Goal: Download file/media: Download file/media

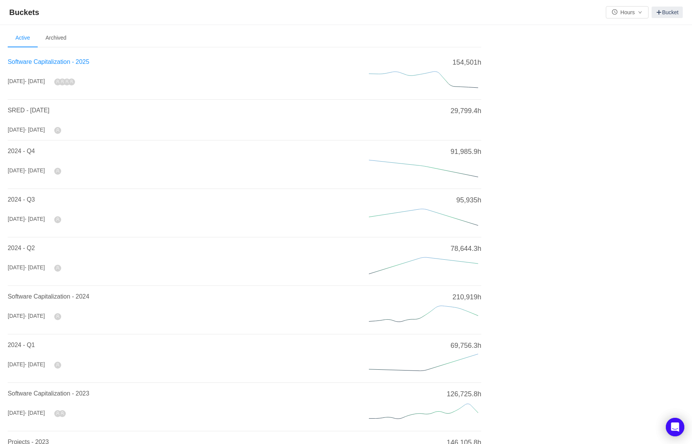
click at [70, 62] on span "Software Capitalization - 2025" at bounding box center [49, 61] width 82 height 7
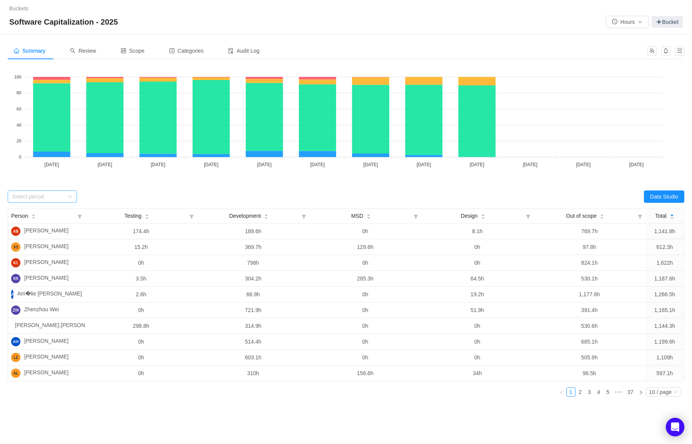
click at [37, 196] on div "Select period" at bounding box center [38, 197] width 52 height 8
click at [82, 47] on div "Review" at bounding box center [83, 50] width 38 height 17
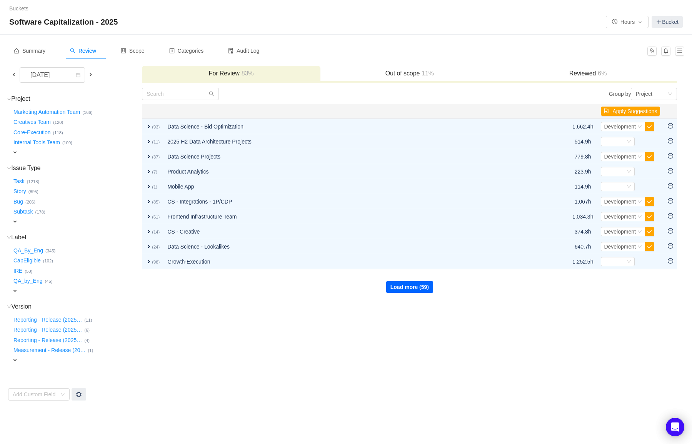
click at [429, 289] on button "Load more (59)" at bounding box center [409, 287] width 47 height 12
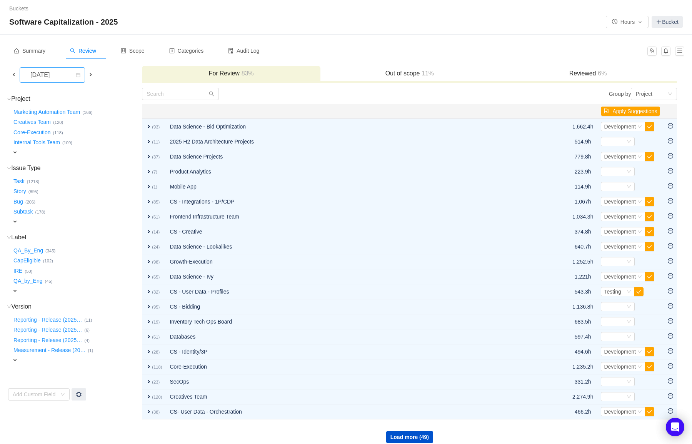
click at [57, 73] on div "September 2025" at bounding box center [40, 75] width 33 height 15
click at [61, 132] on li "June 2025" at bounding box center [58, 130] width 77 height 12
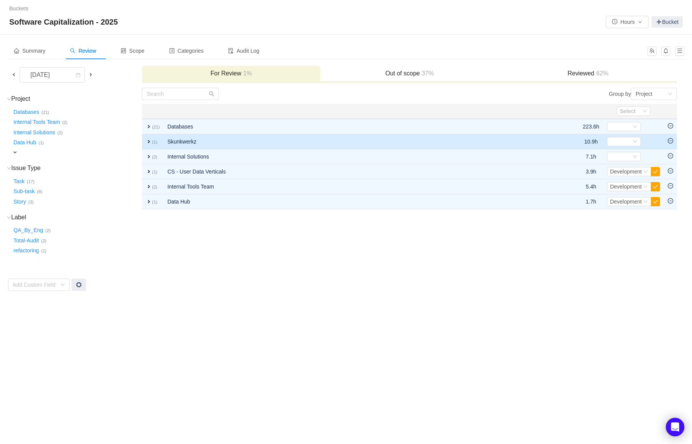
click at [669, 144] on td at bounding box center [670, 141] width 13 height 15
click at [670, 140] on icon "icon: minus-circle" at bounding box center [670, 140] width 5 height 5
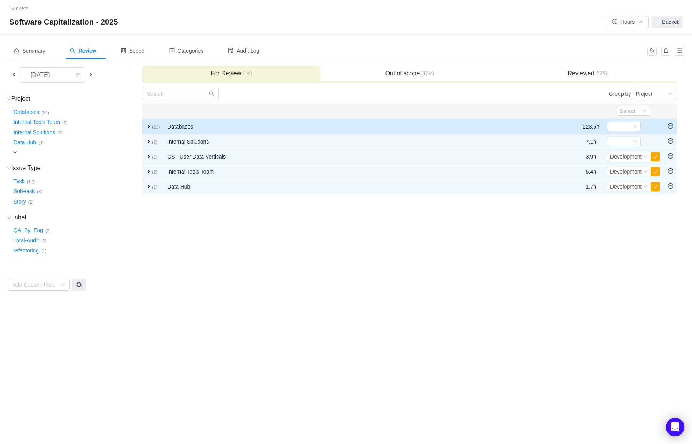
click at [673, 128] on icon "icon: minus-circle" at bounding box center [670, 125] width 5 height 5
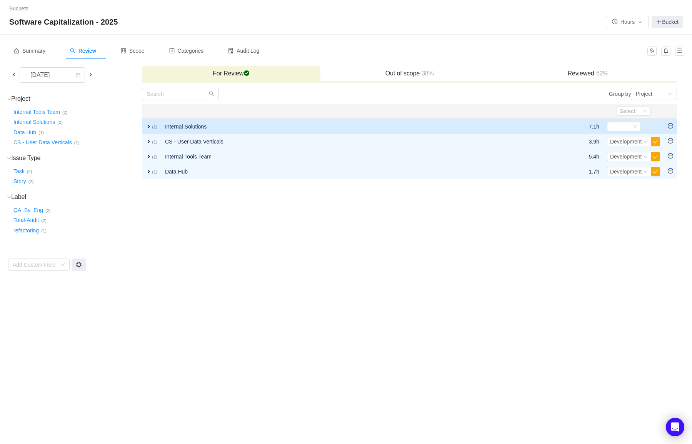
click at [670, 129] on td at bounding box center [670, 126] width 13 height 15
click at [671, 126] on icon "icon: minus-circle" at bounding box center [670, 125] width 5 height 5
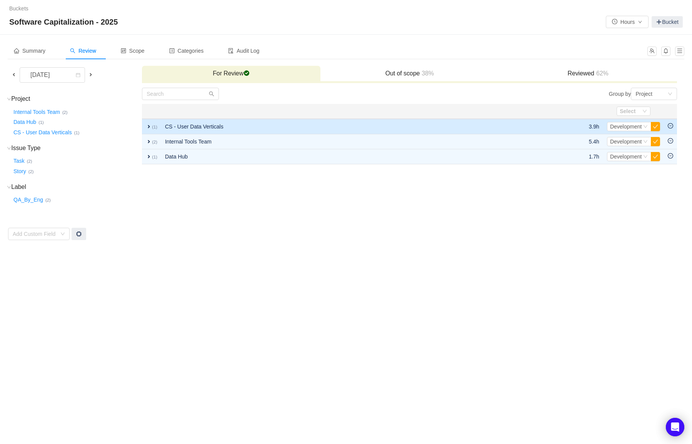
click at [147, 125] on span "expand" at bounding box center [149, 126] width 6 height 6
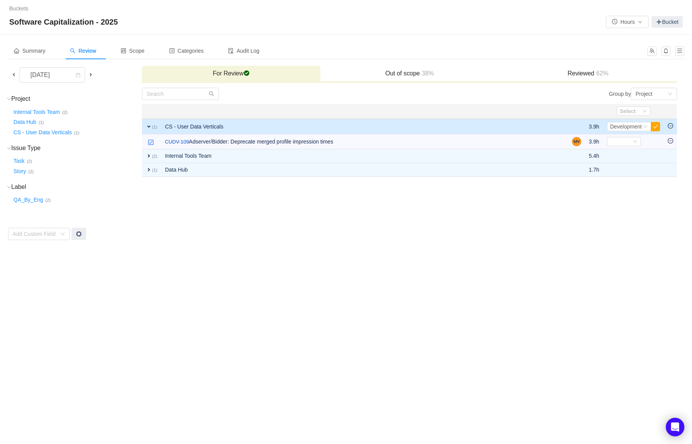
click at [147, 125] on span "expand" at bounding box center [149, 126] width 6 height 6
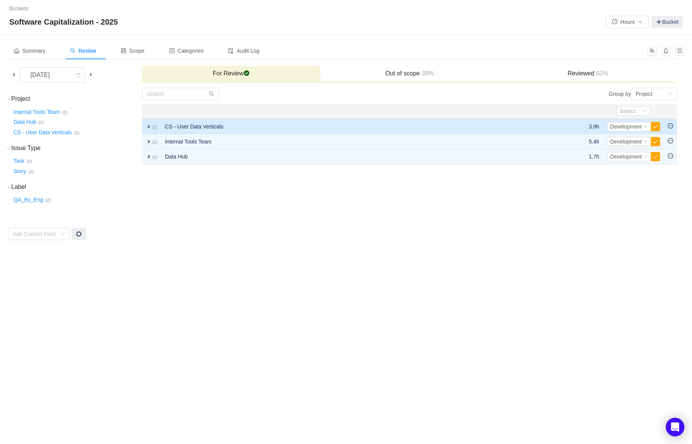
click at [147, 125] on span "expand" at bounding box center [149, 126] width 6 height 6
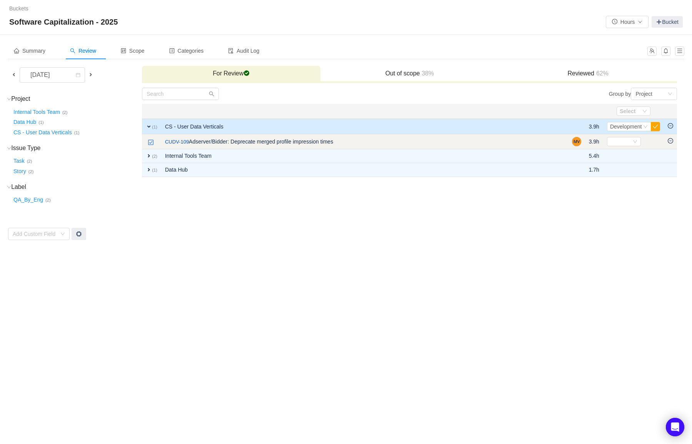
click at [669, 139] on icon "icon: minus-circle" at bounding box center [670, 140] width 5 height 5
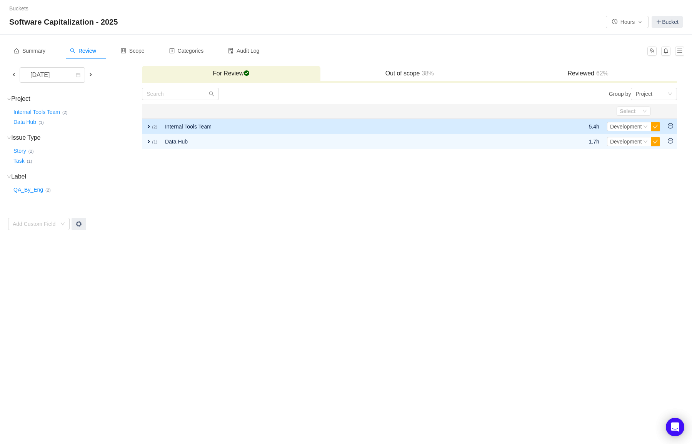
click at [145, 124] on td "expand (2)" at bounding box center [151, 126] width 19 height 15
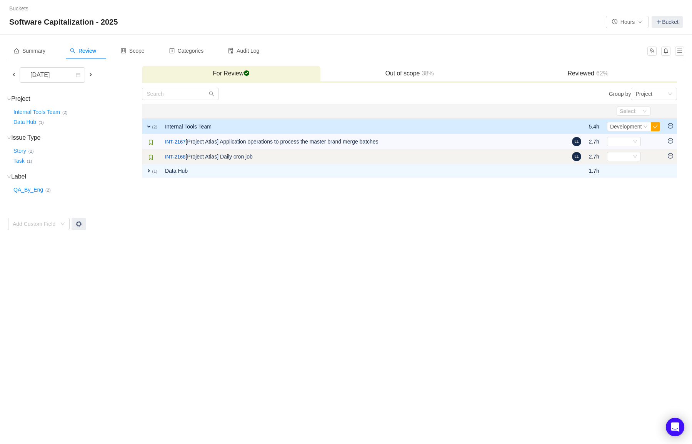
click at [668, 154] on icon "icon: minus-circle" at bounding box center [670, 155] width 5 height 5
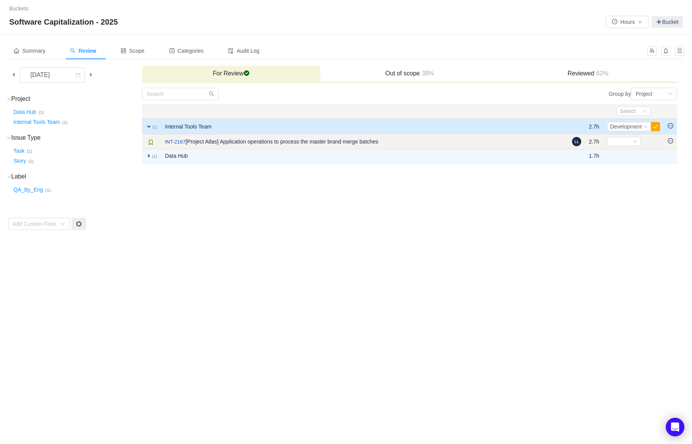
click at [670, 139] on icon "icon: minus-circle" at bounding box center [670, 140] width 5 height 5
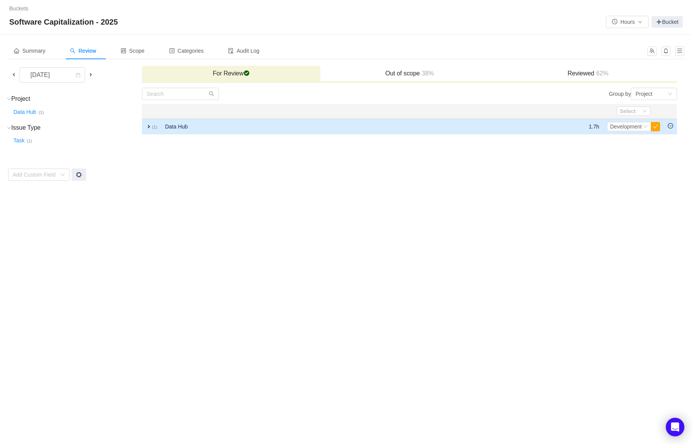
click at [148, 127] on span "expand" at bounding box center [149, 126] width 6 height 6
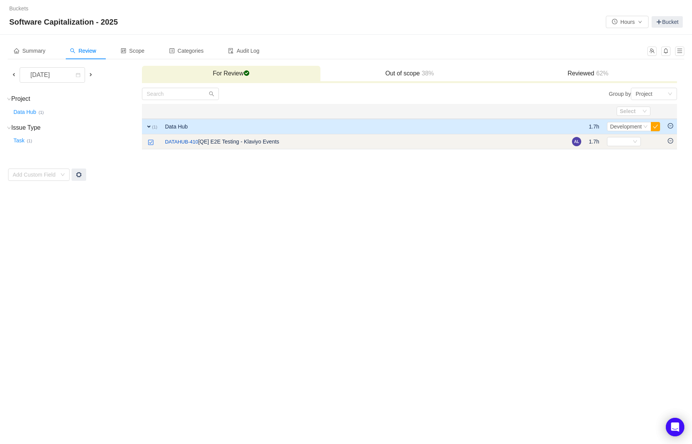
click at [671, 142] on icon "icon: minus-circle" at bounding box center [670, 140] width 5 height 5
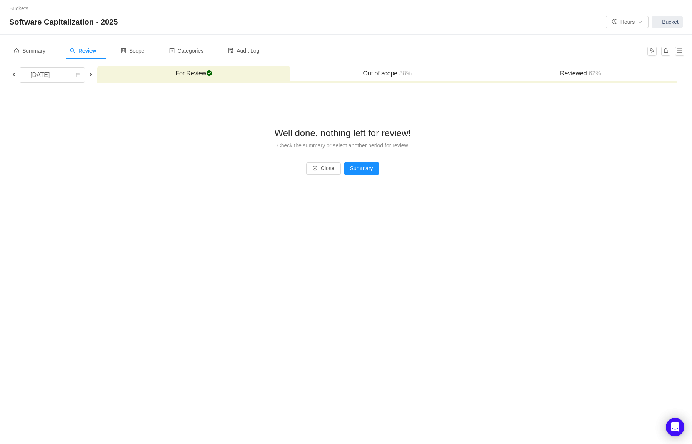
click at [13, 77] on span at bounding box center [14, 75] width 6 height 6
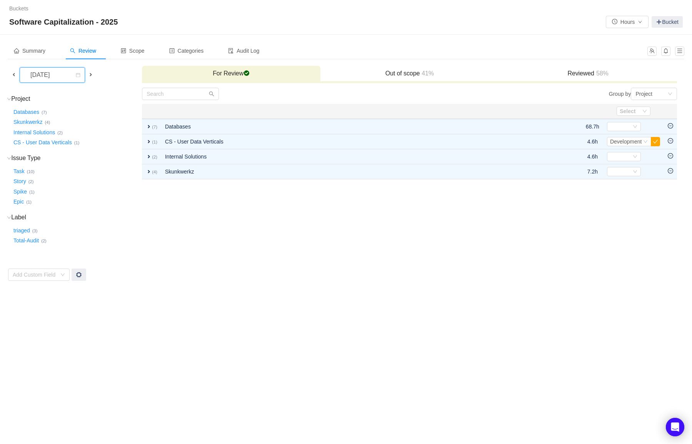
click at [76, 75] on icon "icon: calendar" at bounding box center [78, 75] width 5 height 5
click at [53, 122] on li "July 2025" at bounding box center [52, 124] width 65 height 12
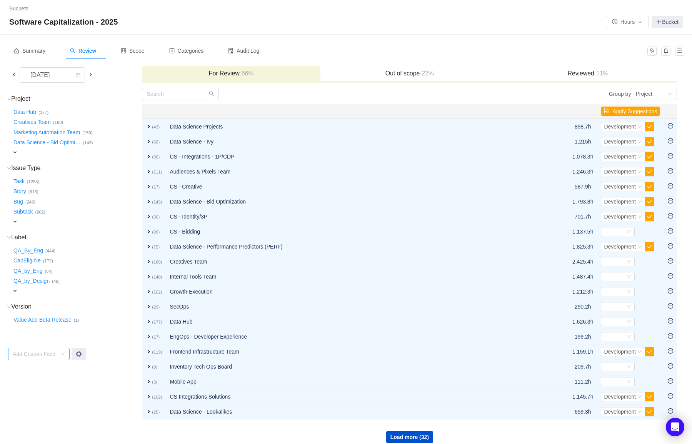
click at [38, 350] on div "Add Custom Field" at bounding box center [35, 354] width 44 height 8
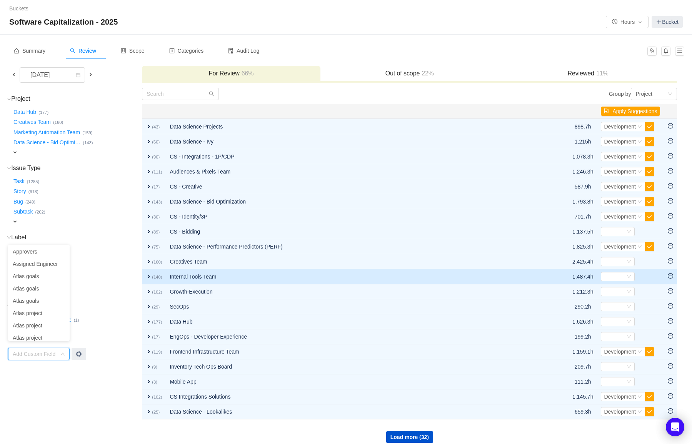
click at [152, 272] on td "expand (140)" at bounding box center [154, 276] width 24 height 15
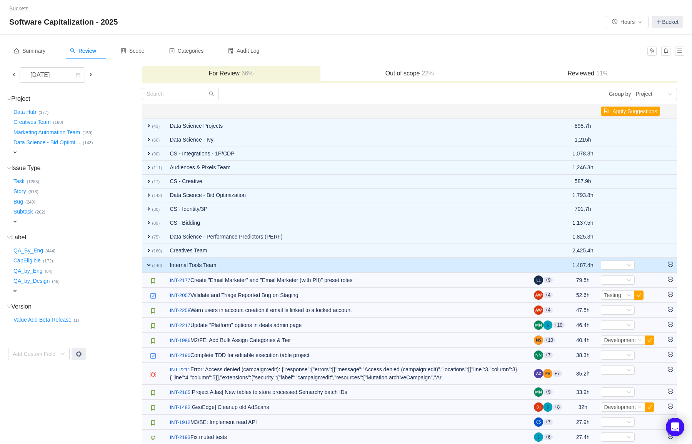
scroll to position [2, 0]
click at [125, 275] on div "QA_by_Design … (46)" at bounding box center [76, 280] width 129 height 10
click at [16, 288] on span "expand" at bounding box center [15, 291] width 6 height 6
click at [46, 288] on div "Select value" at bounding box center [45, 292] width 61 height 8
type input "c"
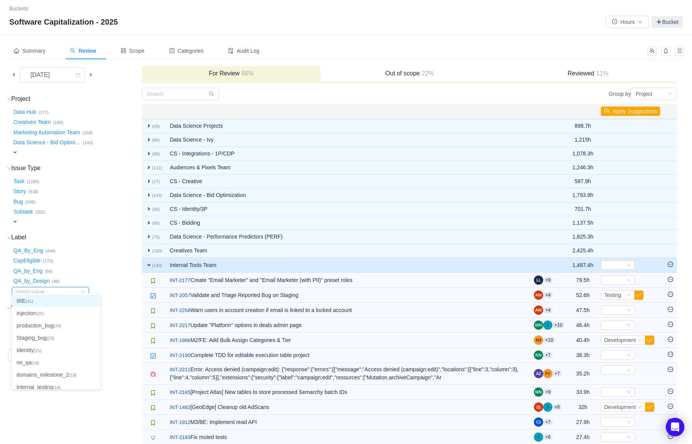
click at [150, 266] on span "expand" at bounding box center [149, 265] width 6 height 6
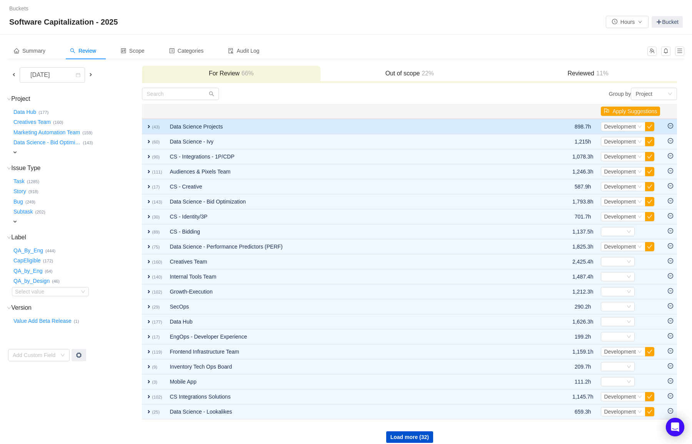
click at [389, 125] on td "Data Science Projects" at bounding box center [355, 126] width 378 height 15
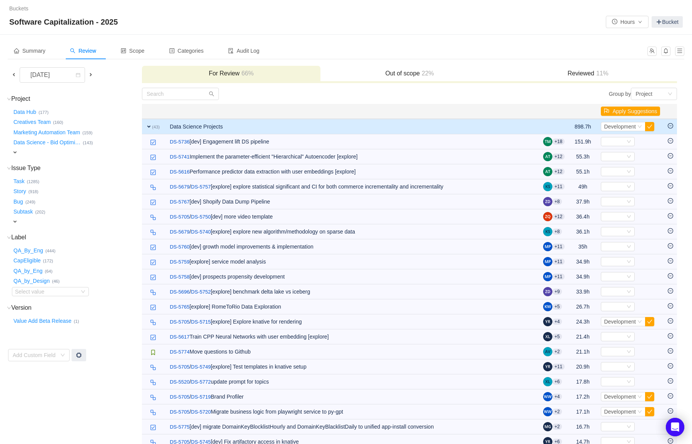
click at [389, 125] on td "Data Science Projects" at bounding box center [352, 126] width 373 height 15
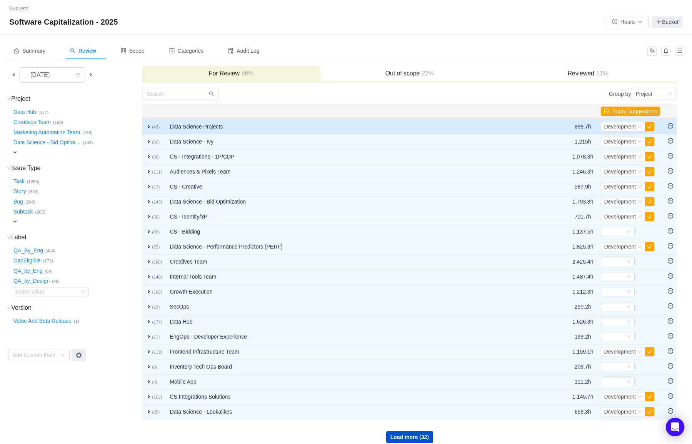
click at [673, 127] on icon "icon: minus-circle" at bounding box center [670, 125] width 5 height 5
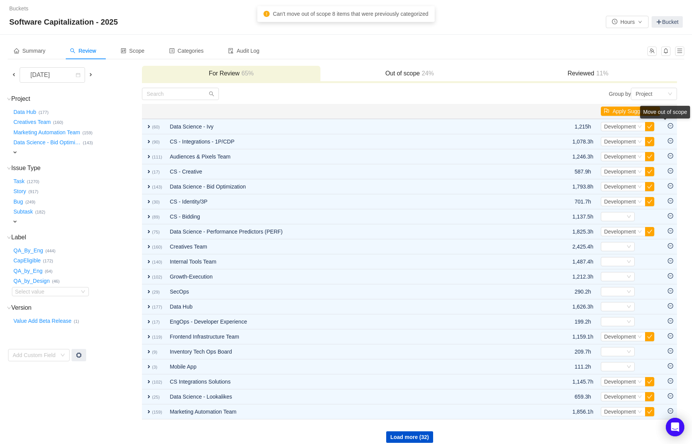
click at [673, 122] on div "Move out of scope" at bounding box center [665, 114] width 50 height 16
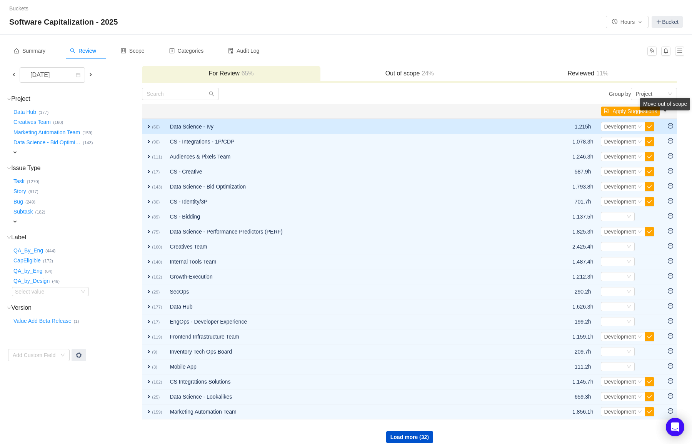
click at [671, 125] on icon "icon: minus-circle" at bounding box center [670, 125] width 5 height 5
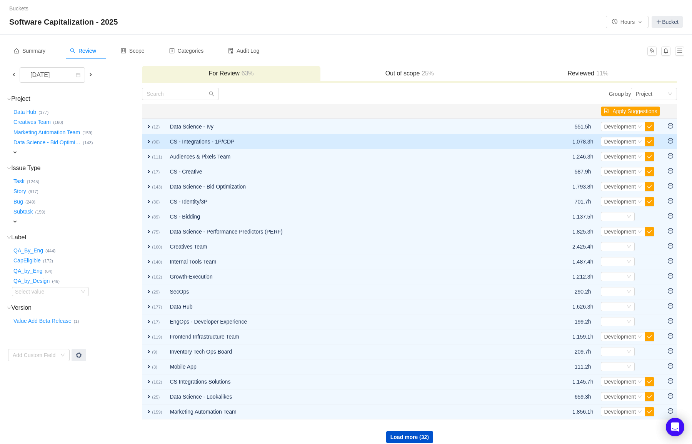
click at [668, 141] on icon "icon: minus-circle" at bounding box center [670, 140] width 5 height 5
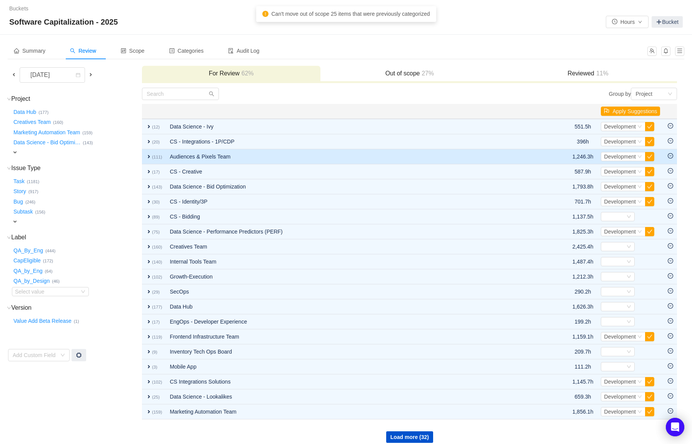
click at [672, 154] on icon "icon: minus-circle" at bounding box center [670, 155] width 5 height 5
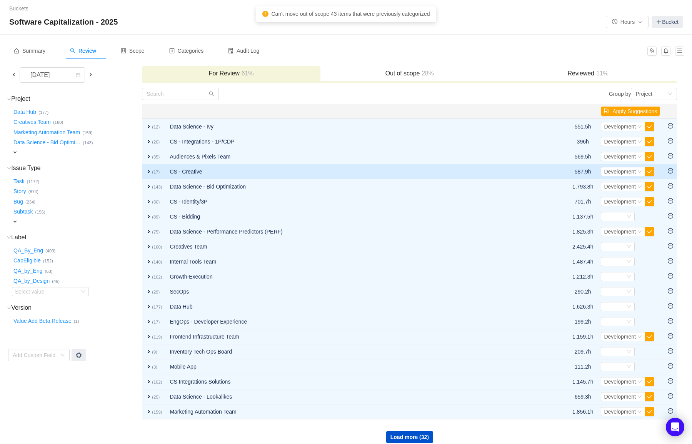
click at [670, 170] on icon "icon: minus-circle" at bounding box center [670, 170] width 5 height 5
click at [148, 173] on span "expand" at bounding box center [149, 171] width 6 height 6
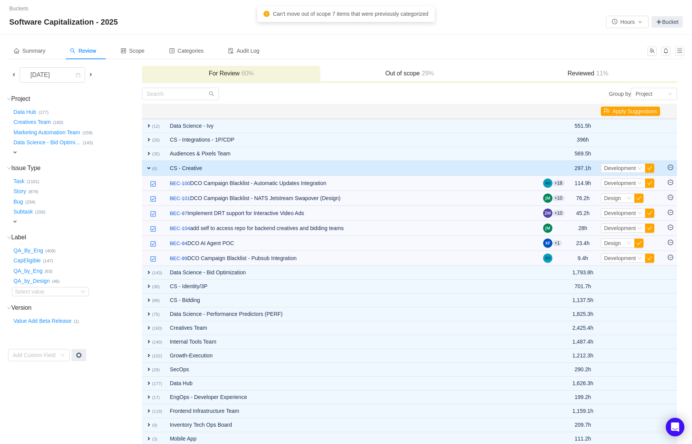
click at [148, 173] on td "expand (6)" at bounding box center [154, 168] width 24 height 15
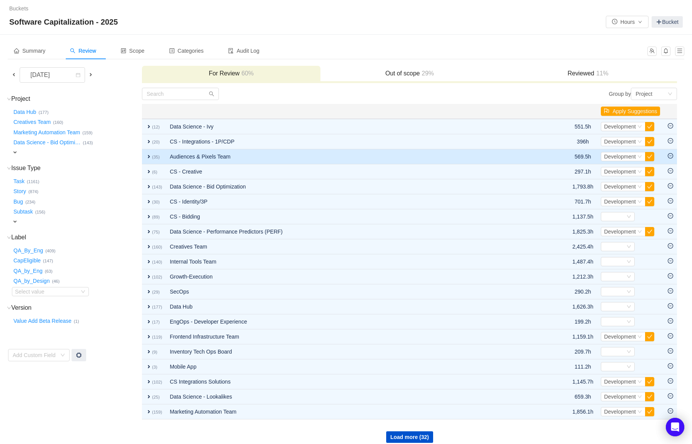
click at [150, 161] on td "expand (35)" at bounding box center [154, 156] width 24 height 15
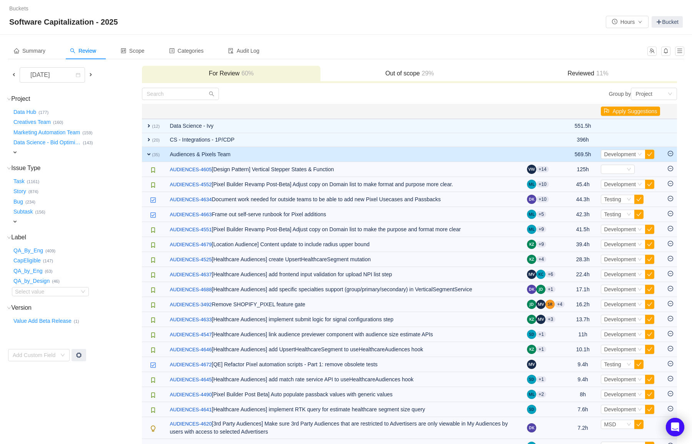
click at [150, 161] on td "expand (35)" at bounding box center [154, 154] width 24 height 15
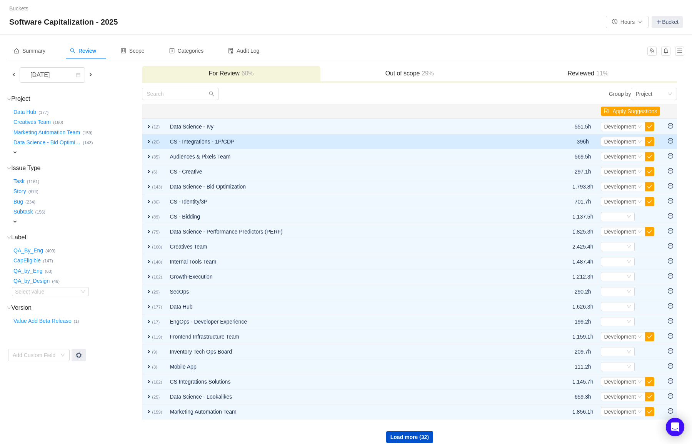
click at [148, 143] on span "expand" at bounding box center [149, 141] width 6 height 6
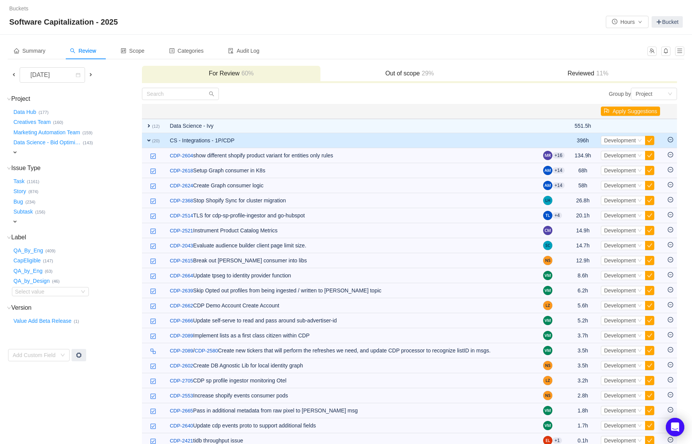
click at [148, 143] on td "expand (20)" at bounding box center [154, 140] width 24 height 15
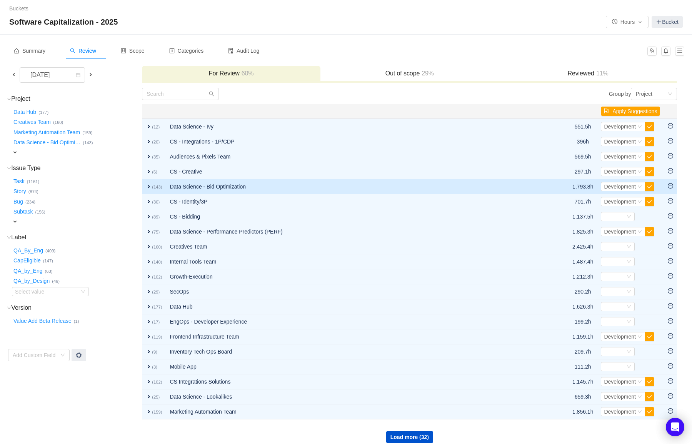
click at [675, 185] on td at bounding box center [670, 186] width 13 height 15
click at [670, 187] on icon "icon: minus-circle" at bounding box center [670, 185] width 5 height 5
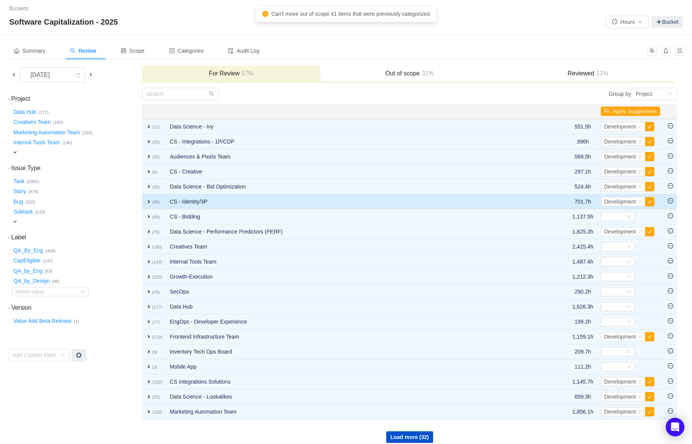
click at [670, 201] on icon "icon: minus-circle" at bounding box center [670, 200] width 5 height 5
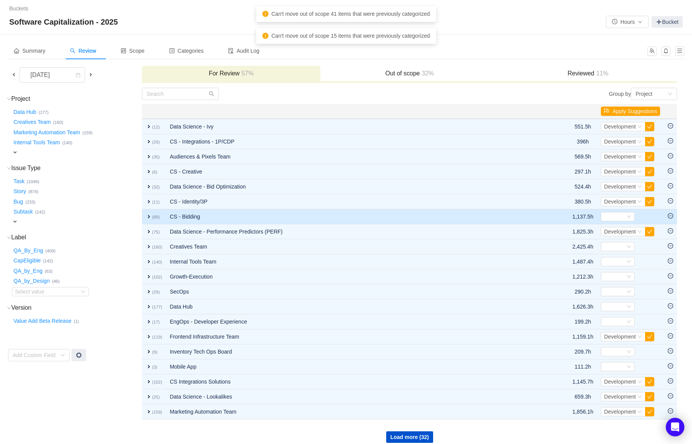
click at [670, 215] on icon "icon: minus-circle" at bounding box center [670, 215] width 5 height 5
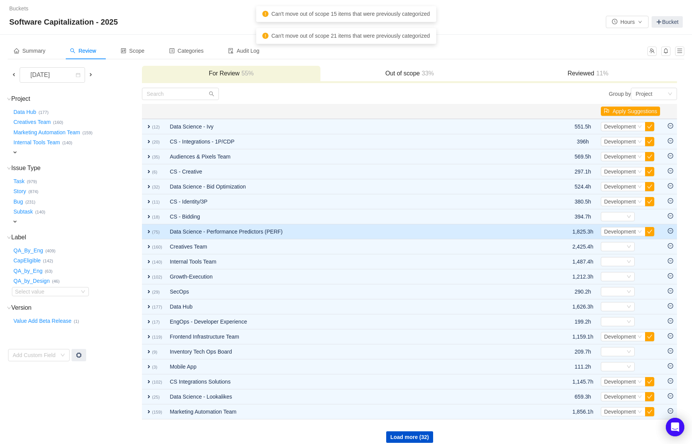
click at [671, 231] on icon "icon: minus-circle" at bounding box center [670, 230] width 2 height 0
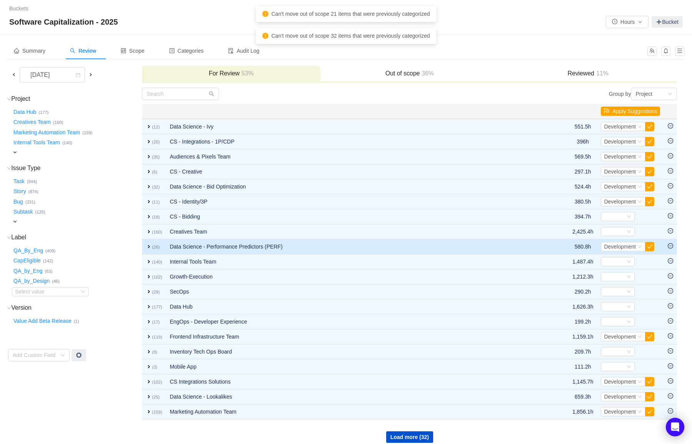
click at [670, 243] on icon "icon: minus-circle" at bounding box center [670, 245] width 5 height 5
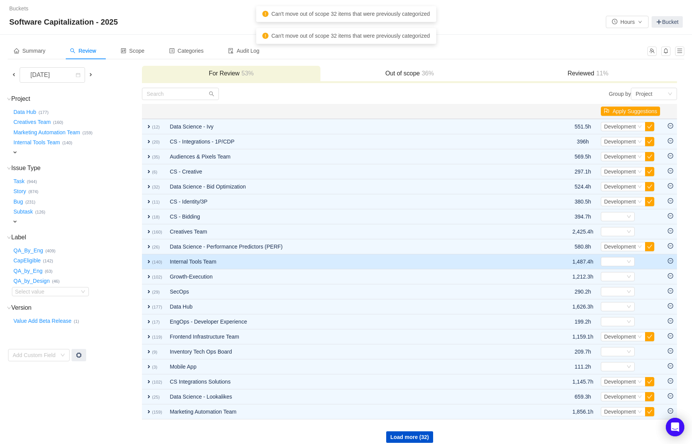
click at [671, 262] on icon "icon: minus-circle" at bounding box center [670, 260] width 5 height 5
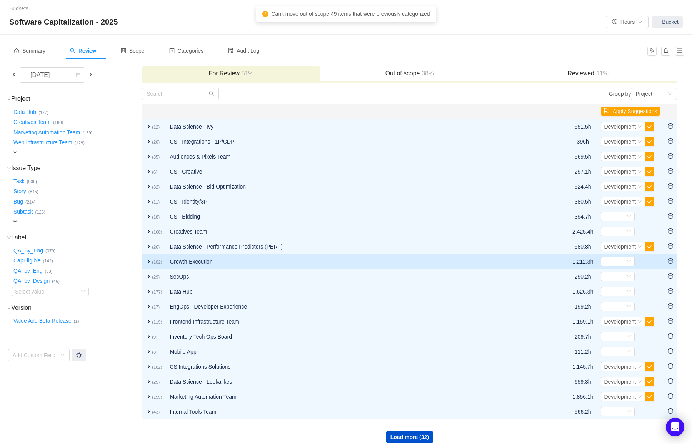
click at [669, 262] on icon "icon: minus-circle" at bounding box center [670, 260] width 5 height 5
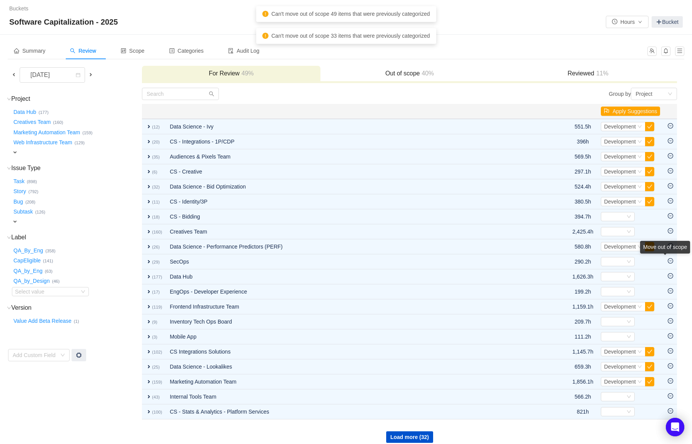
click at [669, 257] on div "Move out of scope" at bounding box center [665, 249] width 50 height 16
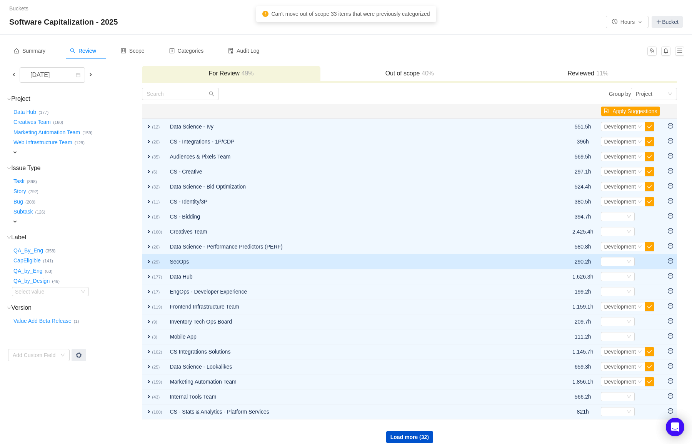
click at [670, 263] on icon "icon: minus-circle" at bounding box center [670, 260] width 5 height 5
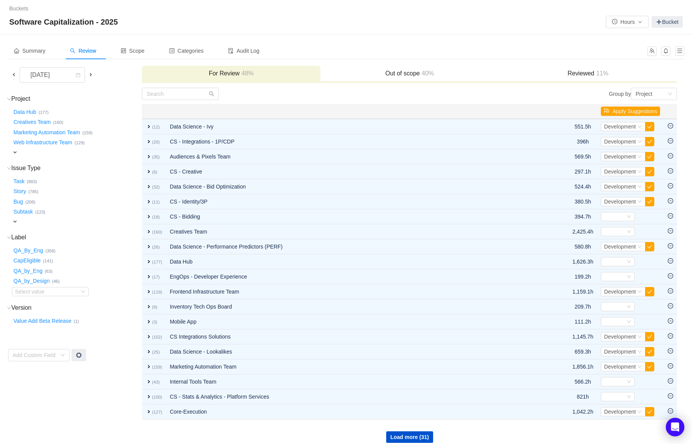
click at [670, 263] on icon "icon: minus-circle" at bounding box center [670, 260] width 5 height 5
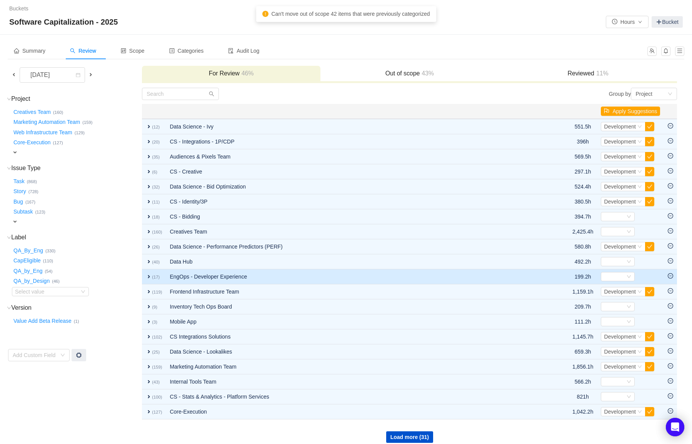
click at [669, 273] on icon "icon: minus-circle" at bounding box center [670, 275] width 5 height 5
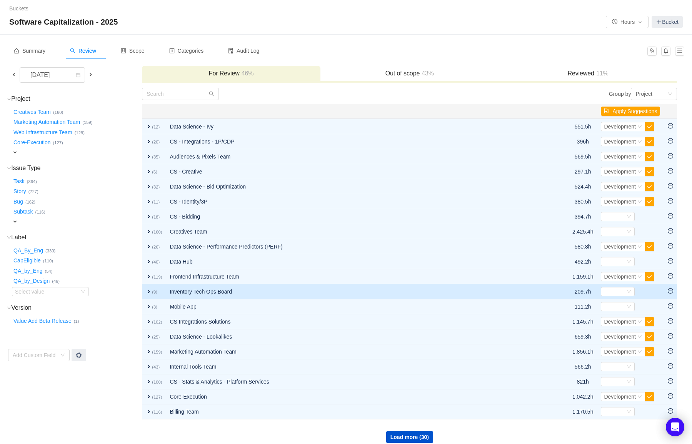
click at [670, 292] on icon "icon: minus-circle" at bounding box center [670, 290] width 5 height 5
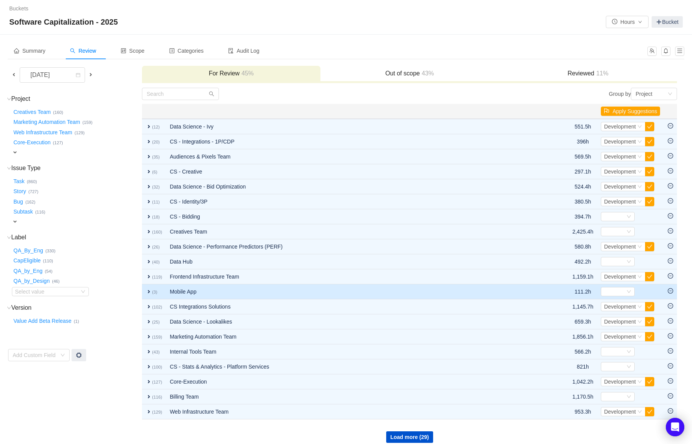
click at [670, 291] on icon "icon: minus-circle" at bounding box center [670, 290] width 2 height 0
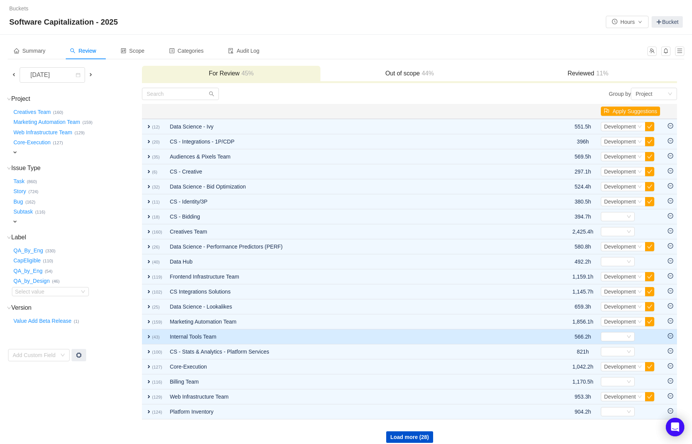
click at [671, 335] on icon "icon: minus-circle" at bounding box center [670, 335] width 5 height 5
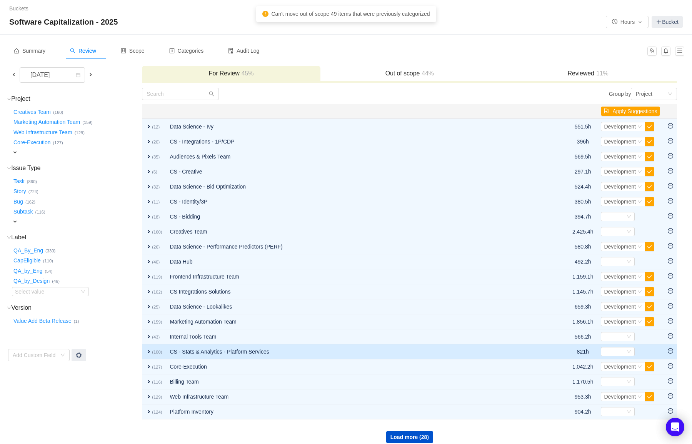
click at [669, 348] on icon "icon: minus-circle" at bounding box center [670, 350] width 5 height 5
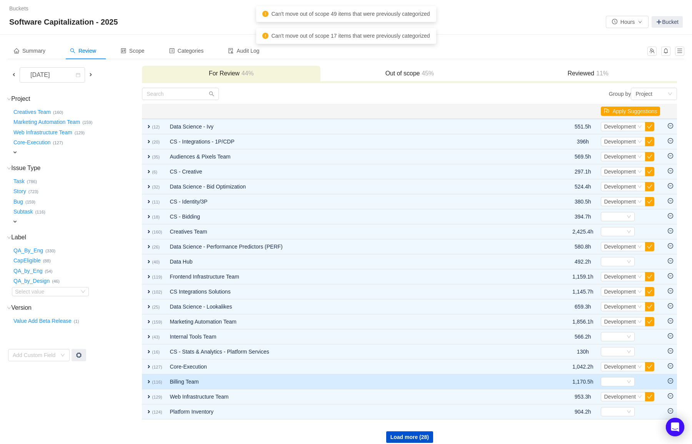
click at [669, 380] on icon "icon: minus-circle" at bounding box center [670, 380] width 5 height 5
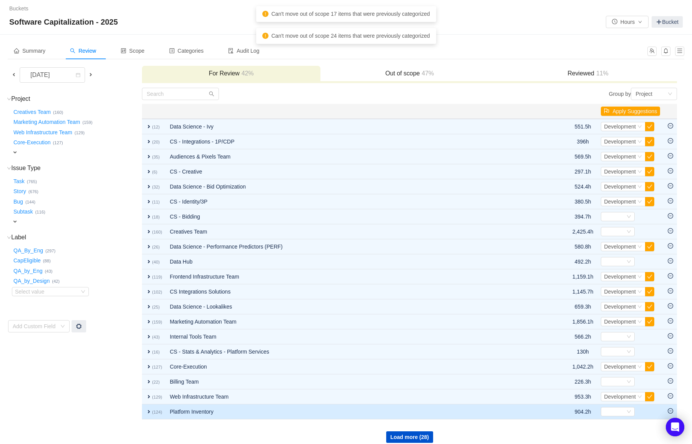
click at [671, 411] on icon "icon: minus-circle" at bounding box center [670, 410] width 2 height 0
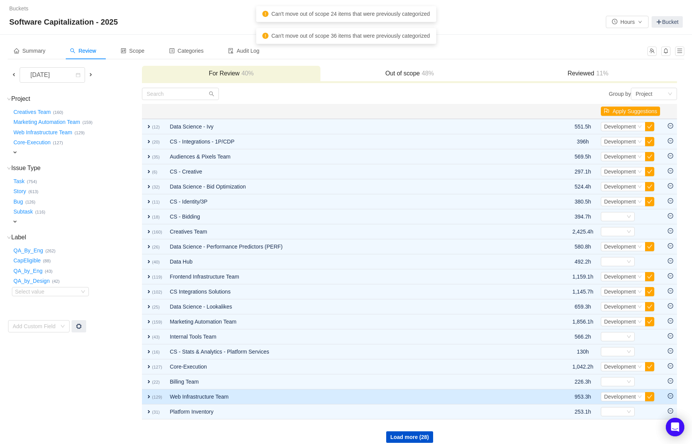
scroll to position [7, 0]
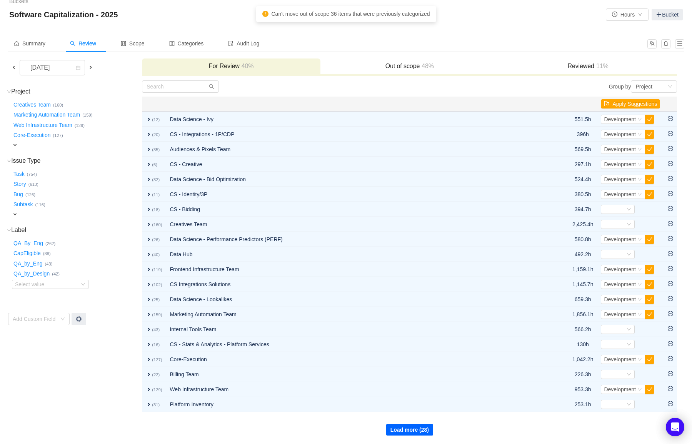
click at [410, 431] on button "Load more (28)" at bounding box center [409, 430] width 47 height 12
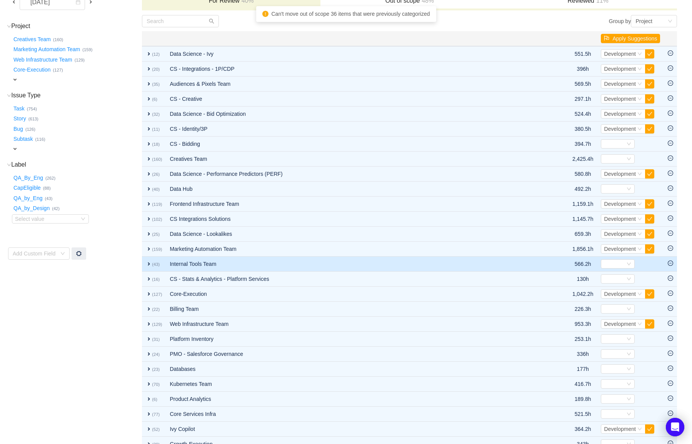
scroll to position [76, 0]
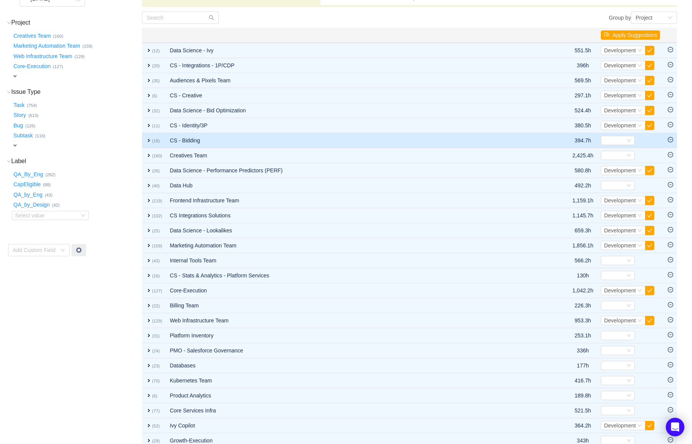
click at [671, 139] on icon "icon: minus-circle" at bounding box center [670, 139] width 5 height 5
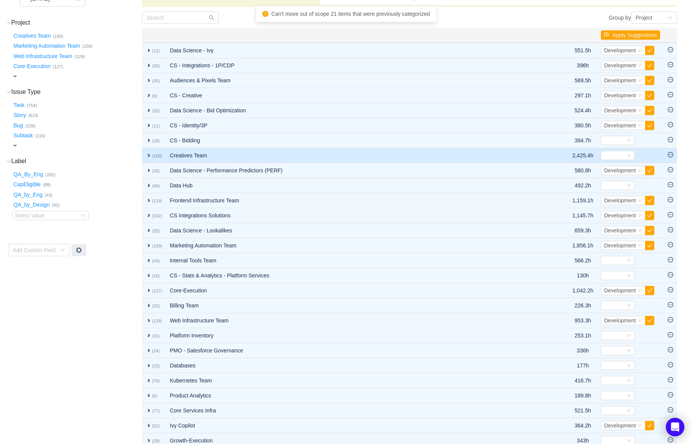
click at [671, 148] on td at bounding box center [670, 155] width 13 height 15
click at [670, 152] on icon "icon: minus-circle" at bounding box center [670, 154] width 5 height 5
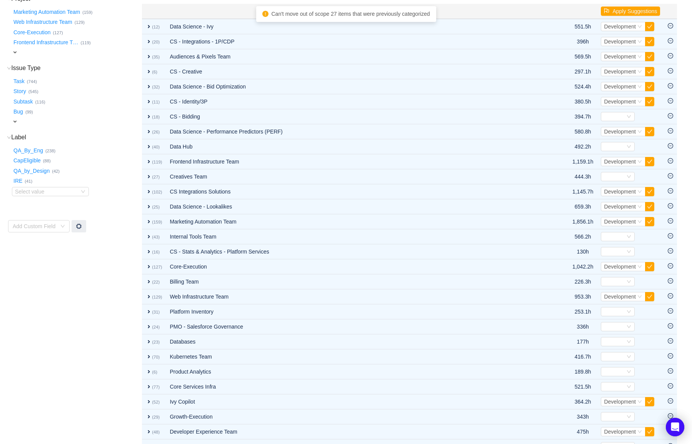
scroll to position [157, 0]
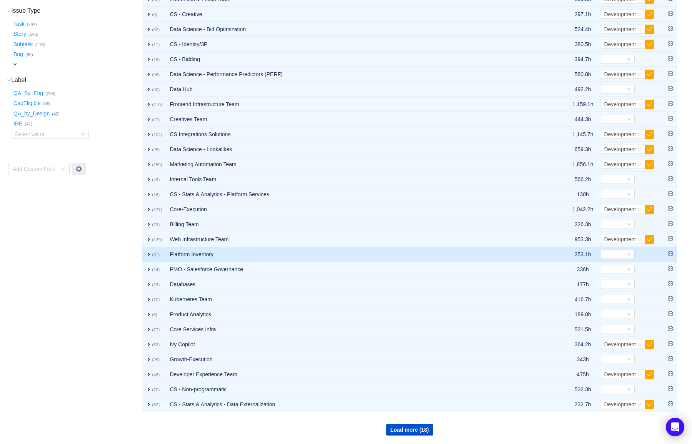
click at [668, 254] on icon "icon: minus-circle" at bounding box center [670, 253] width 5 height 5
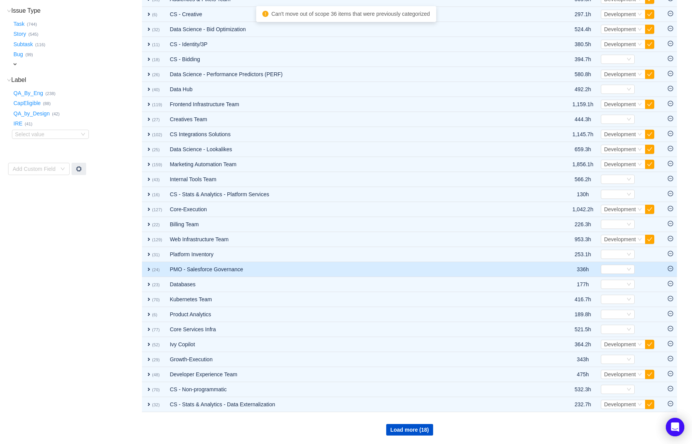
click at [669, 266] on icon "icon: minus-circle" at bounding box center [670, 268] width 5 height 5
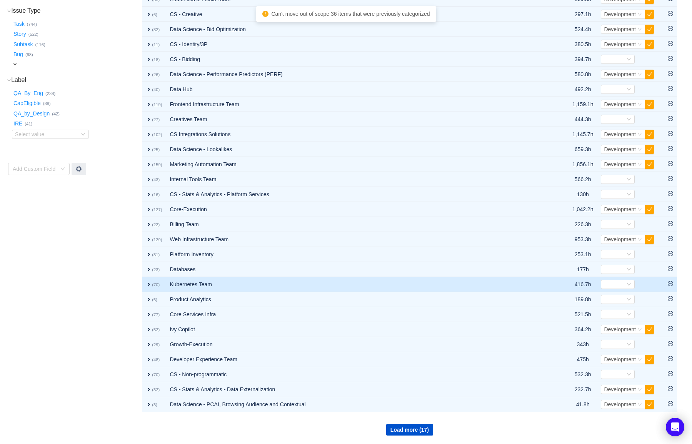
click at [670, 283] on icon "icon: minus-circle" at bounding box center [670, 283] width 5 height 5
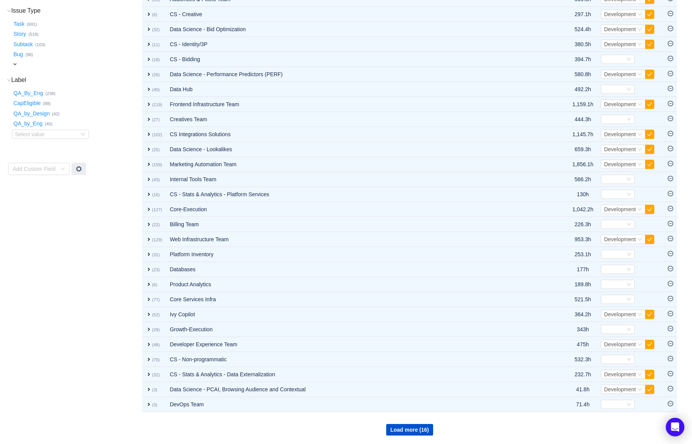
click at [670, 283] on icon "icon: minus-circle" at bounding box center [670, 283] width 5 height 5
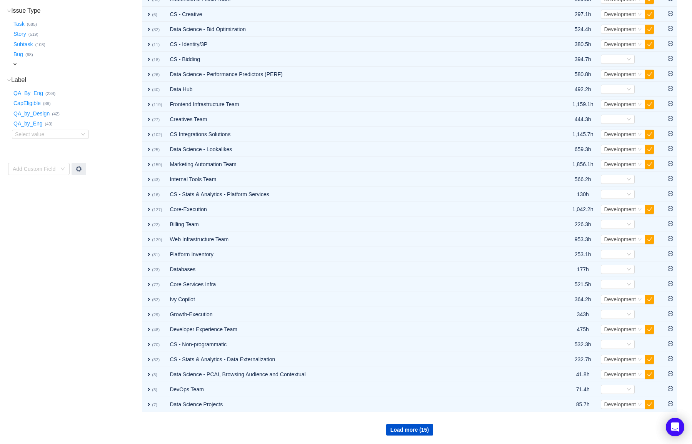
click at [670, 283] on icon "icon: minus-circle" at bounding box center [670, 283] width 5 height 5
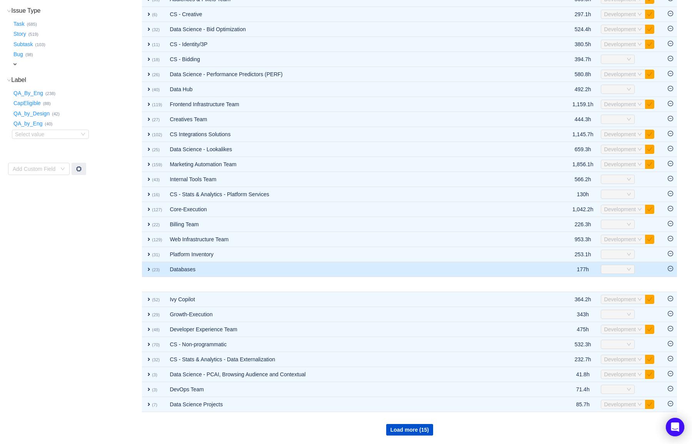
click at [671, 270] on icon "icon: minus-circle" at bounding box center [670, 268] width 5 height 5
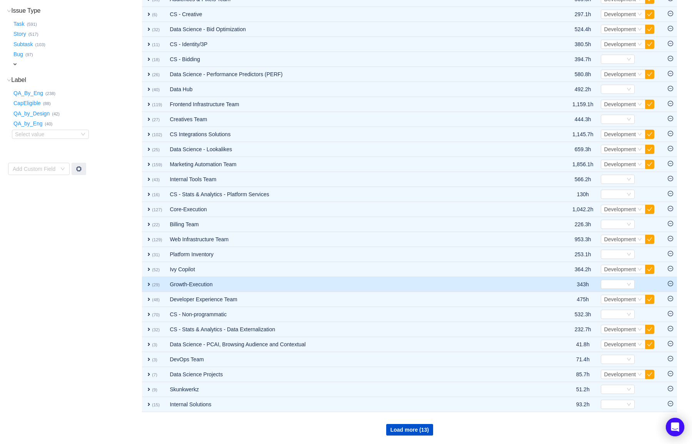
click at [672, 286] on icon "icon: minus-circle" at bounding box center [670, 283] width 5 height 5
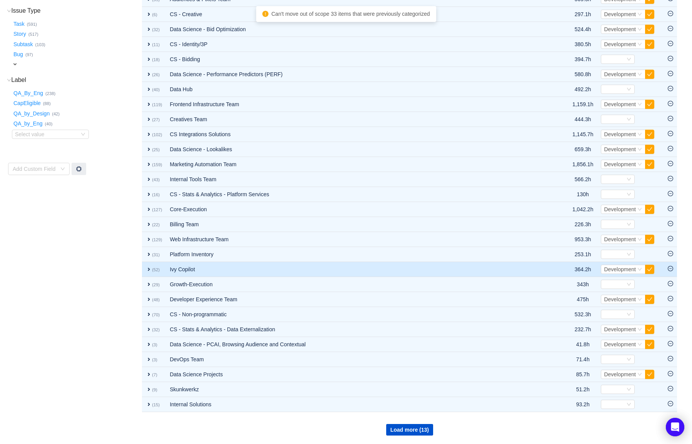
click at [672, 269] on icon "icon: minus-circle" at bounding box center [670, 268] width 5 height 5
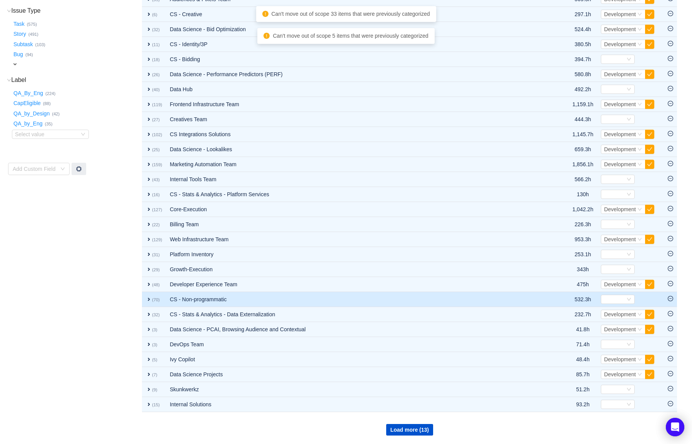
click at [670, 299] on icon "icon: minus-circle" at bounding box center [670, 298] width 5 height 5
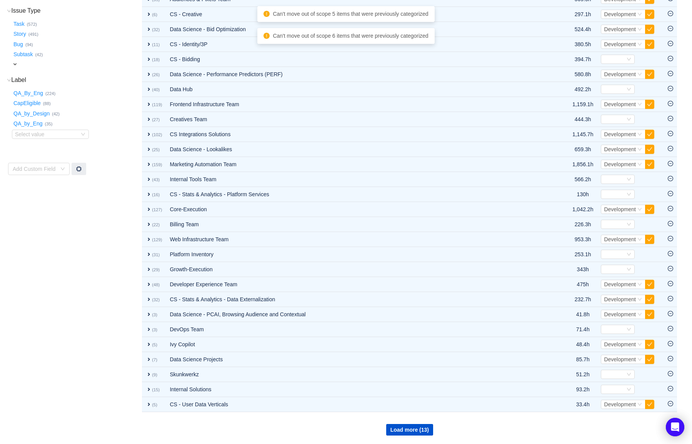
click at [670, 299] on icon "icon: minus-circle" at bounding box center [670, 298] width 5 height 5
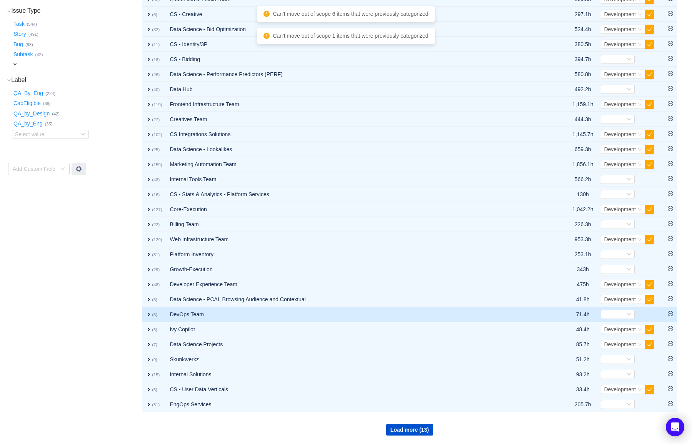
click at [670, 313] on icon "icon: minus-circle" at bounding box center [670, 313] width 5 height 5
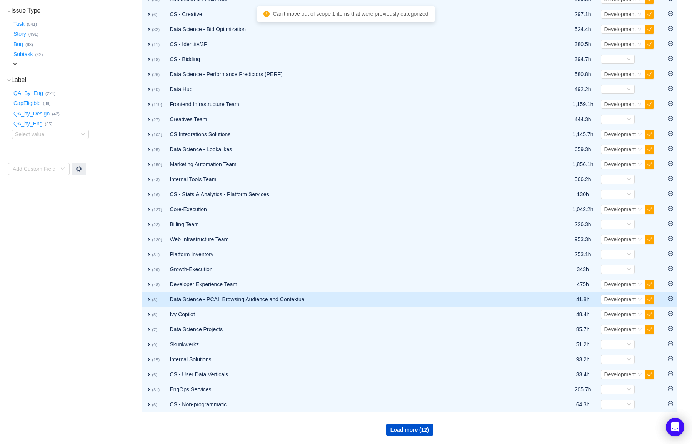
click at [669, 298] on icon "icon: minus-circle" at bounding box center [670, 298] width 5 height 5
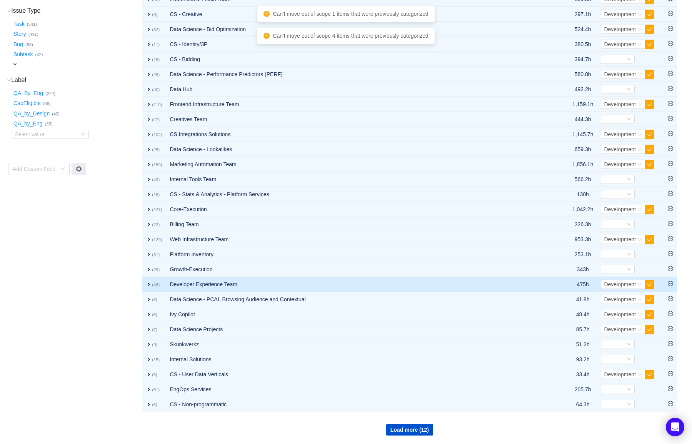
click at [670, 280] on td at bounding box center [670, 284] width 13 height 15
click at [670, 283] on icon "icon: minus-circle" at bounding box center [670, 283] width 5 height 5
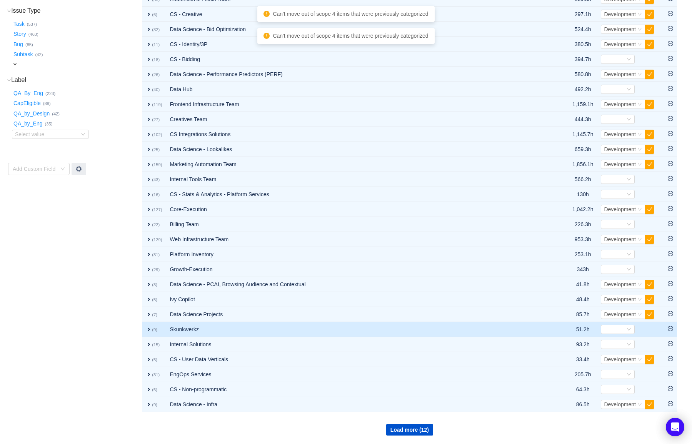
click at [672, 332] on td at bounding box center [670, 329] width 13 height 15
click at [671, 329] on icon "icon: minus-circle" at bounding box center [670, 328] width 5 height 5
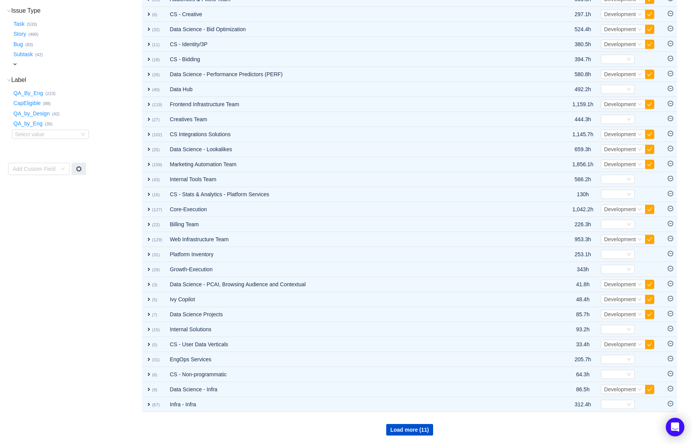
click at [671, 329] on icon "icon: minus-circle" at bounding box center [670, 328] width 5 height 5
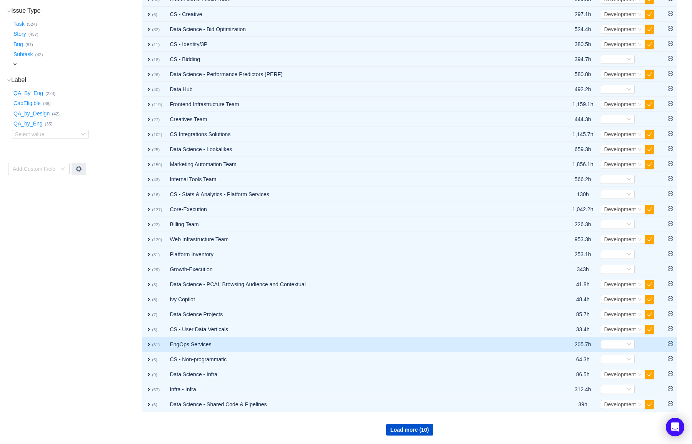
click at [670, 344] on icon "icon: minus-circle" at bounding box center [670, 343] width 5 height 5
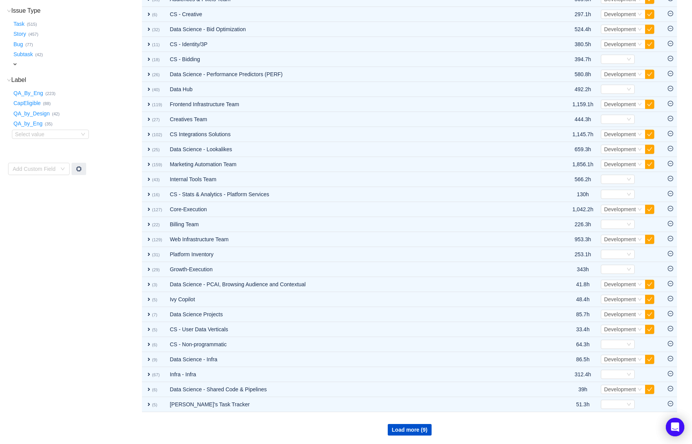
click at [670, 347] on td at bounding box center [670, 344] width 13 height 15
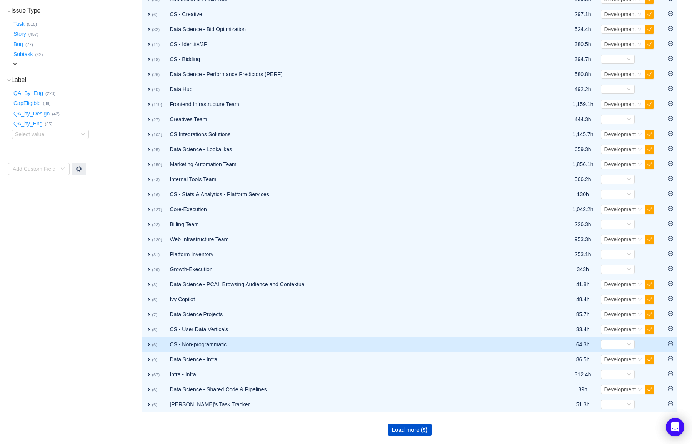
click at [670, 344] on icon "icon: minus-circle" at bounding box center [670, 343] width 5 height 5
click at [670, 343] on icon "icon: minus-circle" at bounding box center [670, 343] width 2 height 0
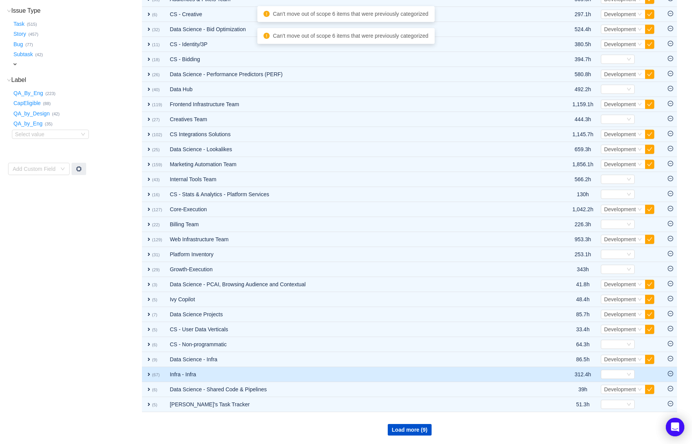
click at [670, 375] on icon "icon: minus-circle" at bounding box center [670, 373] width 5 height 5
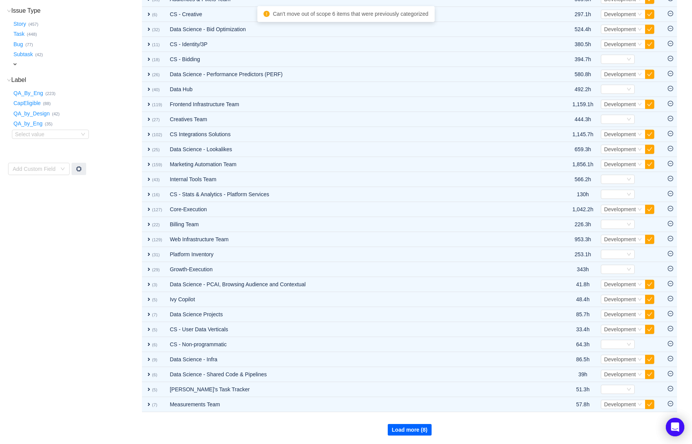
click at [407, 429] on button "Load more (8)" at bounding box center [410, 430] width 44 height 12
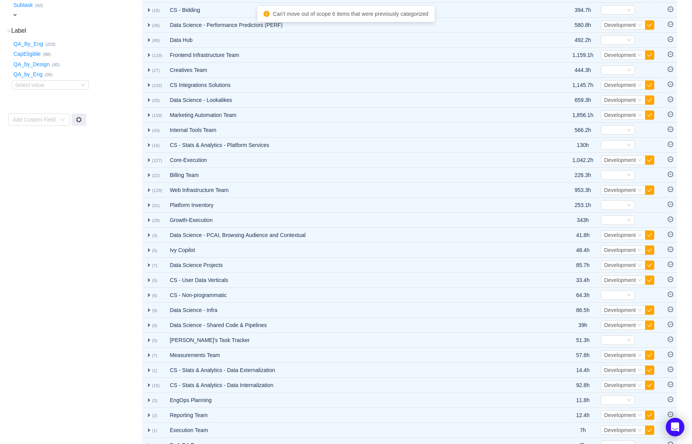
scroll to position [253, 0]
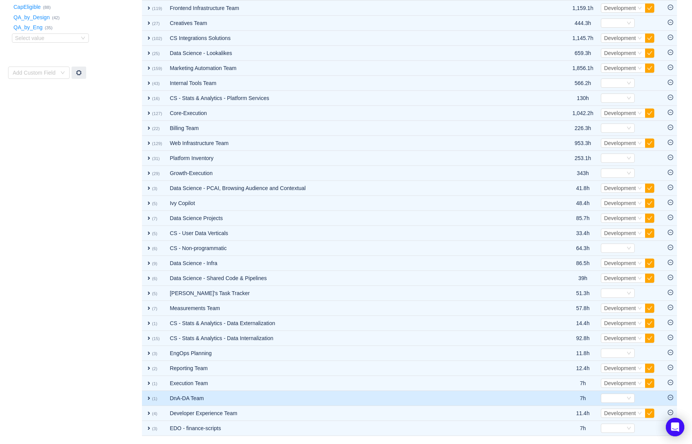
click at [667, 400] on td at bounding box center [670, 398] width 13 height 15
click at [669, 398] on icon "icon: minus-circle" at bounding box center [670, 397] width 5 height 5
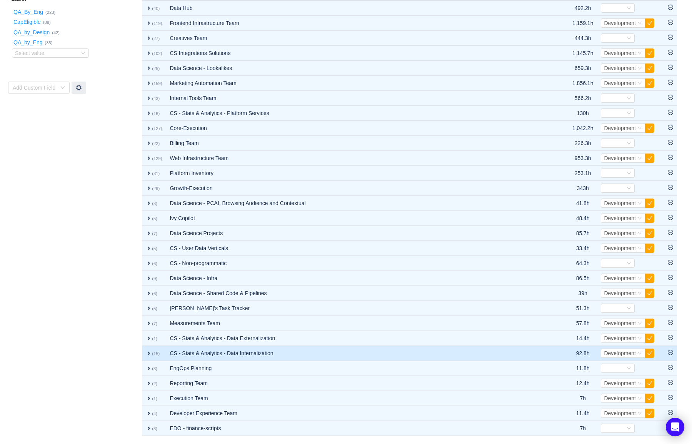
scroll to position [238, 0]
click at [669, 352] on icon "icon: minus-circle" at bounding box center [670, 352] width 5 height 5
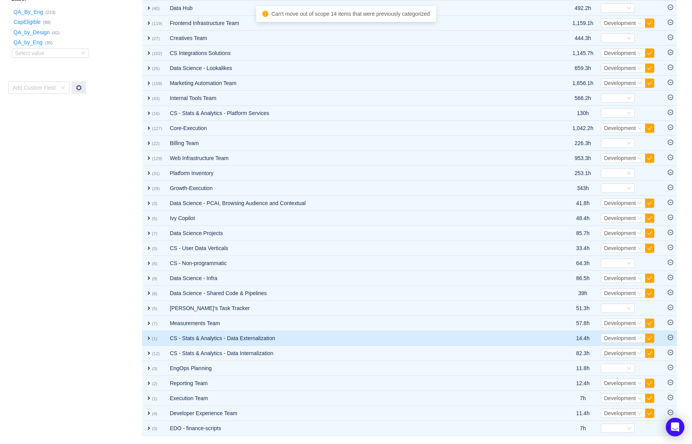
click at [670, 342] on td at bounding box center [670, 338] width 13 height 15
click at [670, 338] on icon "icon: minus-circle" at bounding box center [670, 337] width 5 height 5
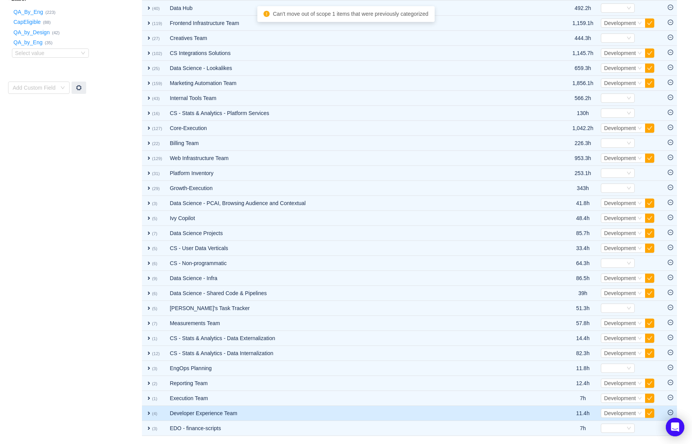
click at [671, 412] on icon "icon: minus-circle" at bounding box center [670, 412] width 5 height 5
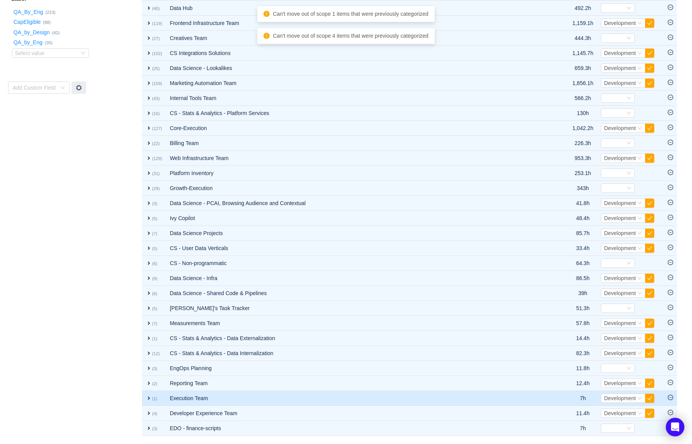
click at [670, 399] on icon "icon: minus-circle" at bounding box center [670, 397] width 5 height 5
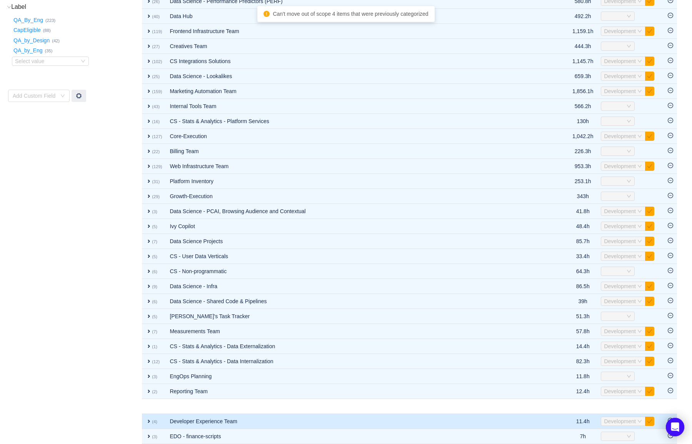
scroll to position [230, 0]
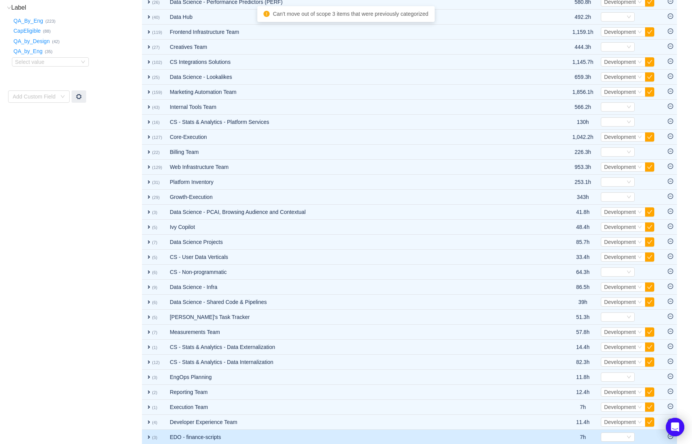
click at [671, 438] on icon "icon: minus-circle" at bounding box center [670, 435] width 5 height 5
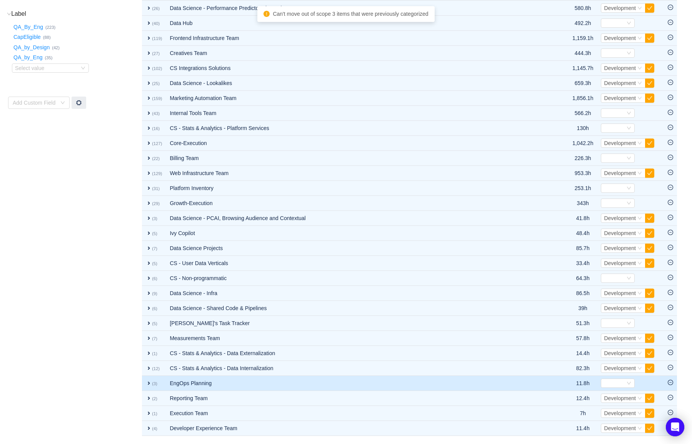
scroll to position [223, 0]
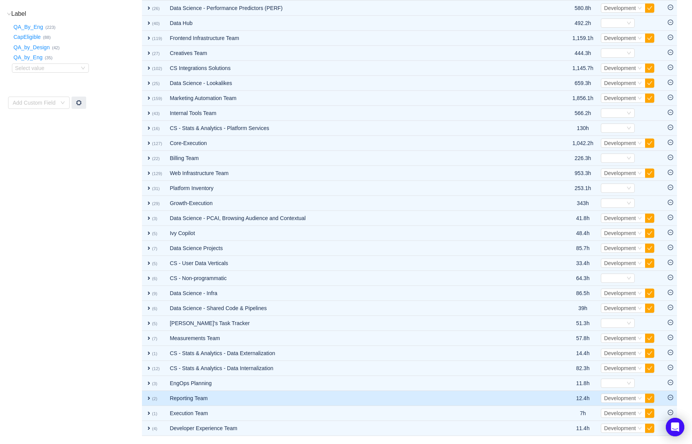
click at [669, 397] on icon "icon: minus-circle" at bounding box center [670, 397] width 5 height 5
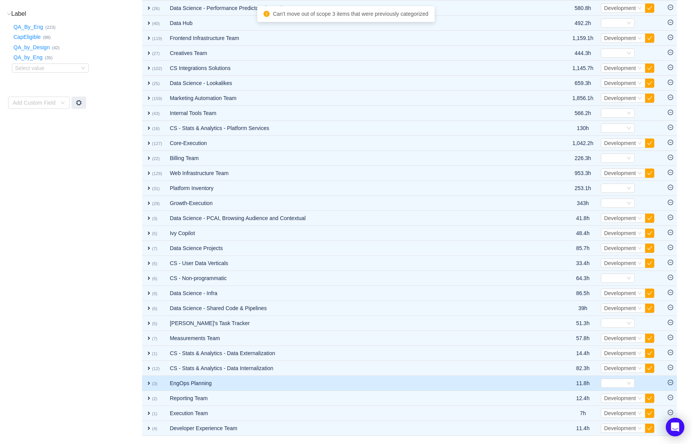
click at [671, 381] on icon "icon: minus-circle" at bounding box center [670, 382] width 5 height 5
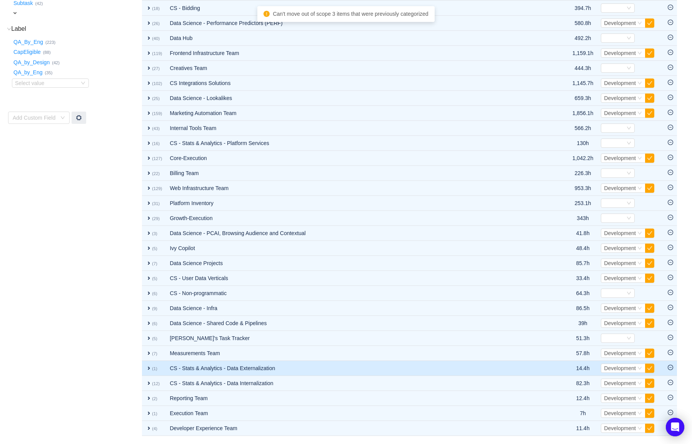
scroll to position [208, 0]
click at [672, 367] on icon "icon: minus-circle" at bounding box center [670, 367] width 5 height 5
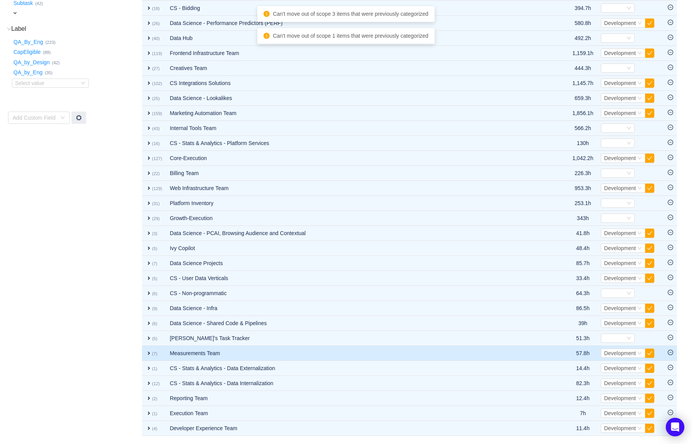
click at [672, 353] on icon "icon: minus-circle" at bounding box center [670, 352] width 5 height 5
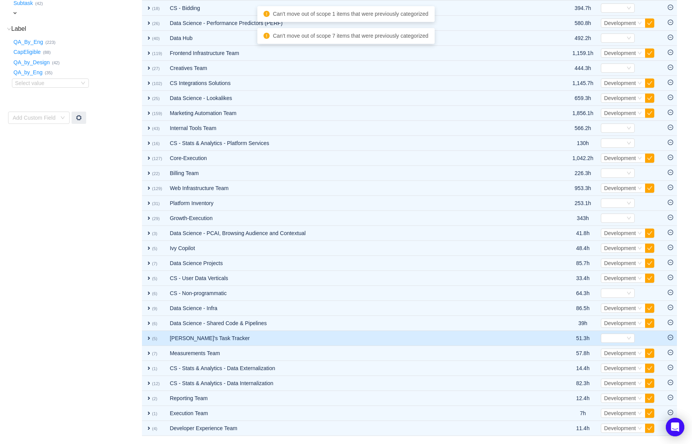
click at [673, 340] on icon "icon: minus-circle" at bounding box center [670, 337] width 5 height 5
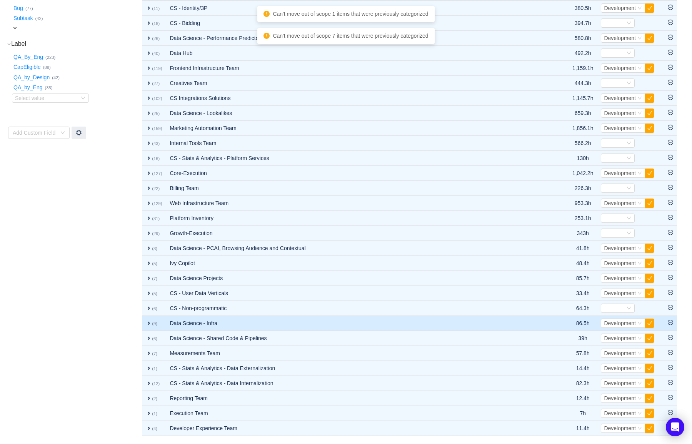
scroll to position [193, 0]
click at [673, 250] on body "Buckets / / Software Capitalization - 2025 Hours Bucket Summary Review Scope Ca…" at bounding box center [346, 29] width 692 height 444
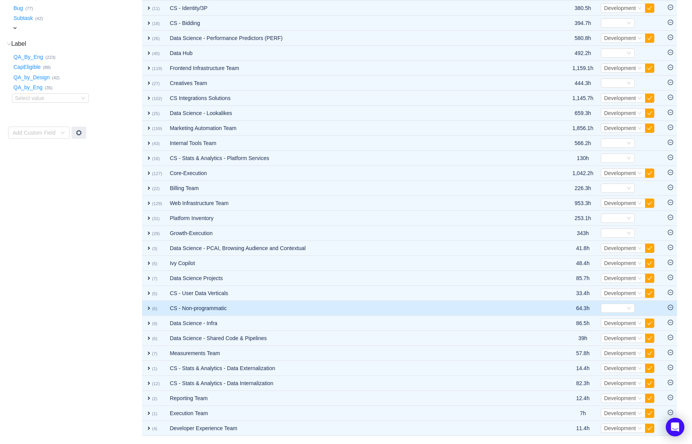
click at [670, 308] on icon "icon: minus-circle" at bounding box center [670, 307] width 5 height 5
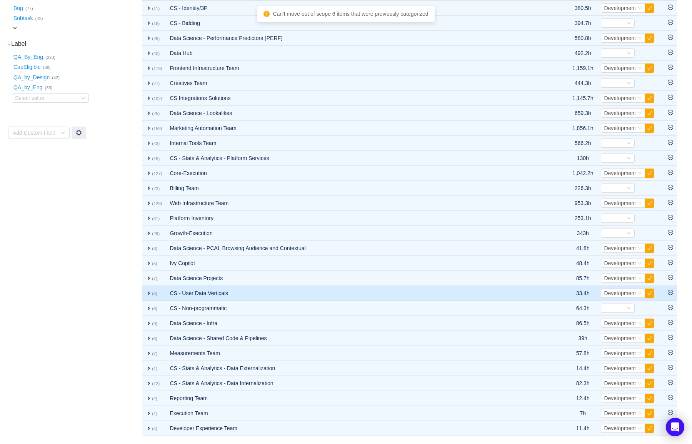
click at [673, 293] on icon "icon: minus-circle" at bounding box center [670, 292] width 5 height 5
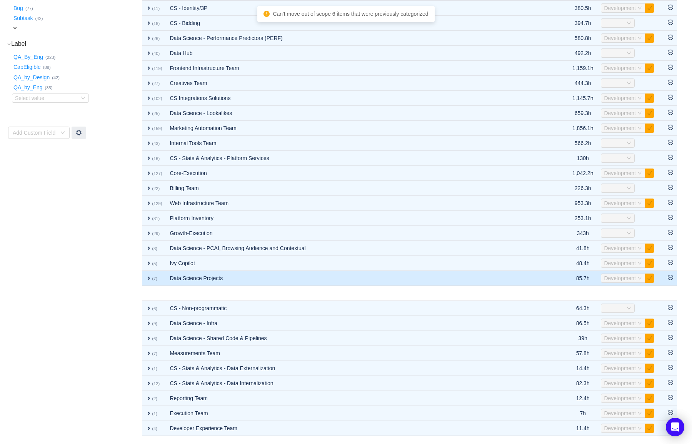
click at [672, 275] on icon "icon: minus-circle" at bounding box center [670, 277] width 5 height 5
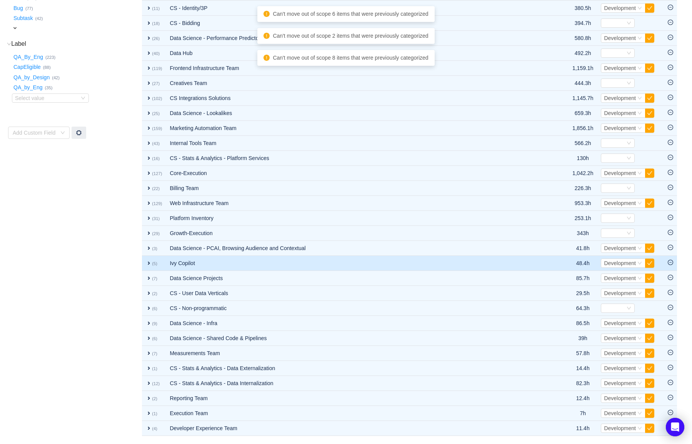
click at [673, 260] on icon "icon: minus-circle" at bounding box center [670, 262] width 5 height 5
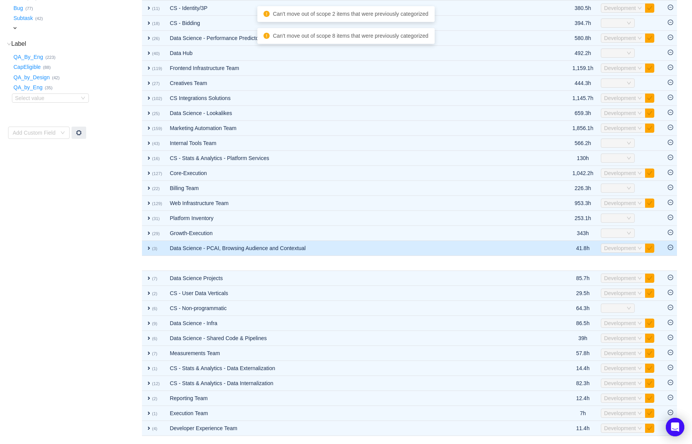
click at [672, 248] on icon "icon: minus-circle" at bounding box center [670, 247] width 5 height 5
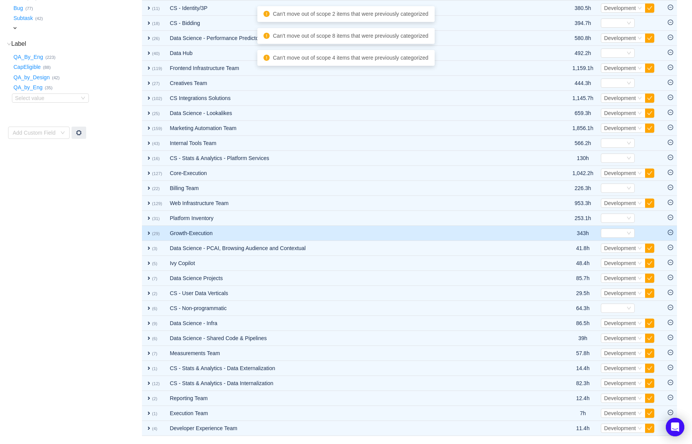
click at [671, 234] on icon "icon: minus-circle" at bounding box center [670, 232] width 5 height 5
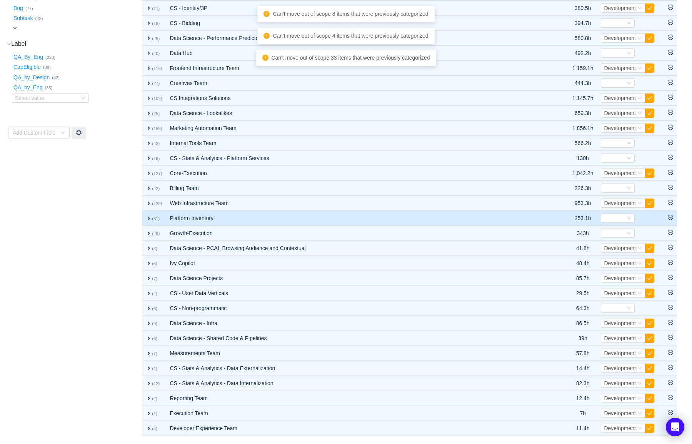
click at [672, 218] on icon "icon: minus-circle" at bounding box center [670, 217] width 5 height 5
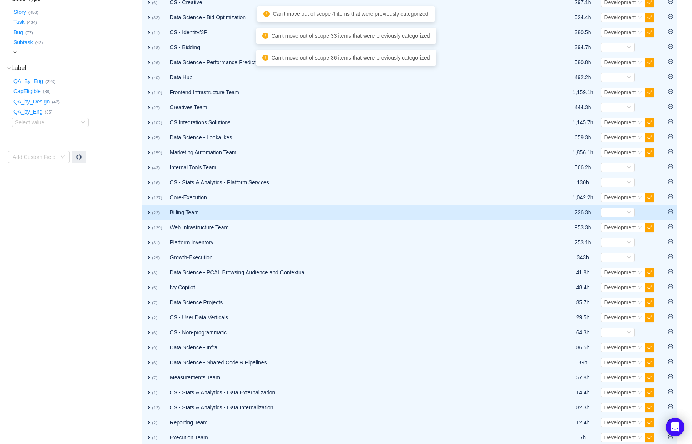
scroll to position [165, 0]
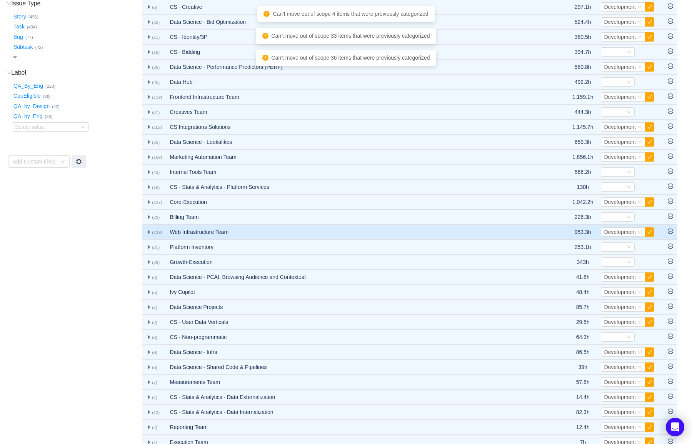
click at [667, 234] on td at bounding box center [670, 232] width 13 height 15
click at [670, 232] on icon "icon: minus-circle" at bounding box center [670, 230] width 5 height 5
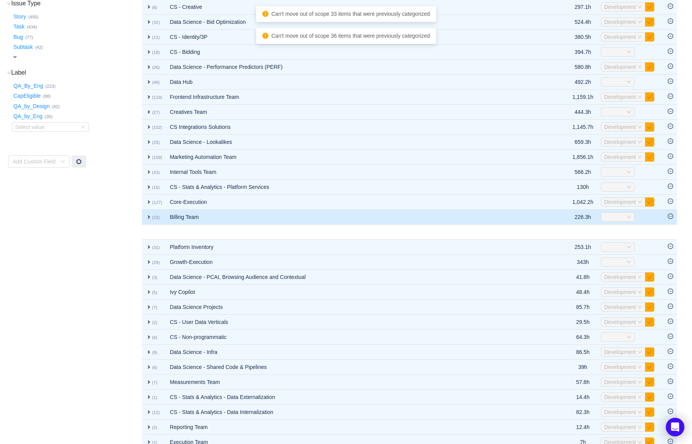
click at [671, 217] on icon "icon: minus-circle" at bounding box center [670, 215] width 5 height 5
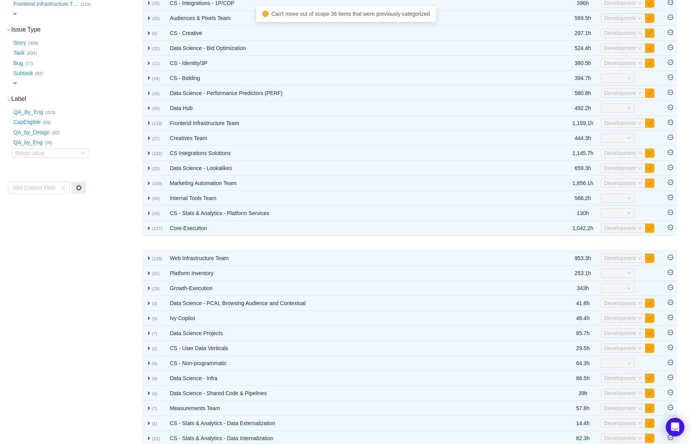
scroll to position [135, 0]
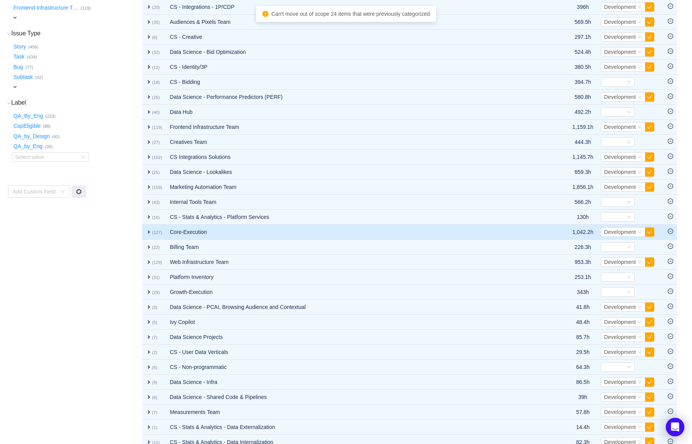
click at [670, 230] on icon "icon: minus-circle" at bounding box center [670, 230] width 5 height 5
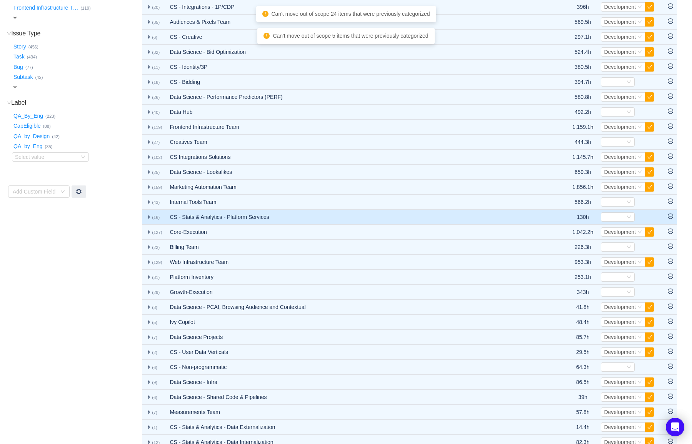
click at [670, 220] on td at bounding box center [670, 217] width 13 height 15
click at [671, 215] on icon "icon: minus-circle" at bounding box center [670, 215] width 5 height 5
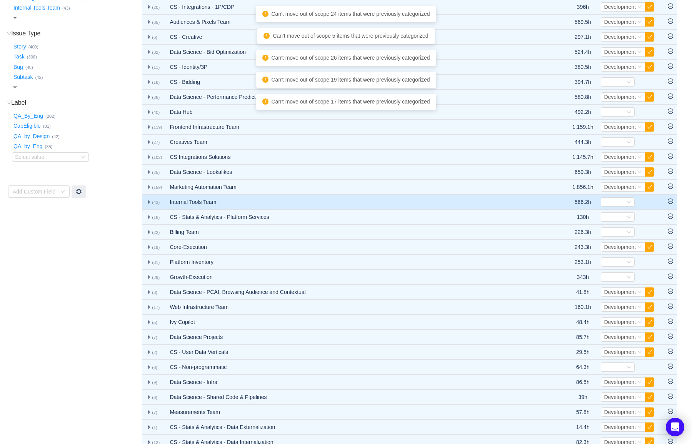
click at [672, 200] on icon "icon: minus-circle" at bounding box center [670, 200] width 5 height 5
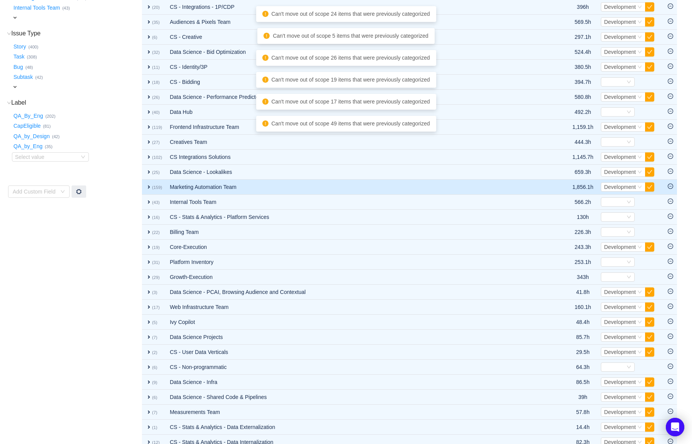
click at [672, 190] on td at bounding box center [670, 187] width 13 height 15
click at [672, 187] on icon "icon: minus-circle" at bounding box center [670, 185] width 5 height 5
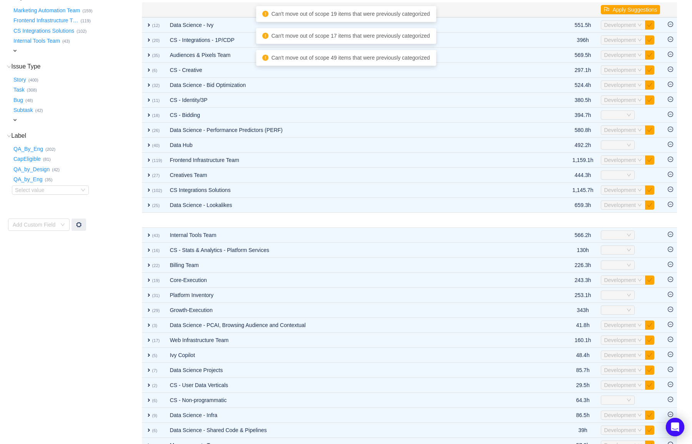
scroll to position [100, 0]
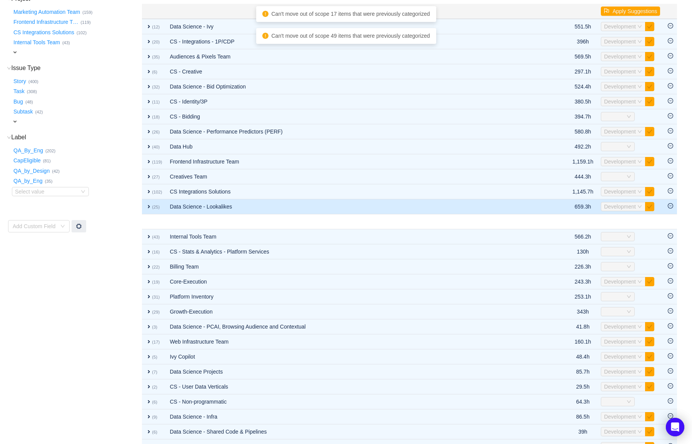
click at [670, 202] on td at bounding box center [670, 206] width 13 height 15
click at [670, 204] on icon "icon: minus-circle" at bounding box center [670, 205] width 5 height 5
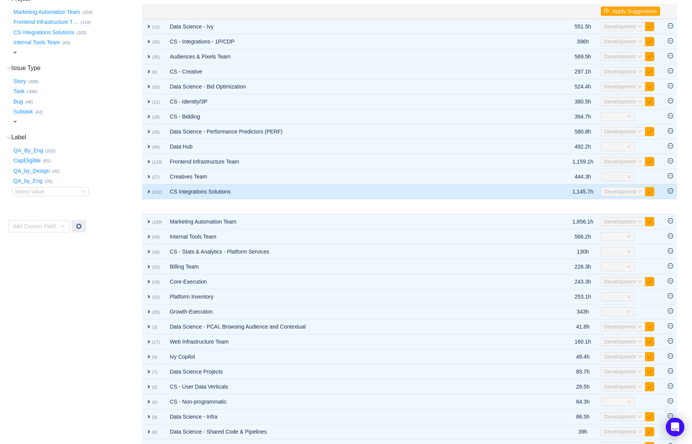
click at [672, 191] on icon "icon: minus-circle" at bounding box center [670, 190] width 2 height 0
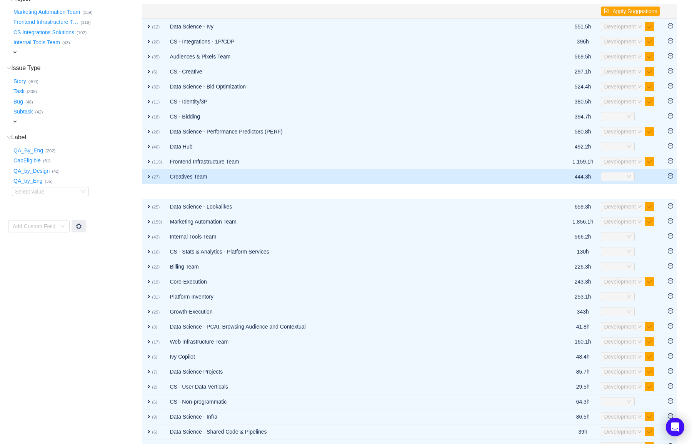
click at [673, 173] on td at bounding box center [670, 176] width 13 height 15
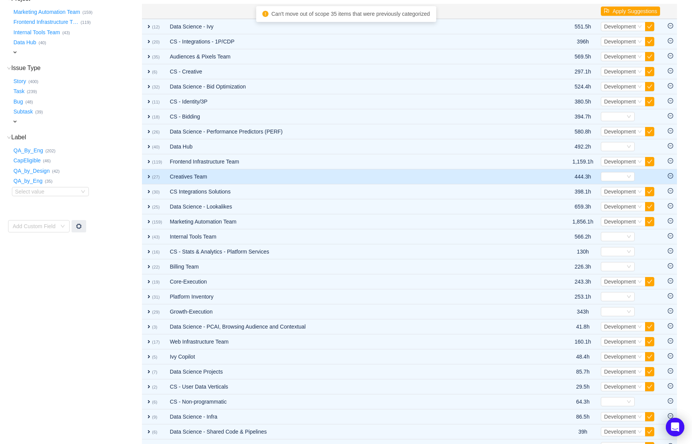
click at [671, 178] on icon "icon: minus-circle" at bounding box center [670, 175] width 5 height 5
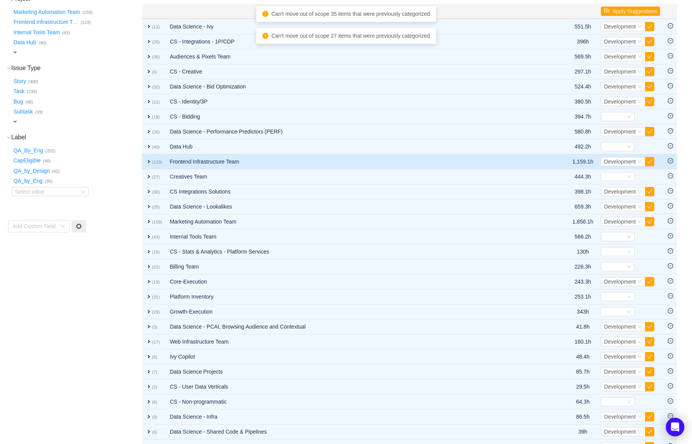
click at [671, 160] on icon "icon: minus-circle" at bounding box center [670, 160] width 5 height 5
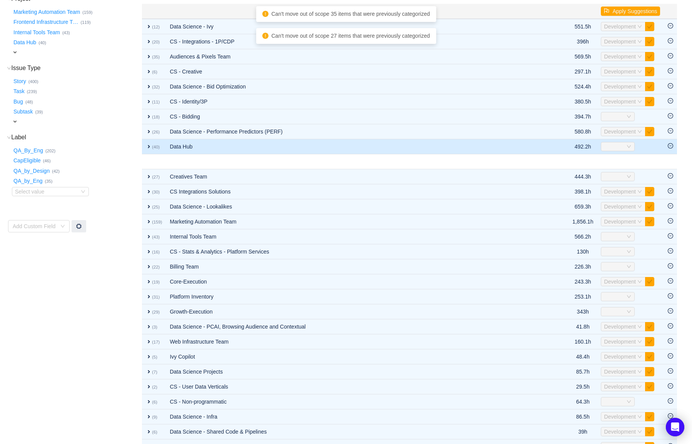
click at [672, 144] on icon "icon: minus-circle" at bounding box center [670, 145] width 5 height 5
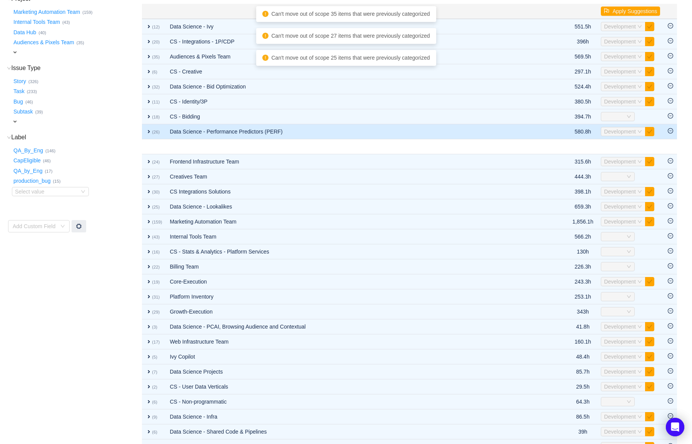
click at [672, 132] on icon "icon: minus-circle" at bounding box center [670, 130] width 5 height 5
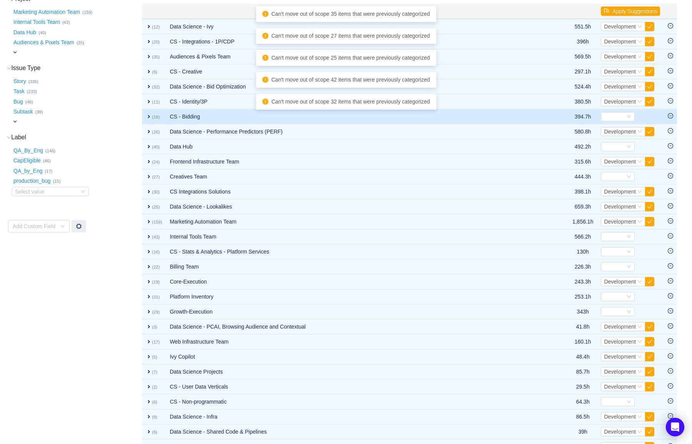
click at [672, 119] on td at bounding box center [670, 116] width 13 height 15
click at [672, 116] on icon "icon: minus-circle" at bounding box center [670, 115] width 5 height 5
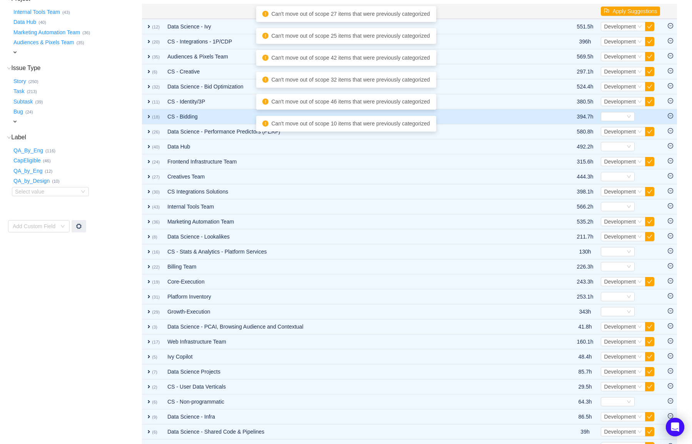
scroll to position [67, 0]
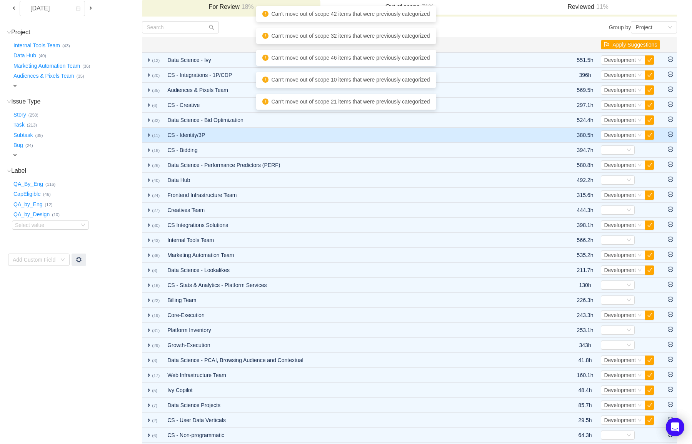
click at [672, 135] on icon "icon: minus-circle" at bounding box center [670, 134] width 5 height 5
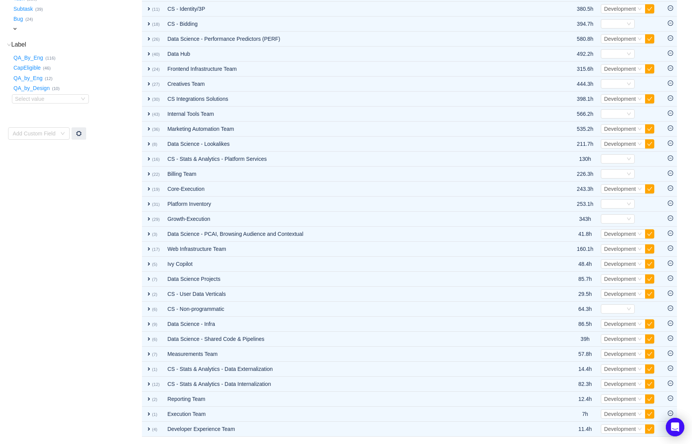
scroll to position [193, 0]
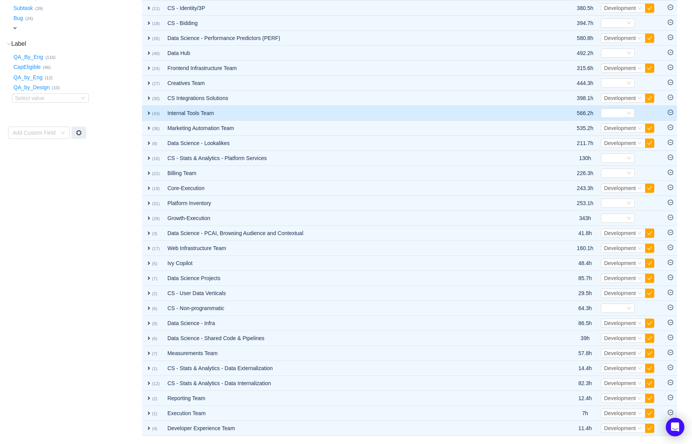
click at [147, 117] on td "expand (43)" at bounding box center [153, 113] width 22 height 15
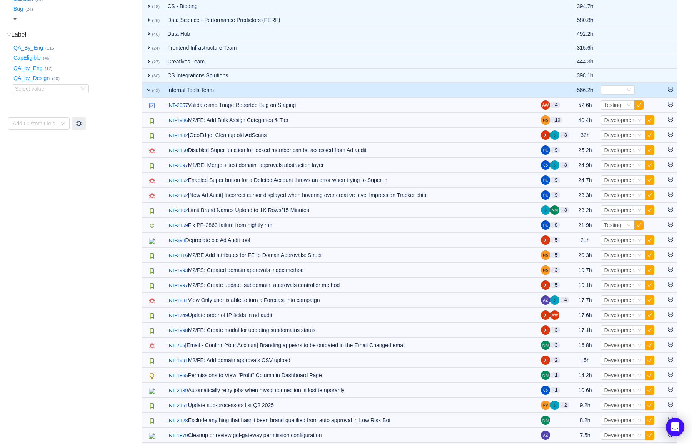
click at [152, 89] on small "(43)" at bounding box center [156, 90] width 8 height 5
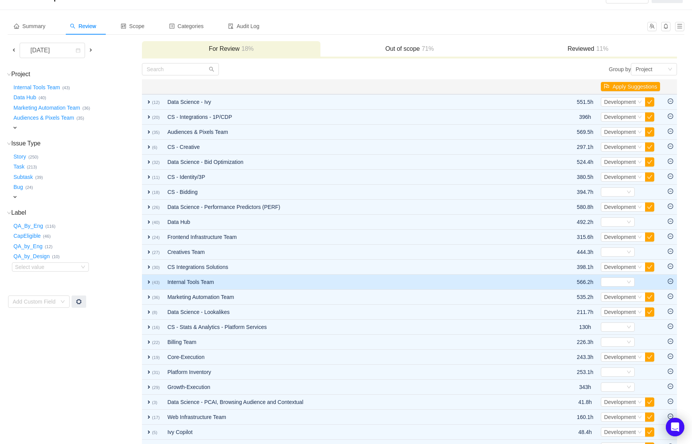
scroll to position [0, 0]
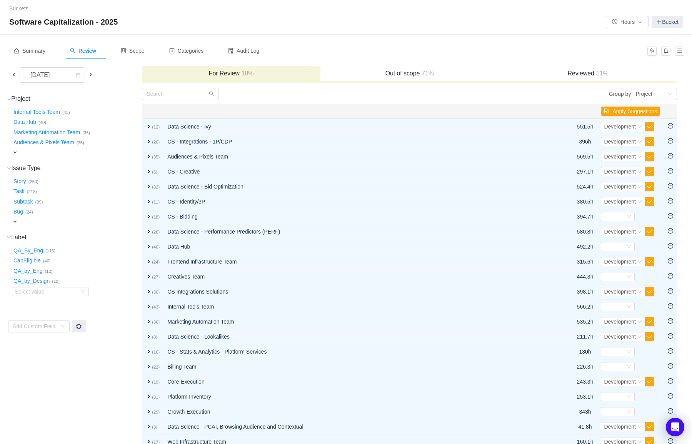
click at [92, 74] on span at bounding box center [91, 75] width 6 height 6
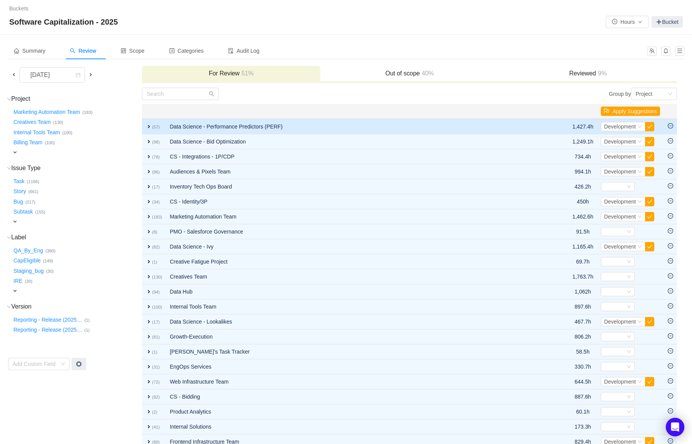
click at [145, 127] on td "expand (57)" at bounding box center [154, 126] width 24 height 15
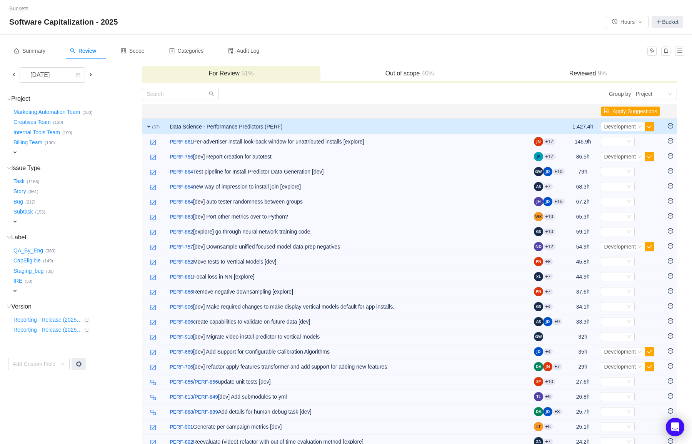
click at [145, 127] on td "expand (57)" at bounding box center [154, 126] width 24 height 15
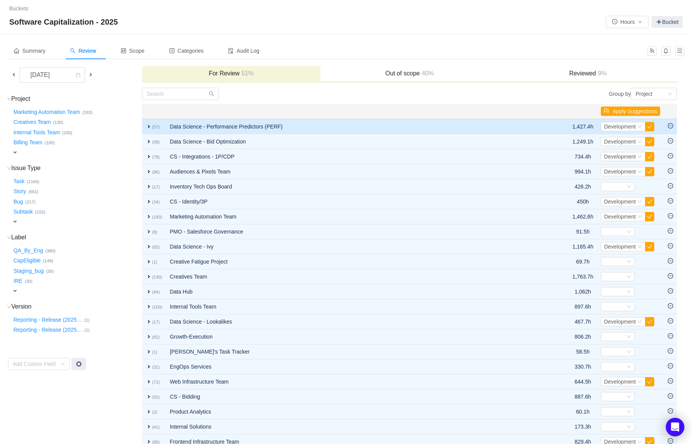
click at [673, 126] on icon "icon: minus-circle" at bounding box center [670, 125] width 5 height 5
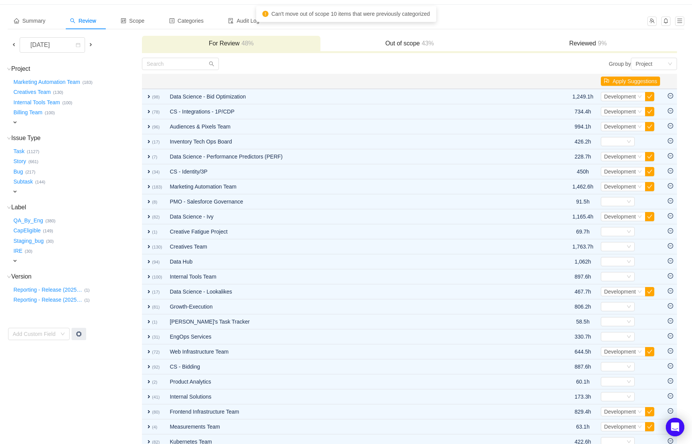
scroll to position [31, 0]
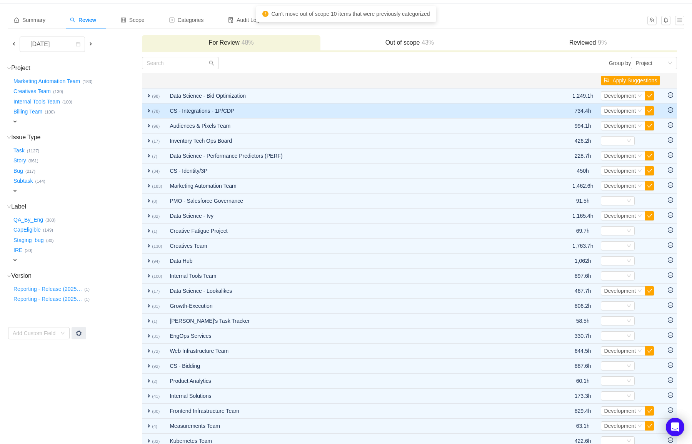
click at [673, 110] on icon "icon: minus-circle" at bounding box center [670, 109] width 5 height 5
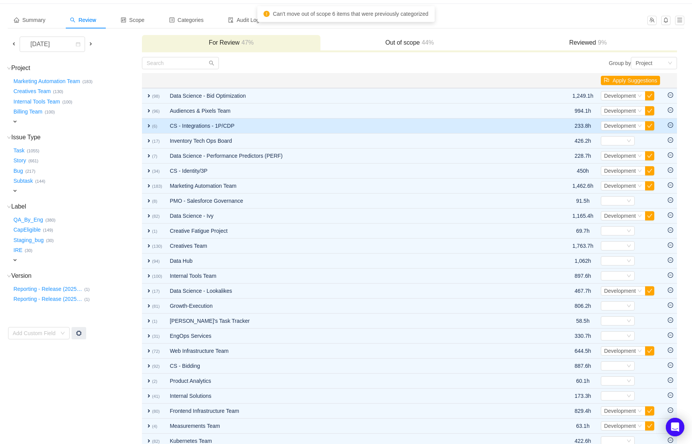
click at [670, 122] on td at bounding box center [670, 125] width 13 height 15
click at [671, 128] on icon "icon: minus-circle" at bounding box center [670, 124] width 5 height 5
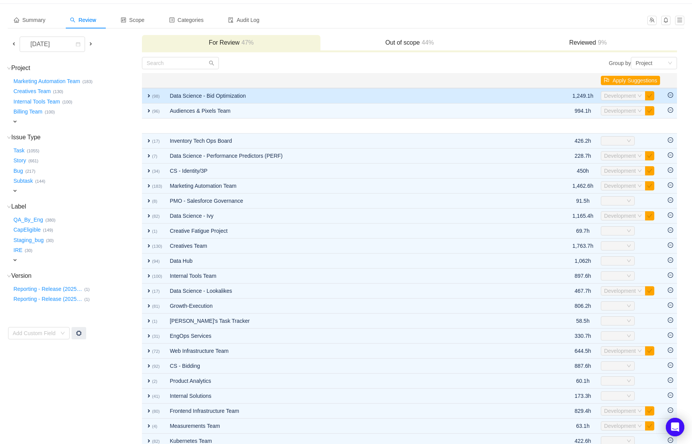
click at [148, 95] on span "expand" at bounding box center [149, 96] width 6 height 6
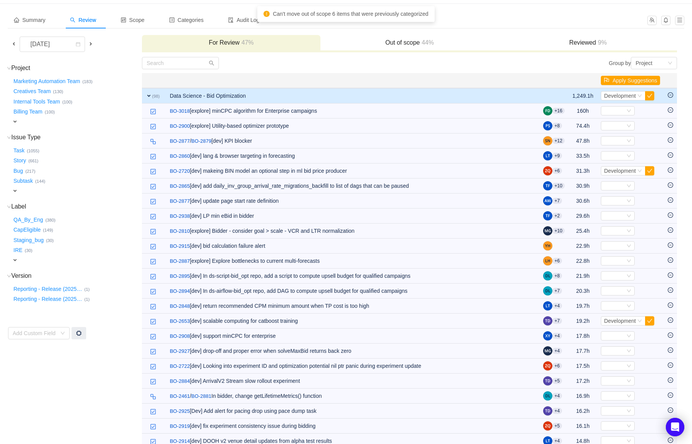
click at [148, 95] on span "expand" at bounding box center [149, 96] width 6 height 6
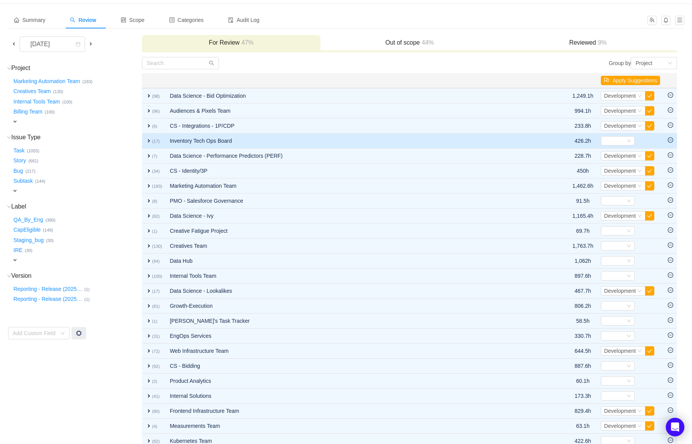
click at [674, 140] on td at bounding box center [670, 140] width 13 height 15
click at [671, 140] on icon "icon: minus-circle" at bounding box center [670, 139] width 5 height 5
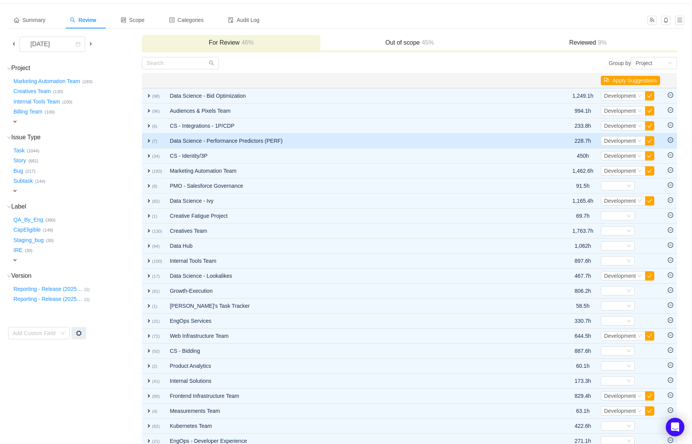
click at [669, 143] on td at bounding box center [670, 140] width 13 height 15
click at [671, 141] on icon "icon: minus-circle" at bounding box center [670, 139] width 5 height 5
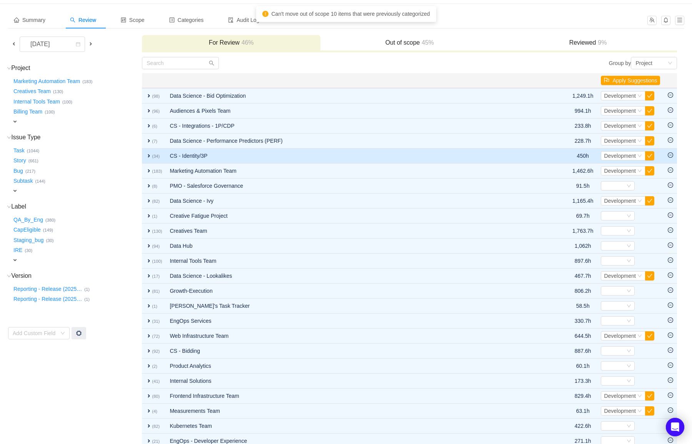
click at [671, 154] on icon "icon: minus-circle" at bounding box center [670, 154] width 5 height 5
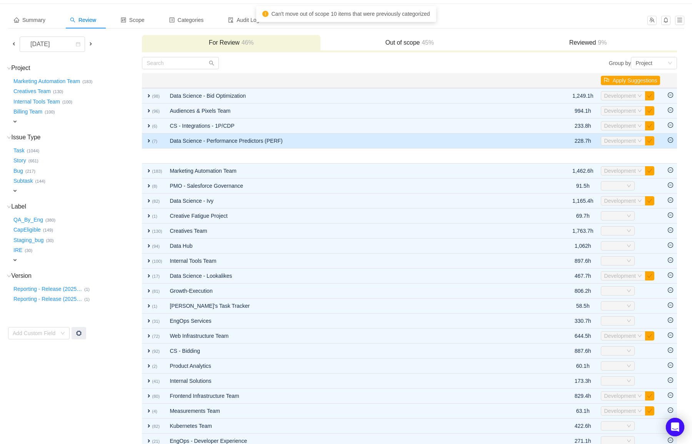
click at [670, 143] on icon "icon: minus-circle" at bounding box center [670, 139] width 5 height 5
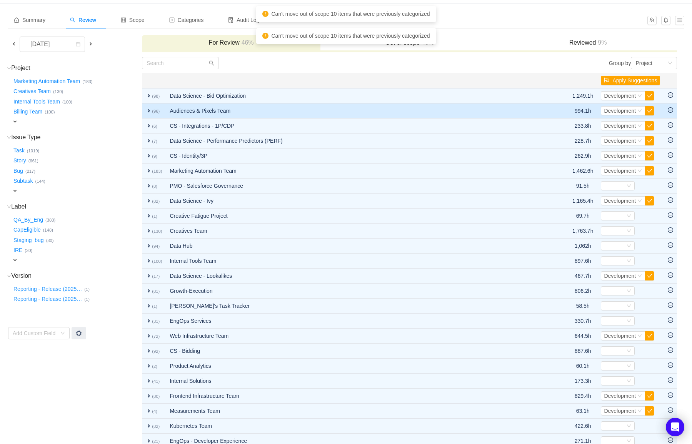
click at [672, 111] on icon "icon: minus-circle" at bounding box center [670, 109] width 5 height 5
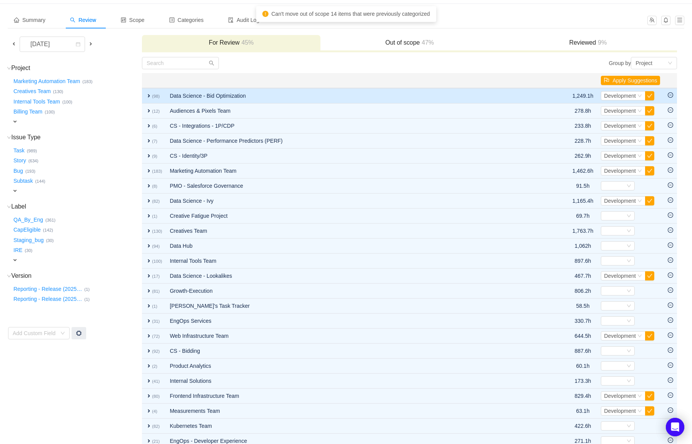
click at [668, 97] on icon "icon: minus-circle" at bounding box center [670, 94] width 5 height 5
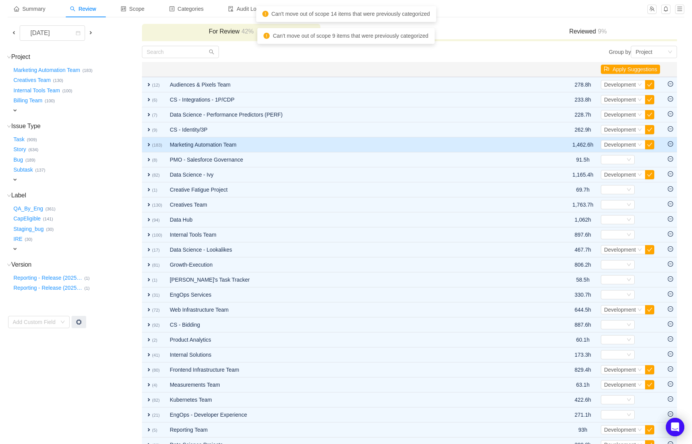
scroll to position [47, 0]
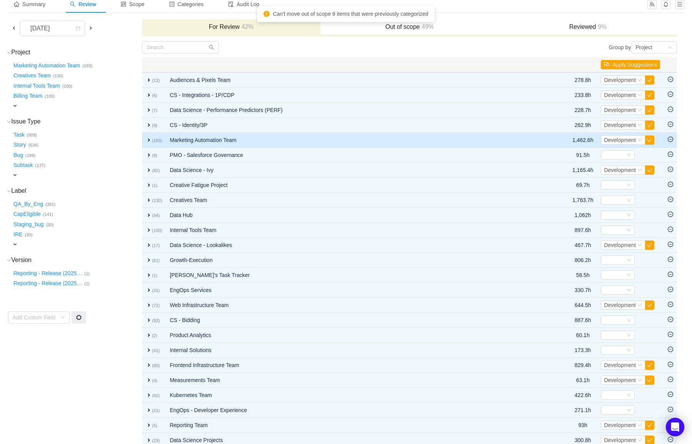
click at [672, 140] on icon "icon: minus-circle" at bounding box center [670, 139] width 5 height 5
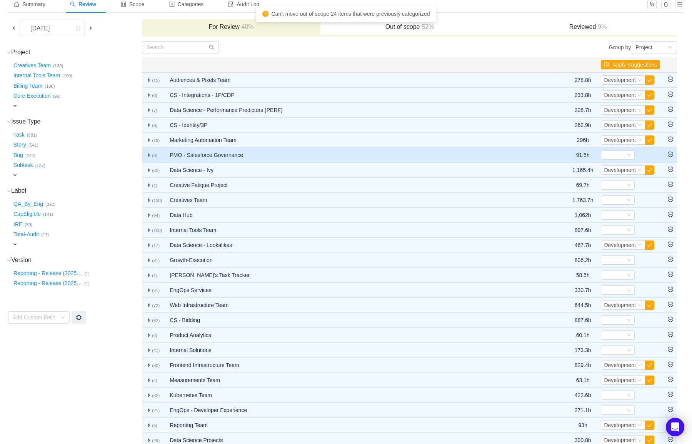
click at [671, 153] on icon "icon: minus-circle" at bounding box center [670, 154] width 5 height 5
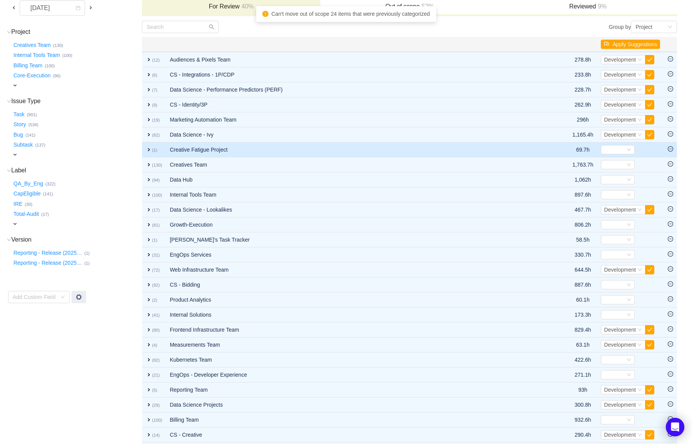
scroll to position [73, 0]
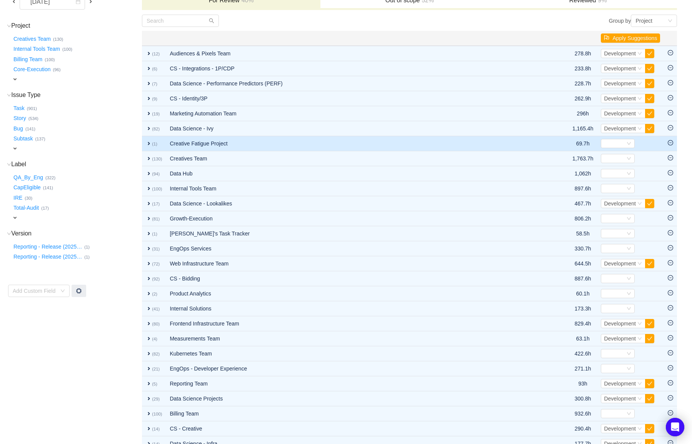
click at [673, 144] on icon "icon: minus-circle" at bounding box center [670, 142] width 5 height 5
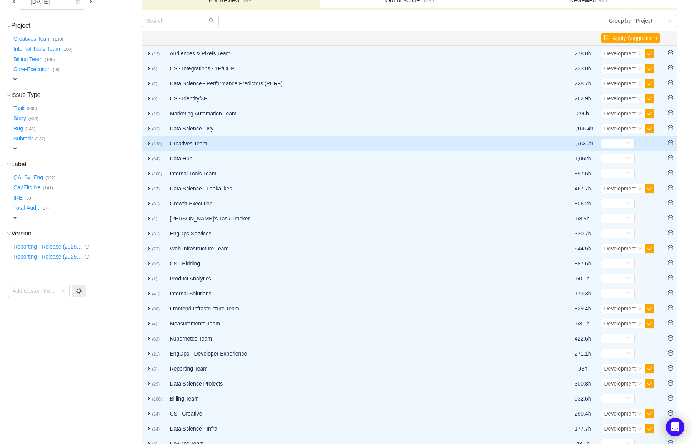
click at [671, 144] on icon "icon: minus-circle" at bounding box center [670, 142] width 5 height 5
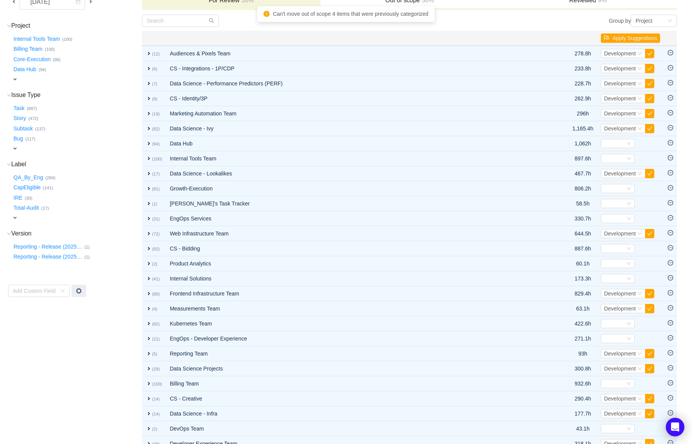
click at [671, 144] on icon "icon: minus-circle" at bounding box center [670, 142] width 5 height 5
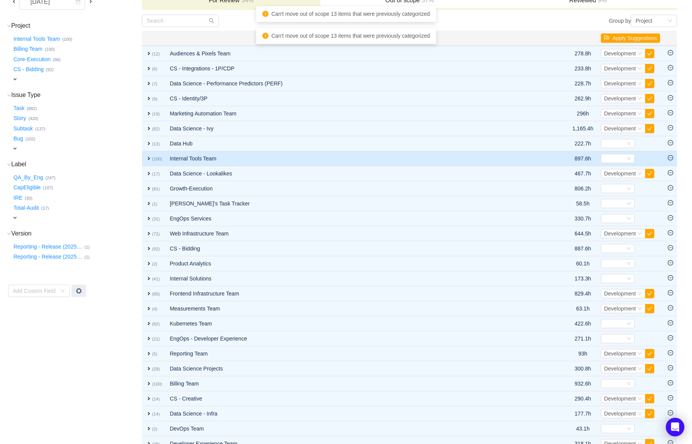
click at [669, 152] on td at bounding box center [670, 158] width 13 height 15
click at [671, 157] on icon "icon: minus-circle" at bounding box center [670, 157] width 5 height 5
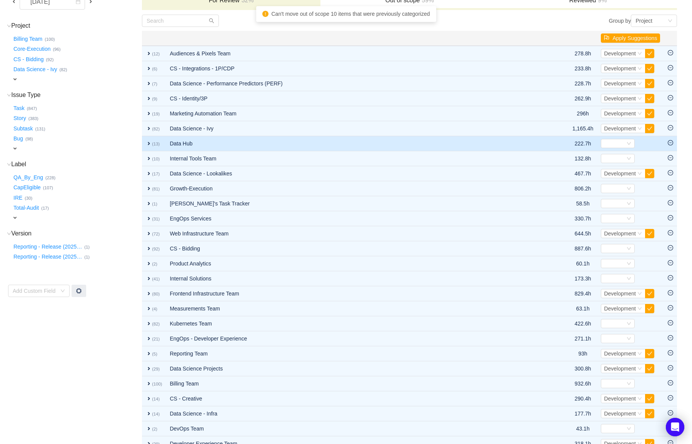
click at [671, 144] on icon "icon: minus-circle" at bounding box center [670, 142] width 5 height 5
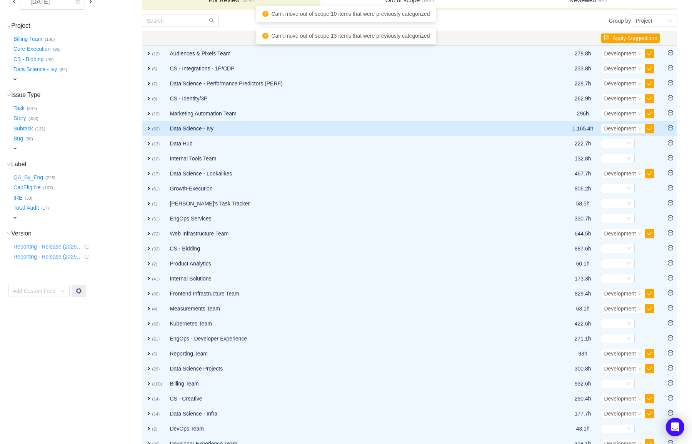
click at [671, 128] on icon "icon: minus-circle" at bounding box center [670, 127] width 5 height 5
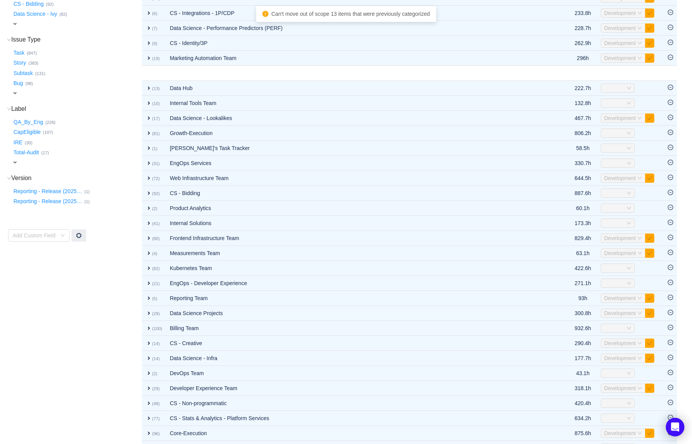
scroll to position [129, 0]
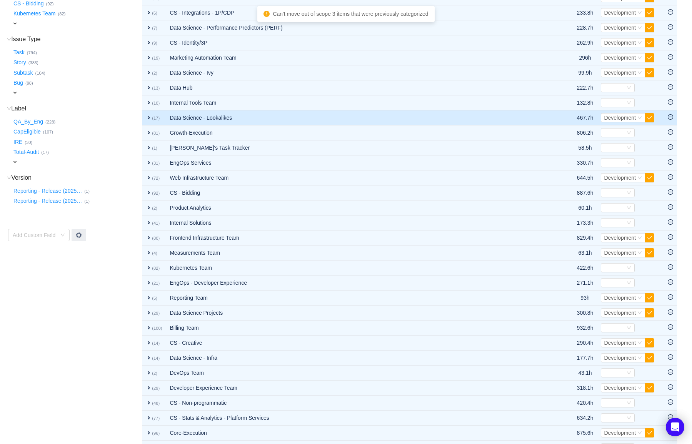
click at [673, 117] on icon "icon: minus-circle" at bounding box center [670, 116] width 5 height 5
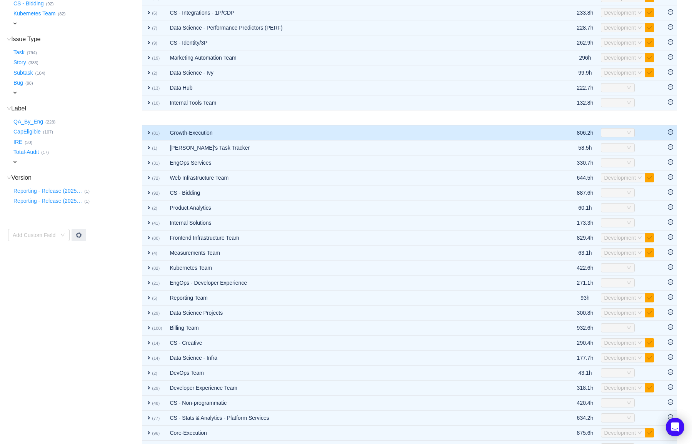
click at [671, 130] on tbody "expand (12) Audiences & Pixels Team 278.8h Select Development Out of scope expa…" at bounding box center [409, 290] width 535 height 600
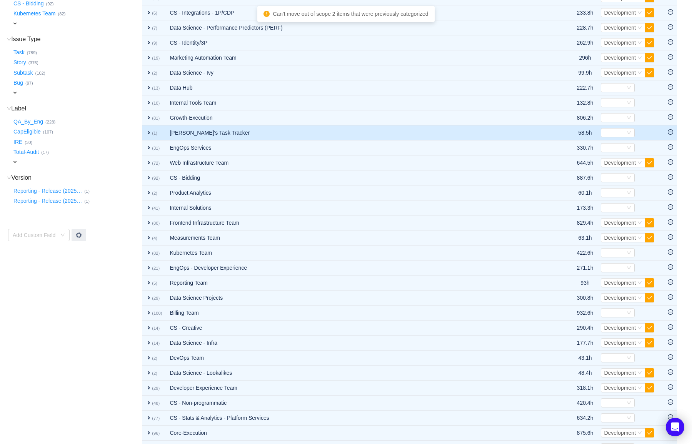
click at [670, 132] on icon "icon: minus-circle" at bounding box center [670, 131] width 5 height 5
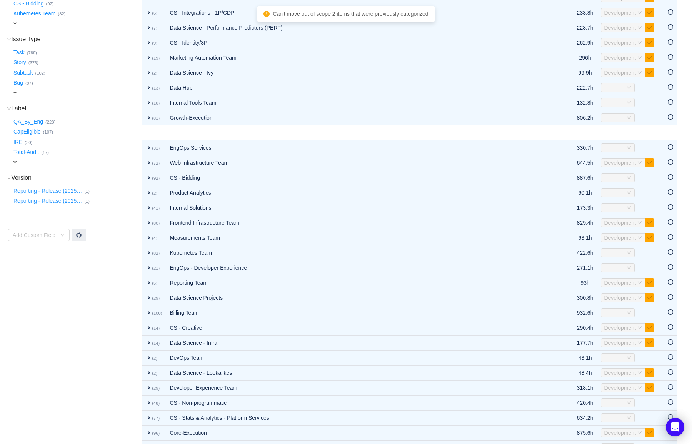
click at [670, 137] on table "Apply Suggestions expand (12) Audiences & Pixels Team 278.8h Select Development…" at bounding box center [409, 294] width 535 height 639
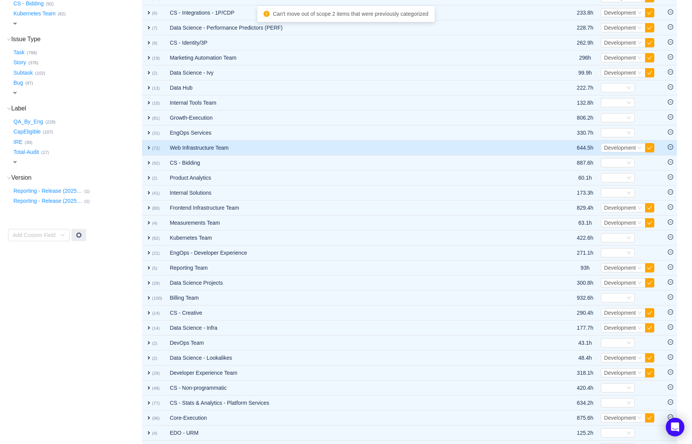
click at [668, 142] on td at bounding box center [670, 147] width 13 height 15
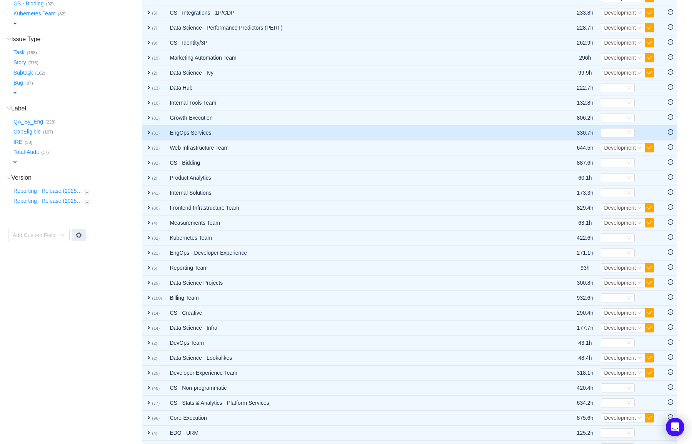
click at [668, 132] on icon "icon: minus-circle" at bounding box center [670, 131] width 5 height 5
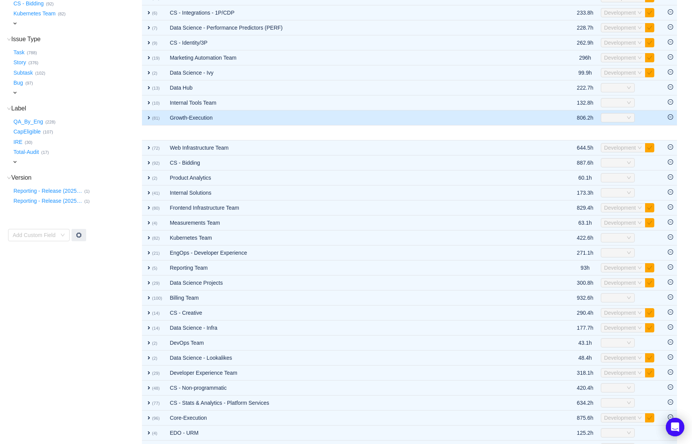
click at [670, 118] on icon "icon: minus-circle" at bounding box center [670, 116] width 5 height 5
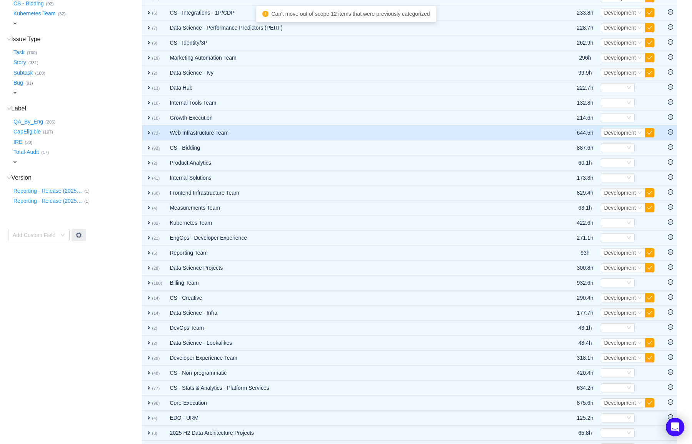
click at [671, 130] on icon "icon: minus-circle" at bounding box center [670, 131] width 5 height 5
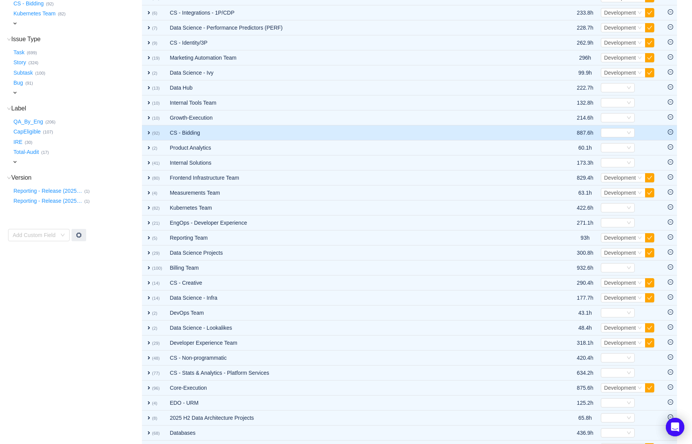
click at [668, 132] on icon "icon: minus-circle" at bounding box center [670, 131] width 5 height 5
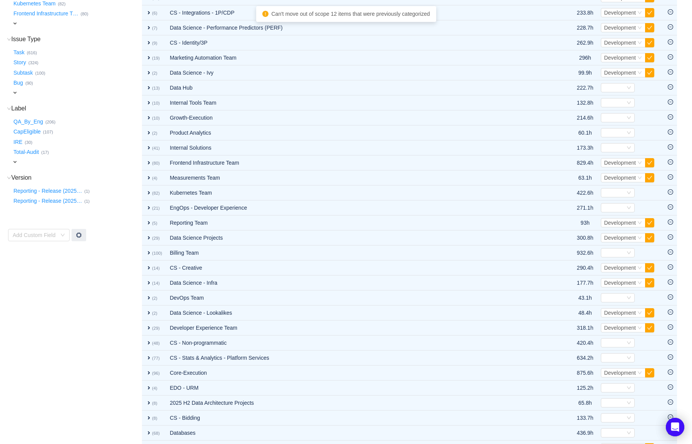
click at [665, 137] on div "Move out of scope" at bounding box center [665, 137] width 0 height 0
click at [670, 128] on div "Move out of scope" at bounding box center [665, 120] width 50 height 16
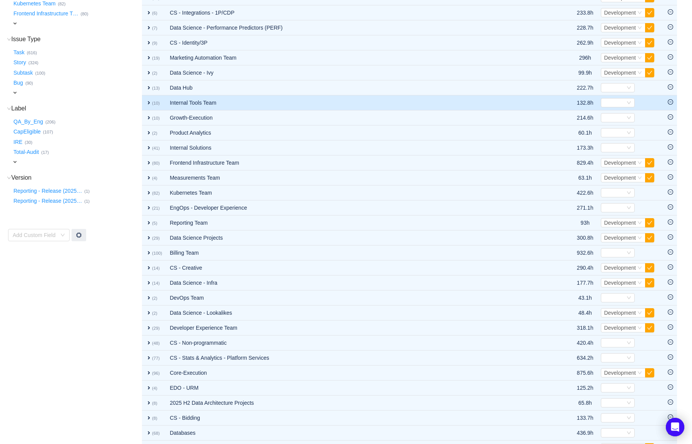
click at [151, 103] on span "expand" at bounding box center [149, 103] width 6 height 6
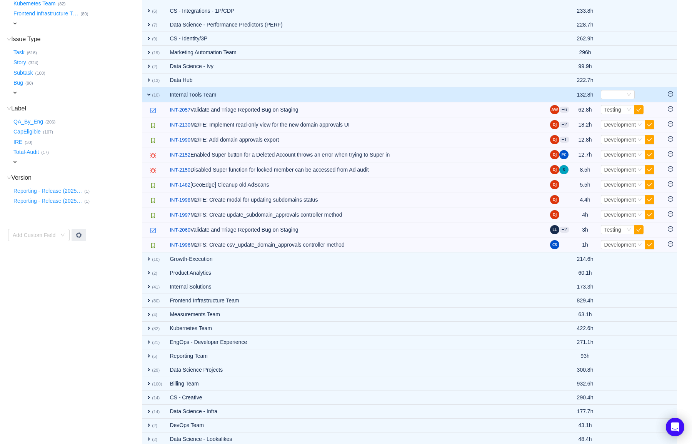
click at [148, 94] on span "expand" at bounding box center [149, 95] width 6 height 6
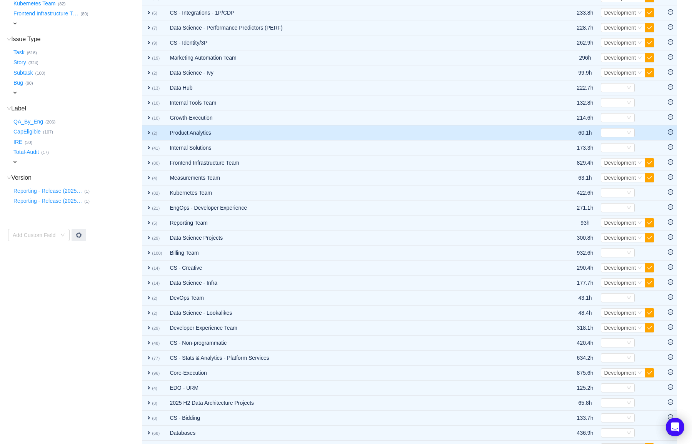
click at [671, 131] on icon "icon: minus-circle" at bounding box center [670, 131] width 5 height 5
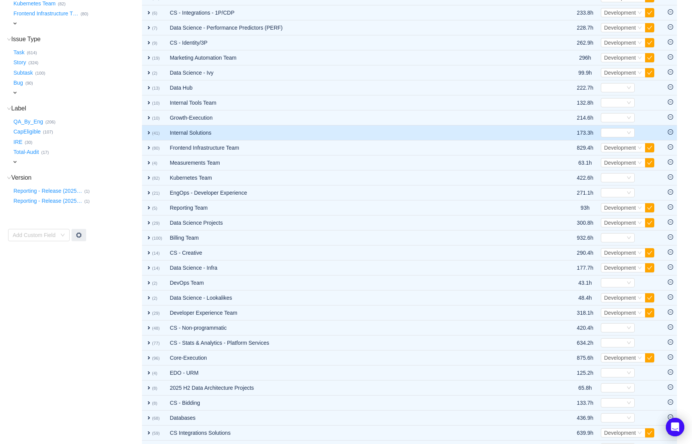
click at [670, 132] on icon "icon: minus-circle" at bounding box center [670, 131] width 5 height 5
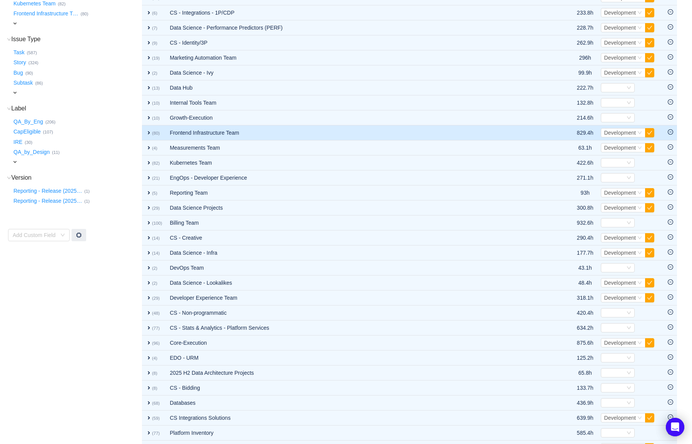
click at [670, 134] on icon "icon: minus-circle" at bounding box center [670, 131] width 5 height 5
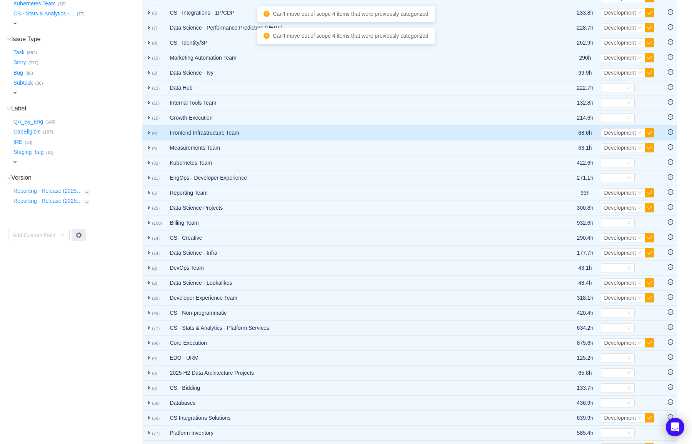
click at [670, 139] on td at bounding box center [670, 132] width 13 height 15
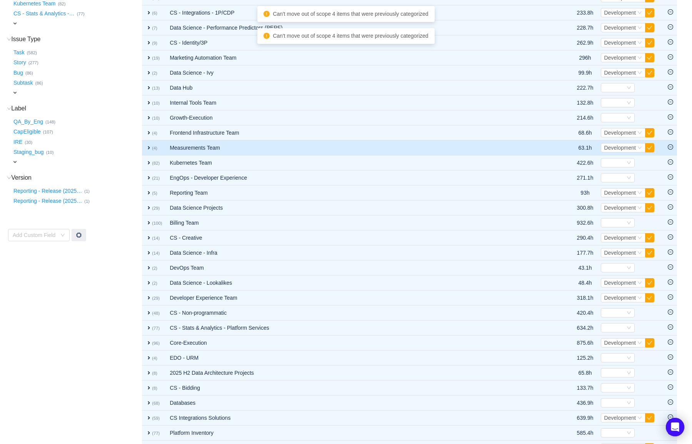
click at [670, 142] on td at bounding box center [670, 147] width 13 height 15
click at [670, 148] on icon "icon: minus-circle" at bounding box center [670, 146] width 5 height 5
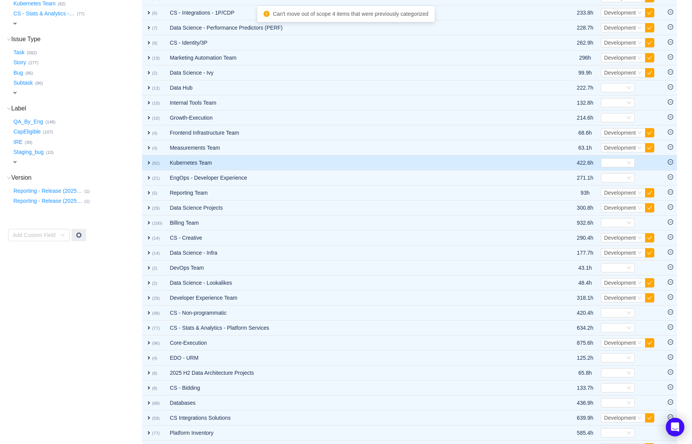
click at [671, 160] on icon "icon: minus-circle" at bounding box center [670, 161] width 5 height 5
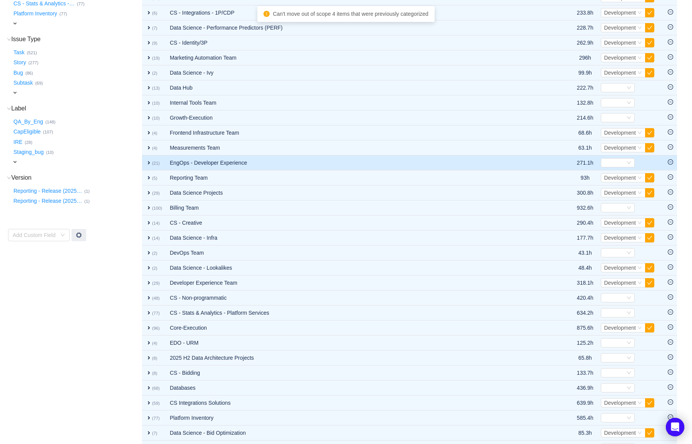
click at [669, 165] on icon "icon: minus-circle" at bounding box center [670, 161] width 5 height 5
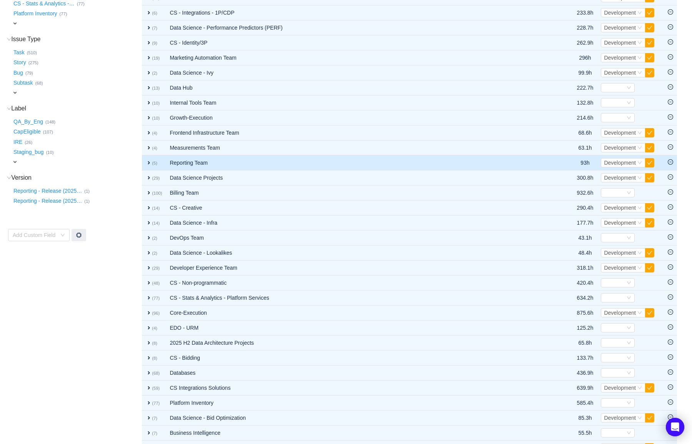
click at [670, 163] on icon "icon: minus-circle" at bounding box center [670, 161] width 5 height 5
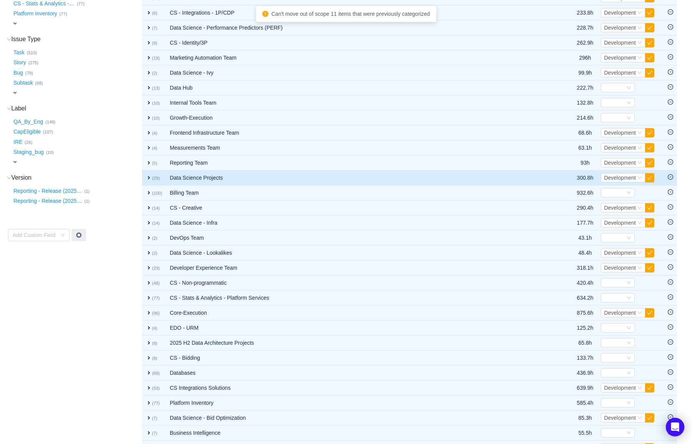
click at [669, 170] on td at bounding box center [670, 177] width 13 height 15
click at [669, 173] on td at bounding box center [670, 177] width 13 height 15
click at [669, 176] on icon "icon: minus-circle" at bounding box center [670, 176] width 5 height 5
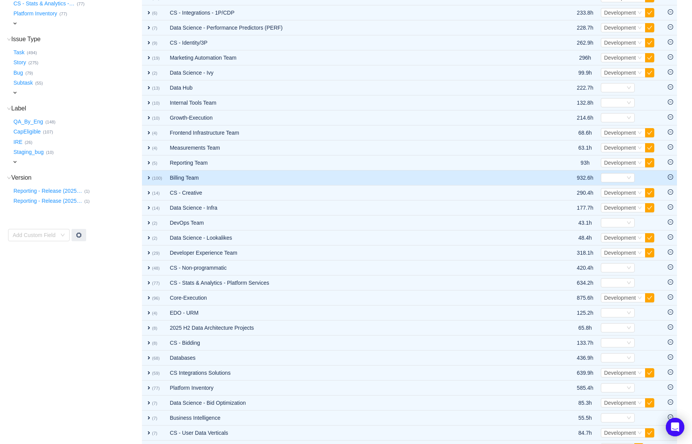
click at [670, 178] on icon "icon: minus-circle" at bounding box center [670, 176] width 5 height 5
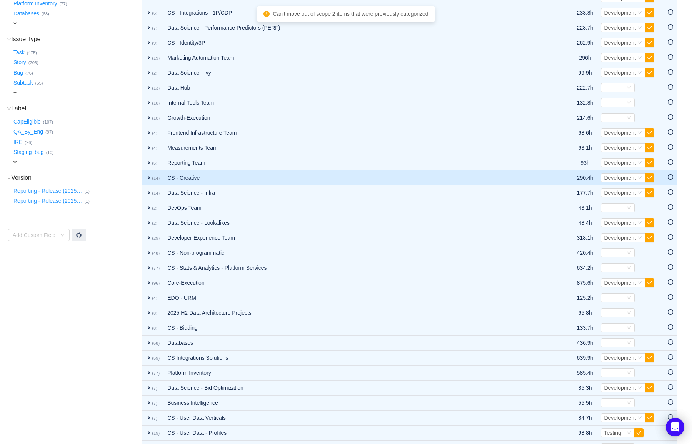
click at [670, 178] on icon "icon: minus-circle" at bounding box center [670, 176] width 5 height 5
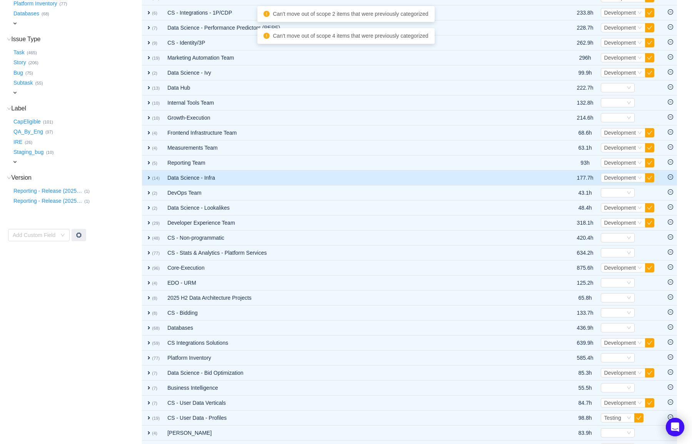
click at [670, 180] on td at bounding box center [670, 177] width 13 height 15
click at [670, 178] on icon "icon: minus-circle" at bounding box center [670, 176] width 5 height 5
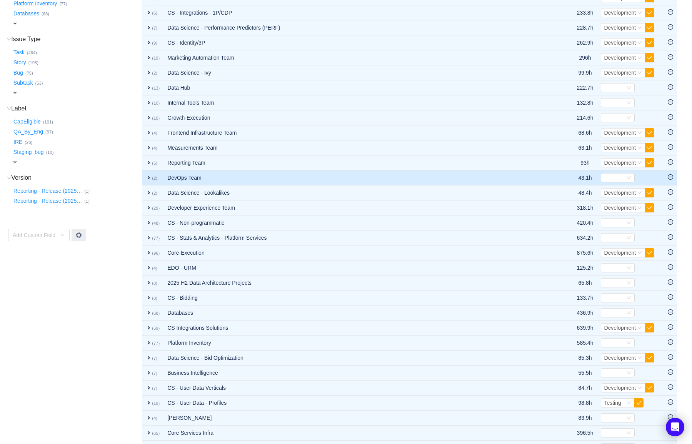
click at [671, 177] on icon "icon: minus-circle" at bounding box center [670, 177] width 2 height 0
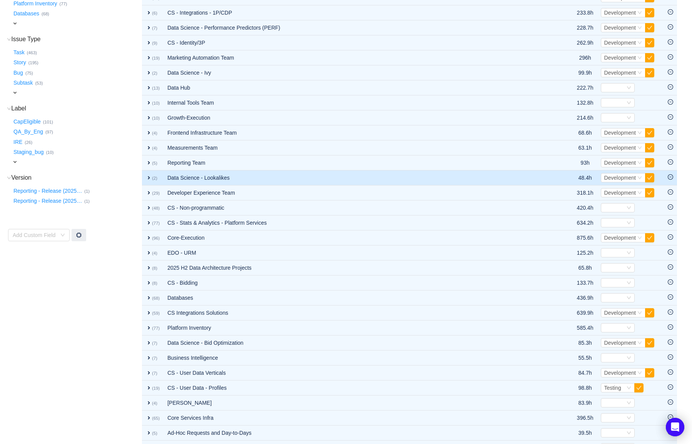
click at [670, 180] on td at bounding box center [670, 177] width 13 height 15
click at [670, 177] on icon "icon: minus-circle" at bounding box center [670, 176] width 5 height 5
click at [668, 177] on icon "icon: minus-circle" at bounding box center [670, 176] width 5 height 5
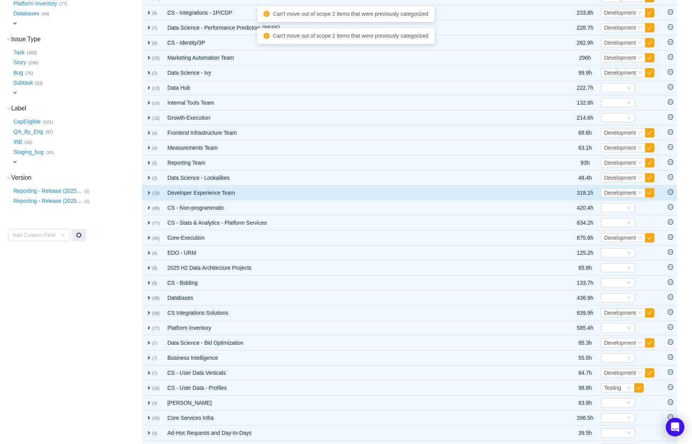
click at [669, 190] on icon "icon: minus-circle" at bounding box center [670, 191] width 5 height 5
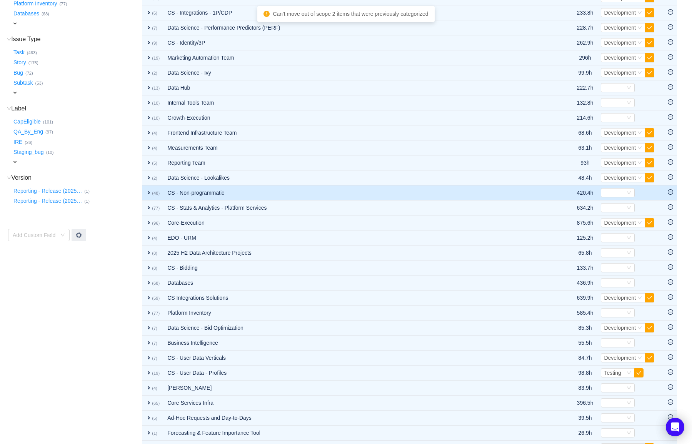
click at [670, 195] on td at bounding box center [670, 192] width 13 height 15
click at [670, 192] on icon "icon: minus-circle" at bounding box center [670, 191] width 5 height 5
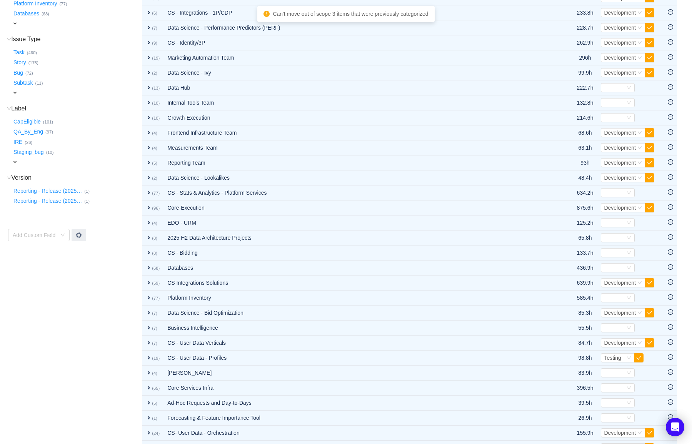
click at [670, 192] on icon "icon: minus-circle" at bounding box center [670, 191] width 5 height 5
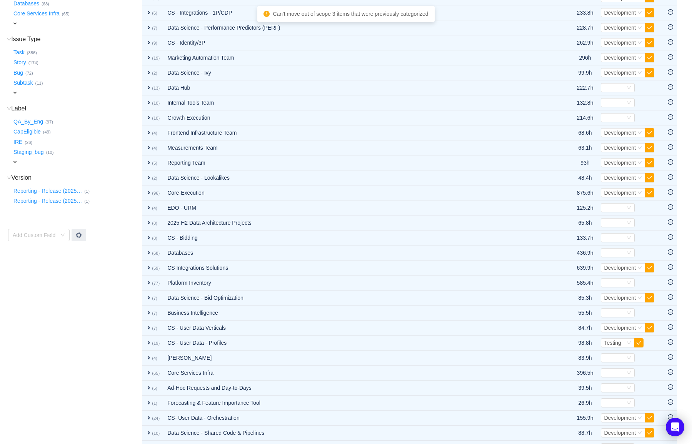
click at [670, 192] on icon "icon: minus-circle" at bounding box center [670, 191] width 5 height 5
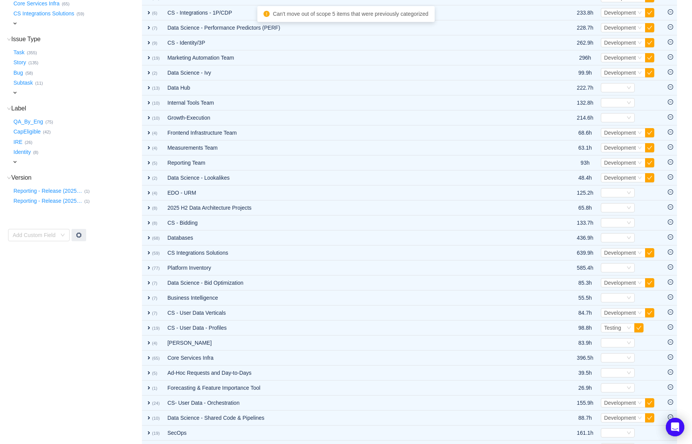
click at [670, 192] on icon "icon: minus-circle" at bounding box center [670, 191] width 5 height 5
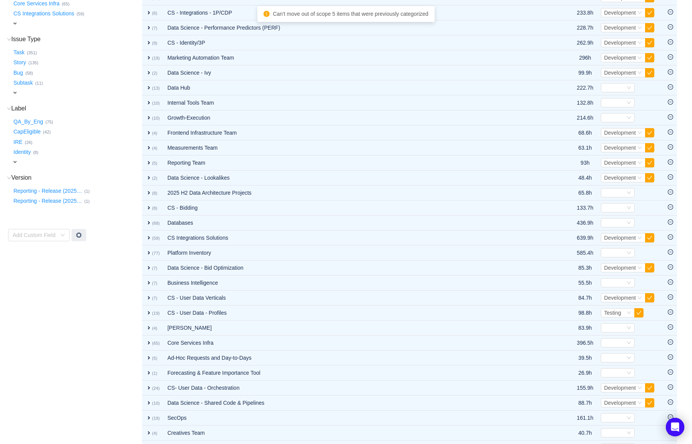
click at [670, 192] on icon "icon: minus-circle" at bounding box center [670, 191] width 5 height 5
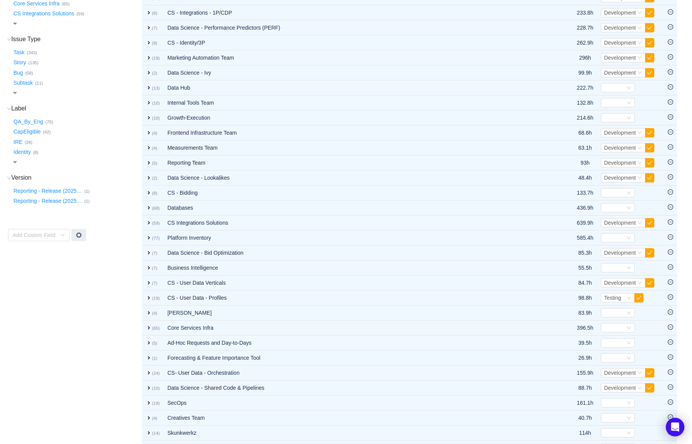
click at [670, 192] on icon "icon: minus-circle" at bounding box center [670, 191] width 5 height 5
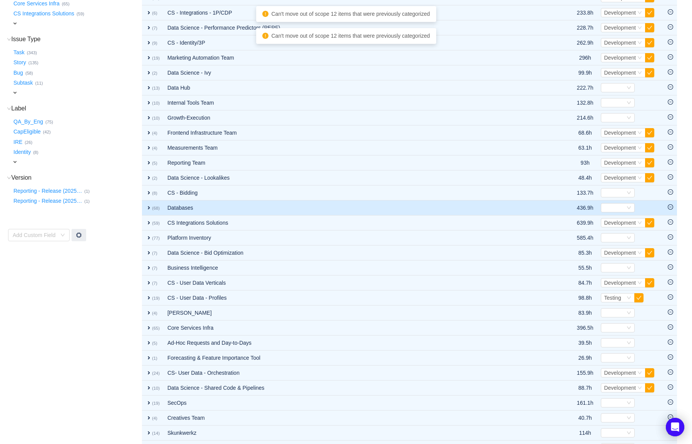
click at [670, 202] on td at bounding box center [670, 207] width 13 height 15
click at [670, 207] on icon "icon: minus-circle" at bounding box center [670, 206] width 5 height 5
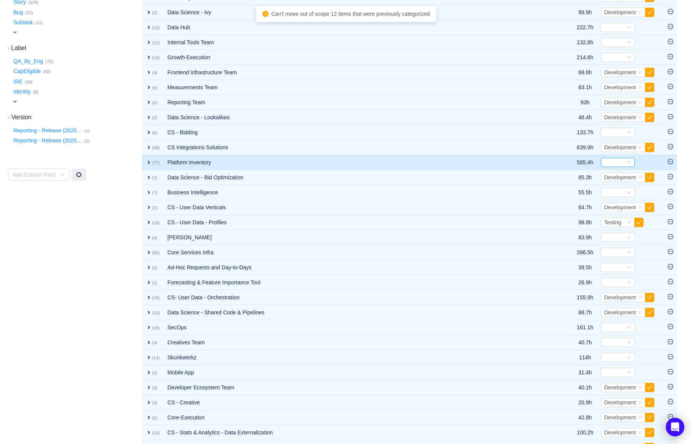
scroll to position [193, 0]
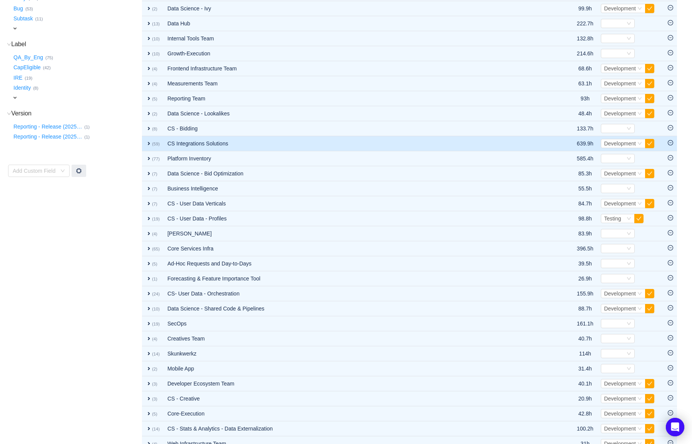
click at [672, 145] on icon "icon: minus-circle" at bounding box center [670, 142] width 5 height 5
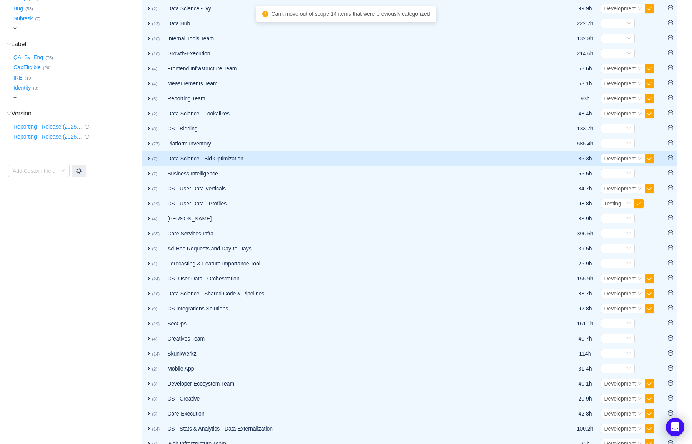
click at [670, 152] on td at bounding box center [670, 158] width 13 height 15
click at [670, 159] on icon "icon: minus-circle" at bounding box center [670, 157] width 5 height 5
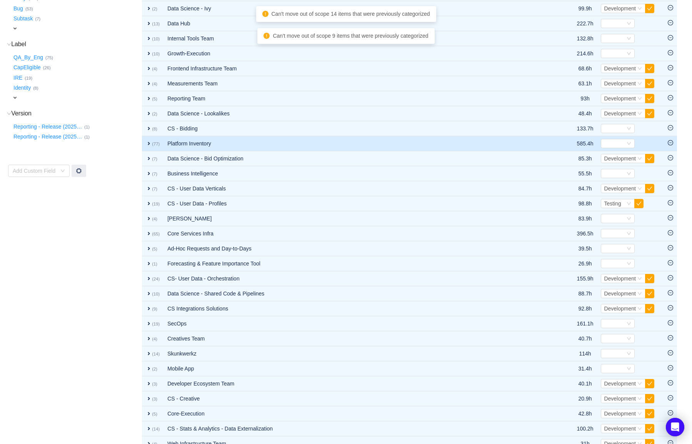
click at [671, 147] on td at bounding box center [670, 143] width 13 height 15
click at [670, 142] on icon "icon: minus-circle" at bounding box center [670, 142] width 5 height 5
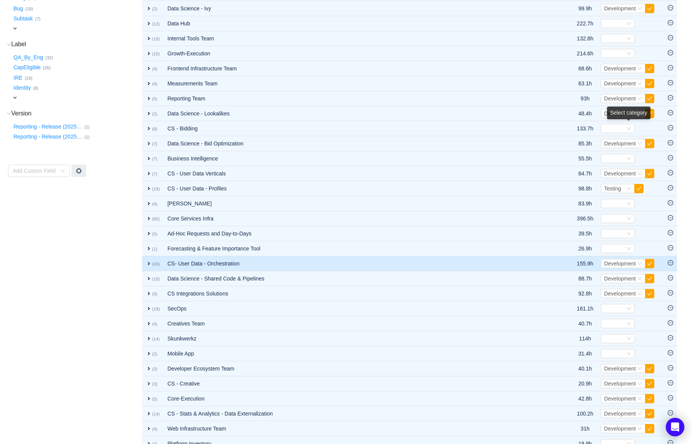
click at [671, 264] on icon "icon: minus-circle" at bounding box center [670, 262] width 5 height 5
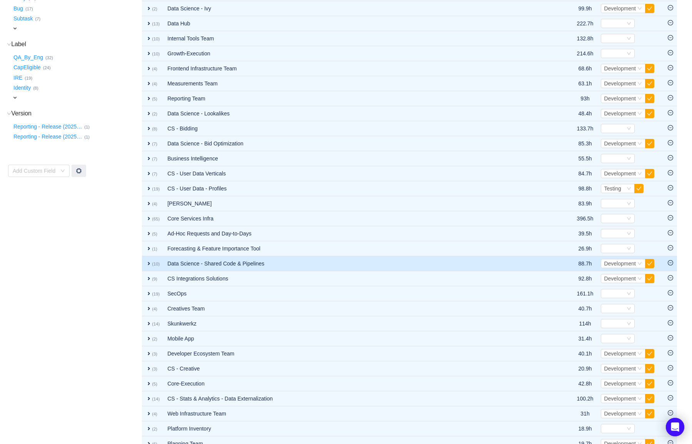
click at [669, 265] on icon "icon: minus-circle" at bounding box center [670, 262] width 5 height 5
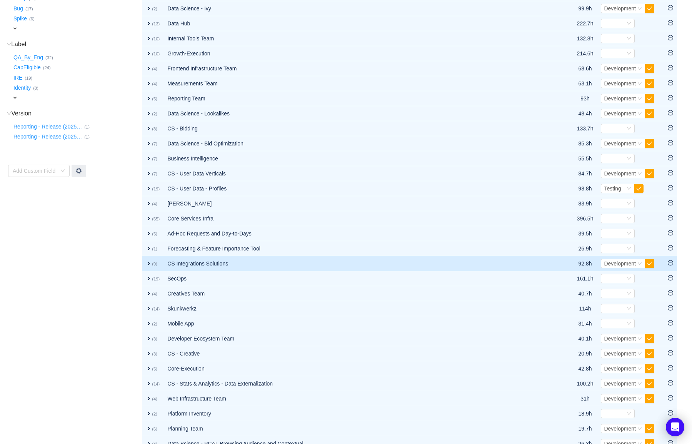
click at [670, 266] on td at bounding box center [670, 263] width 13 height 15
click at [670, 263] on icon "icon: minus-circle" at bounding box center [670, 262] width 5 height 5
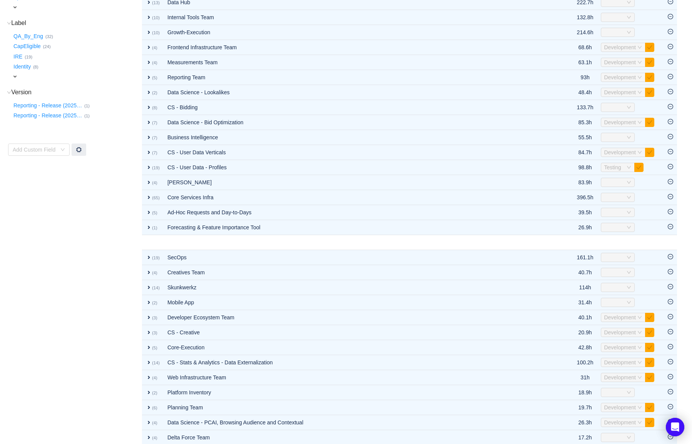
scroll to position [224, 0]
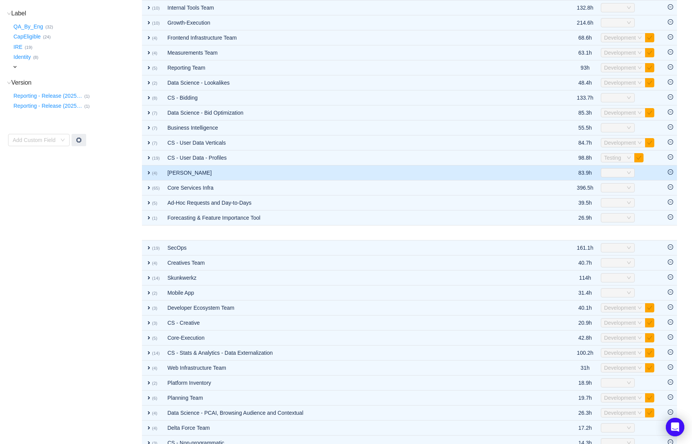
click at [672, 175] on td at bounding box center [670, 172] width 13 height 15
click at [670, 172] on icon "icon: minus-circle" at bounding box center [670, 171] width 5 height 5
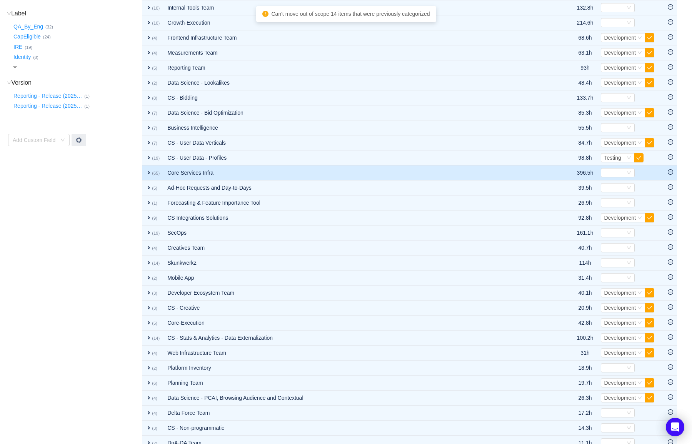
click at [669, 172] on icon "icon: minus-circle" at bounding box center [670, 171] width 5 height 5
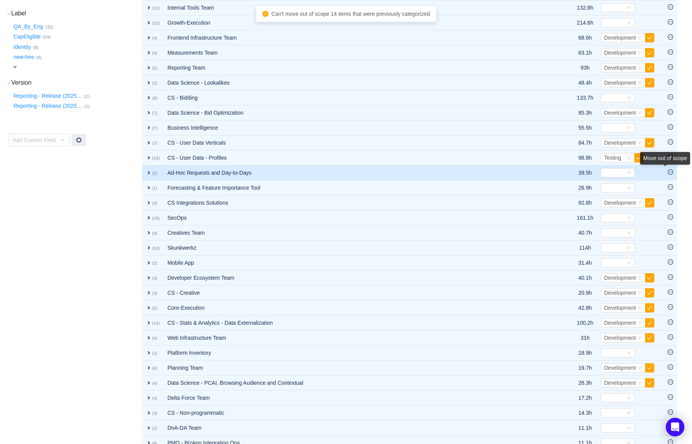
click at [670, 177] on td at bounding box center [670, 172] width 13 height 15
click at [670, 174] on icon "icon: minus-circle" at bounding box center [670, 171] width 5 height 5
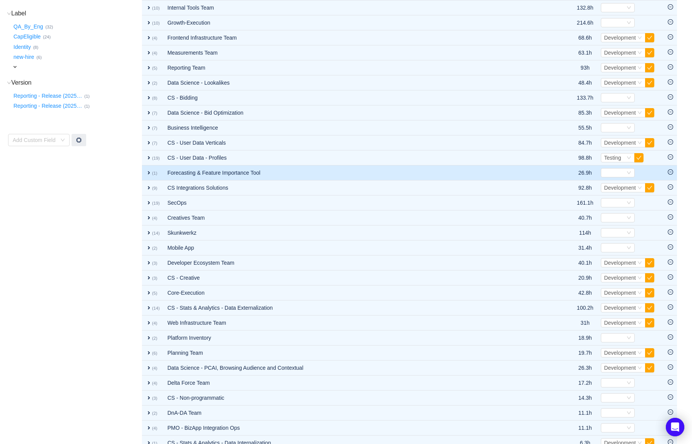
click at [670, 173] on icon "icon: minus-circle" at bounding box center [670, 171] width 5 height 5
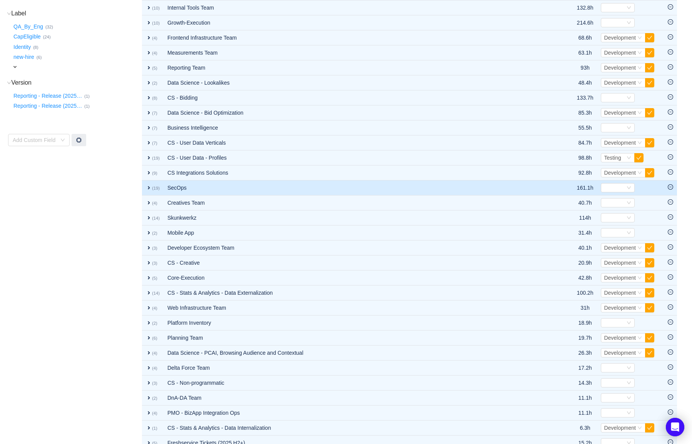
click at [668, 187] on icon "icon: minus-circle" at bounding box center [670, 186] width 5 height 5
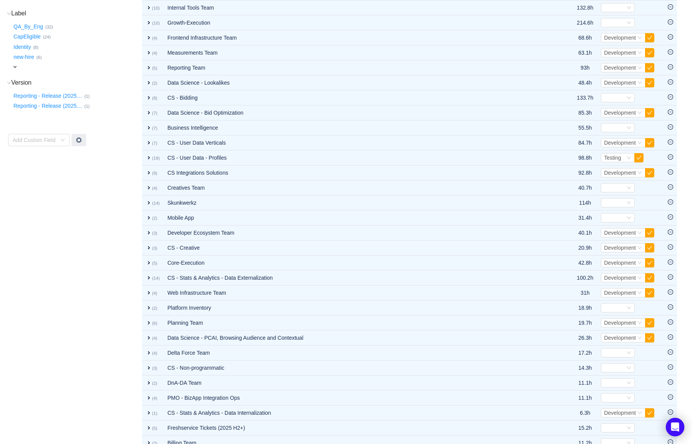
click at [668, 187] on icon "icon: minus-circle" at bounding box center [670, 186] width 5 height 5
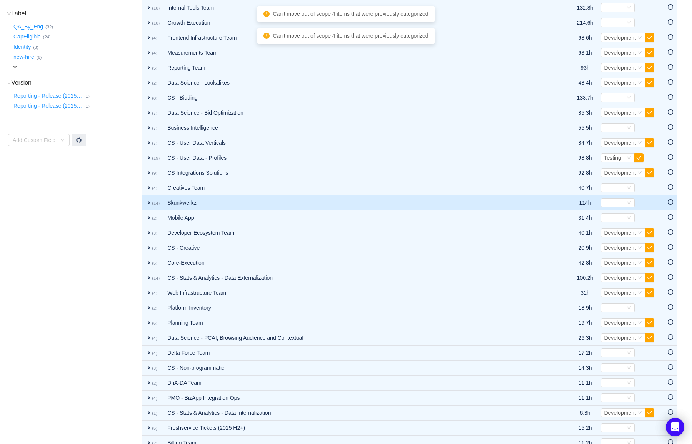
click at [670, 201] on icon "icon: minus-circle" at bounding box center [670, 201] width 5 height 5
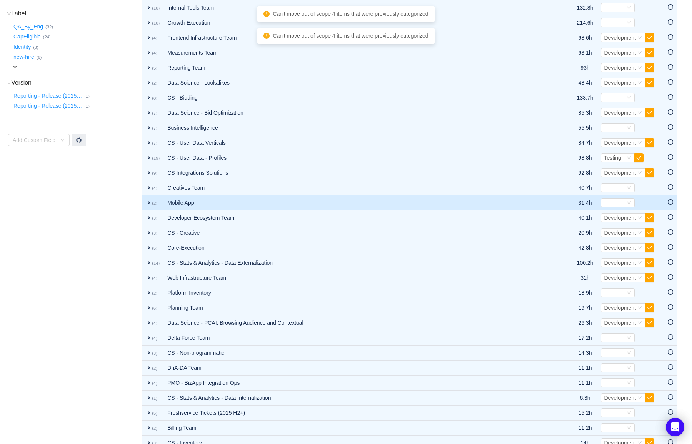
click at [670, 209] on td at bounding box center [670, 202] width 13 height 15
click at [670, 203] on icon "icon: minus-circle" at bounding box center [670, 201] width 5 height 5
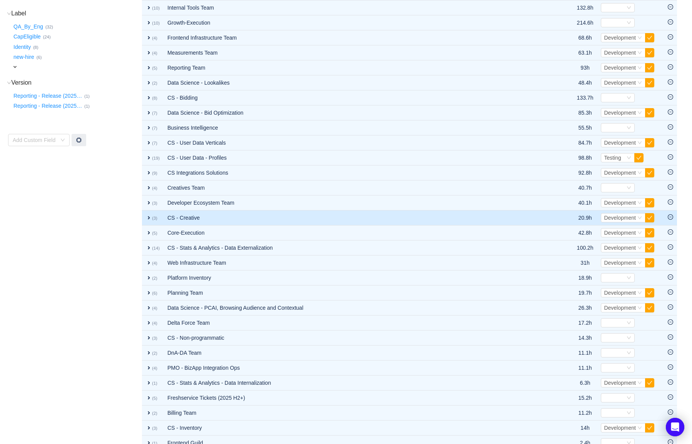
click at [671, 211] on td at bounding box center [670, 217] width 13 height 15
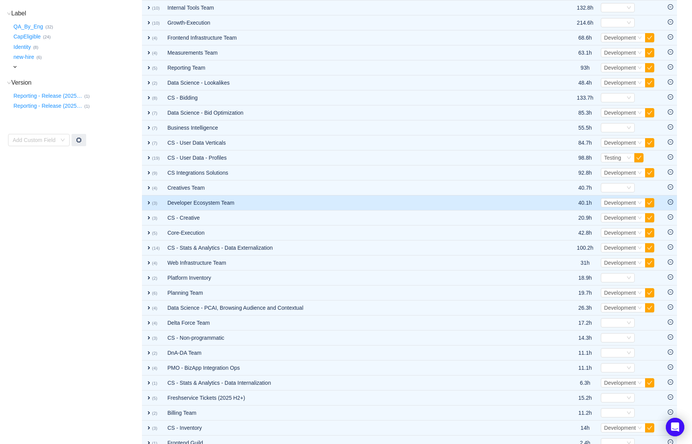
click at [671, 203] on icon "icon: minus-circle" at bounding box center [670, 201] width 5 height 5
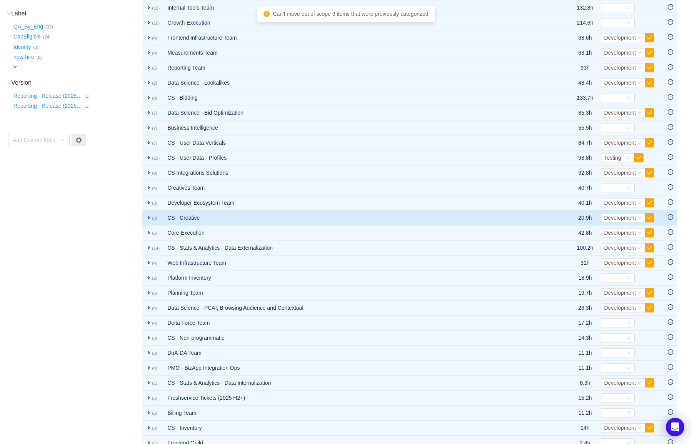
click at [672, 213] on td at bounding box center [670, 217] width 13 height 15
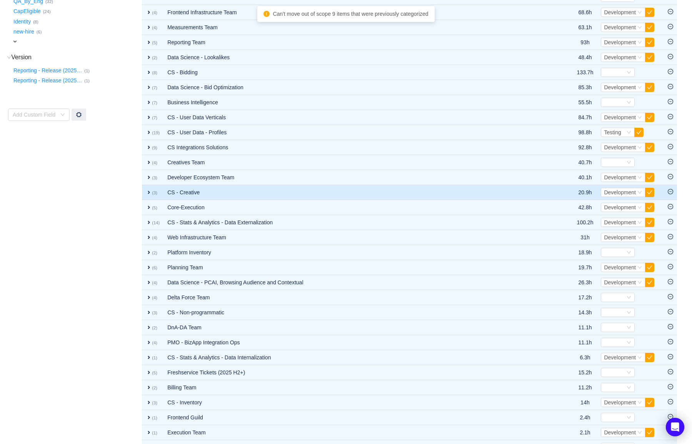
scroll to position [257, 0]
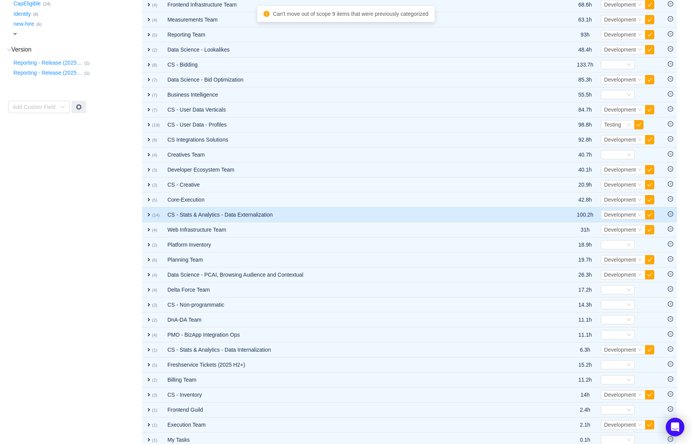
click at [670, 215] on icon "icon: minus-circle" at bounding box center [670, 213] width 5 height 5
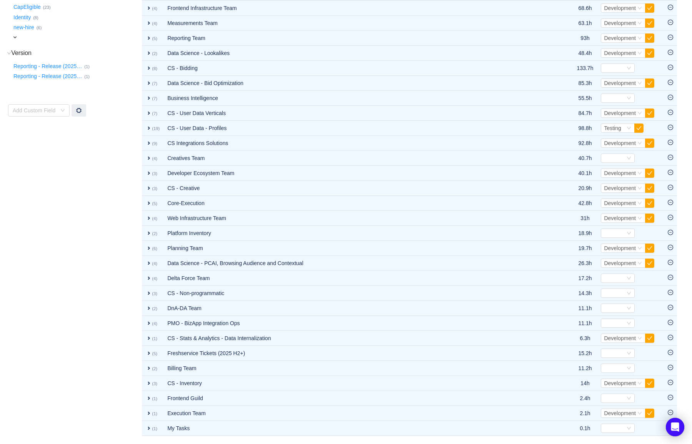
scroll to position [253, 0]
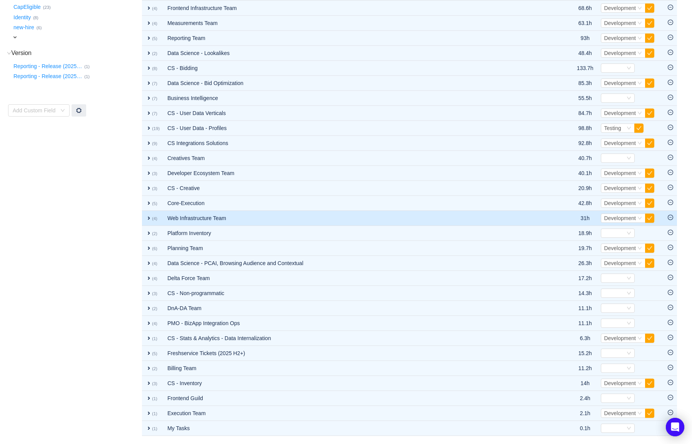
click at [670, 217] on icon "icon: minus-circle" at bounding box center [670, 217] width 2 height 0
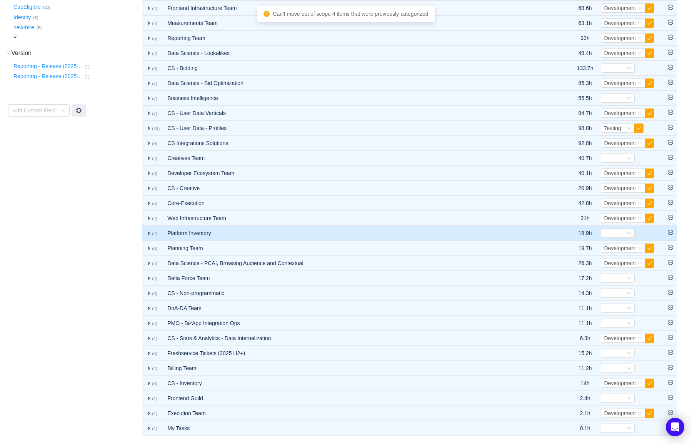
click at [669, 232] on icon "icon: minus-circle" at bounding box center [670, 232] width 5 height 5
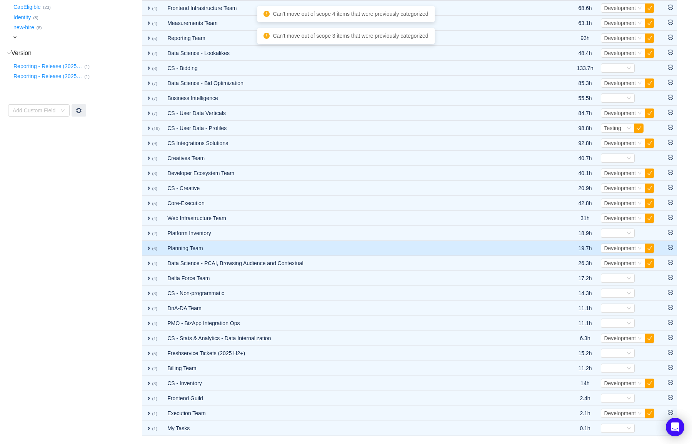
click at [670, 250] on icon "icon: minus-circle" at bounding box center [670, 247] width 5 height 5
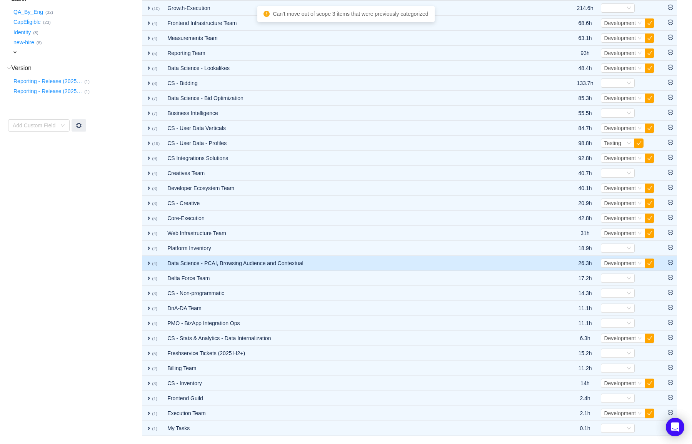
scroll to position [238, 0]
click at [669, 263] on icon "icon: minus-circle" at bounding box center [670, 262] width 5 height 5
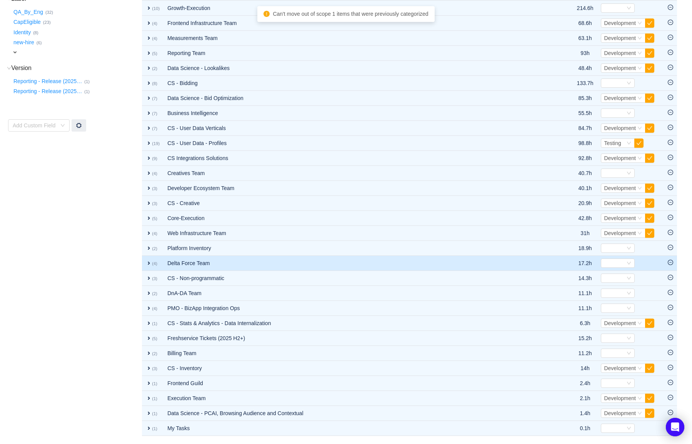
click at [670, 264] on icon "icon: minus-circle" at bounding box center [670, 262] width 5 height 5
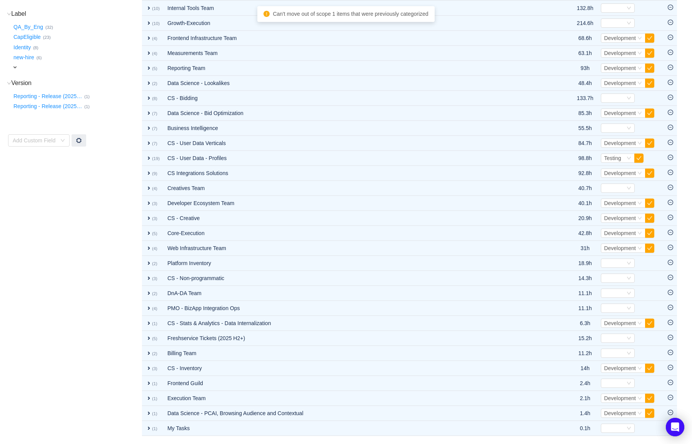
scroll to position [223, 0]
click at [670, 264] on icon "icon: minus-circle" at bounding box center [670, 262] width 5 height 5
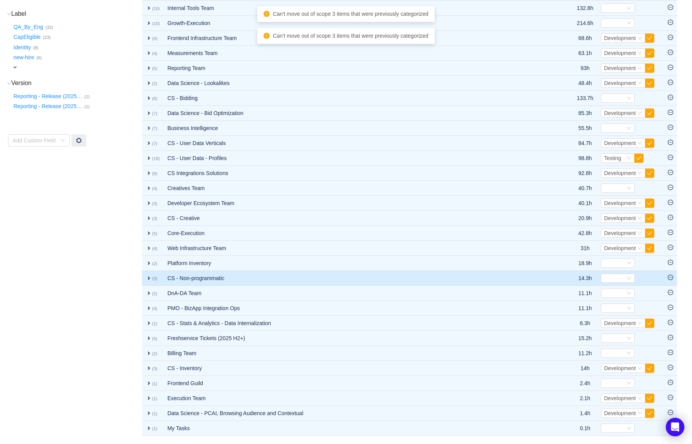
click at [670, 274] on td at bounding box center [670, 278] width 13 height 15
click at [670, 277] on icon "icon: minus-circle" at bounding box center [670, 277] width 5 height 5
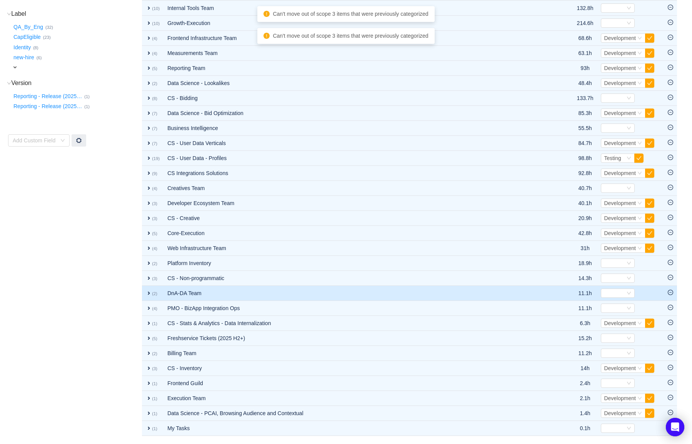
click at [668, 295] on icon "icon: minus-circle" at bounding box center [670, 292] width 5 height 5
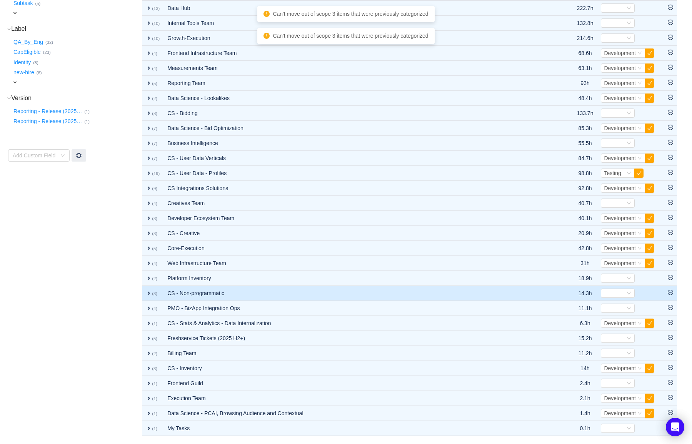
scroll to position [208, 0]
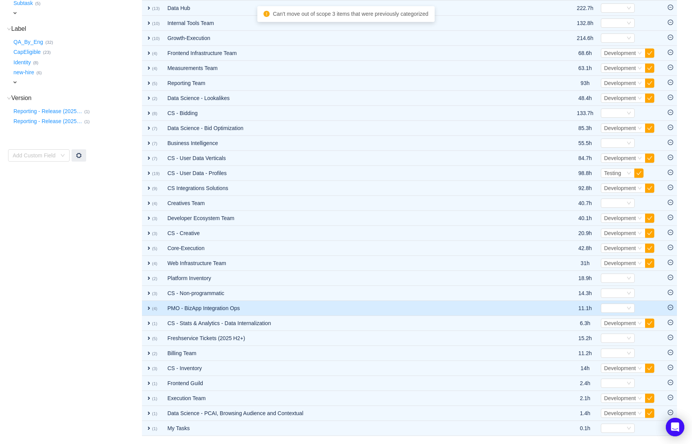
click at [670, 302] on td at bounding box center [670, 308] width 13 height 15
click at [669, 305] on icon "icon: minus-circle" at bounding box center [670, 307] width 5 height 5
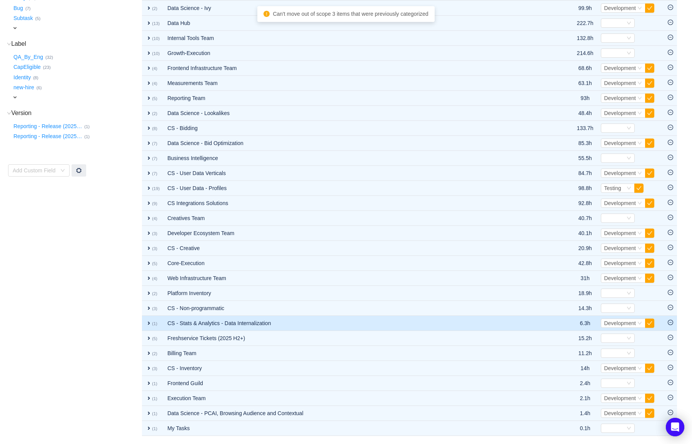
scroll to position [193, 0]
click at [667, 322] on td at bounding box center [670, 323] width 13 height 15
click at [670, 324] on icon "icon: minus-circle" at bounding box center [670, 322] width 5 height 5
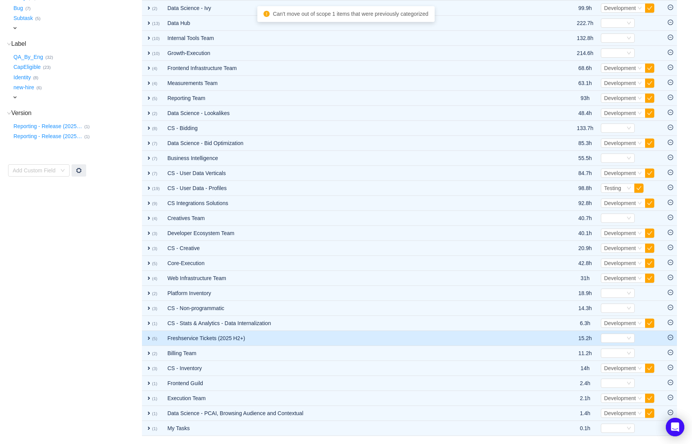
click at [670, 338] on icon "icon: minus-circle" at bounding box center [670, 337] width 5 height 5
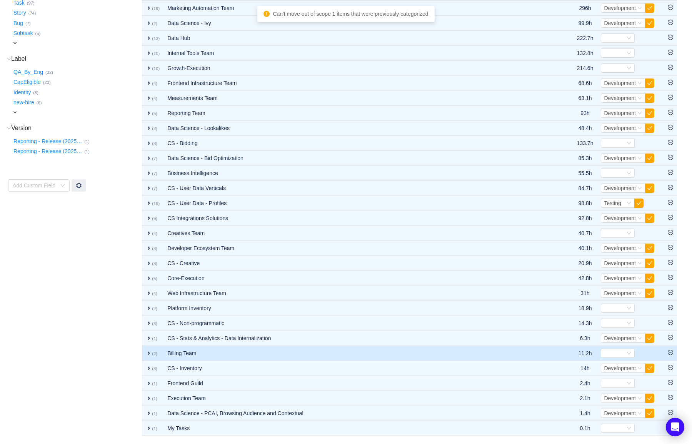
scroll to position [178, 0]
click at [670, 351] on icon "icon: minus-circle" at bounding box center [670, 352] width 5 height 5
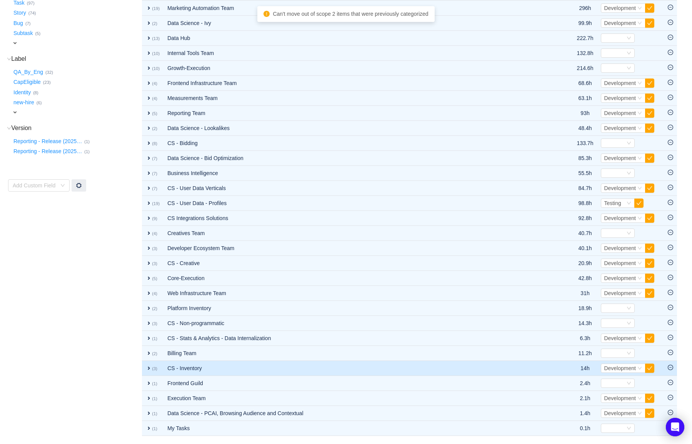
click at [670, 368] on icon "icon: minus-circle" at bounding box center [670, 367] width 5 height 5
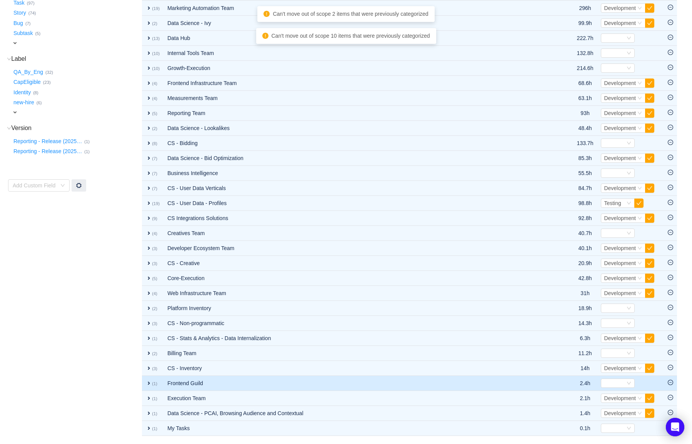
click at [672, 383] on icon "icon: minus-circle" at bounding box center [670, 382] width 5 height 5
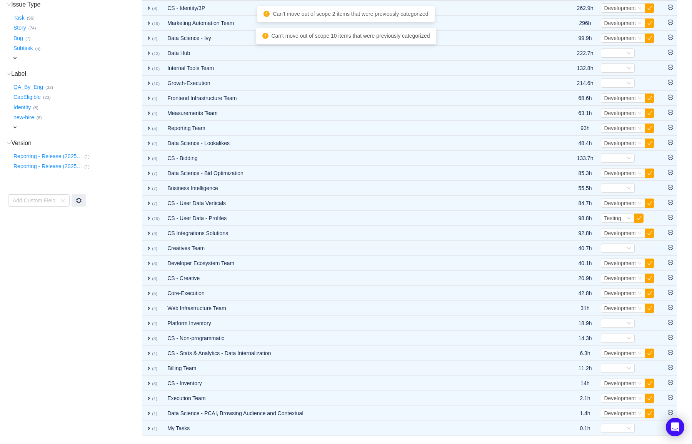
scroll to position [163, 0]
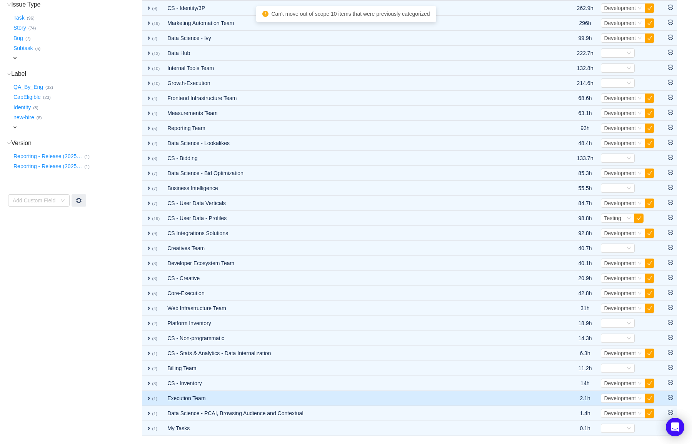
click at [671, 395] on icon "icon: minus-circle" at bounding box center [670, 397] width 5 height 5
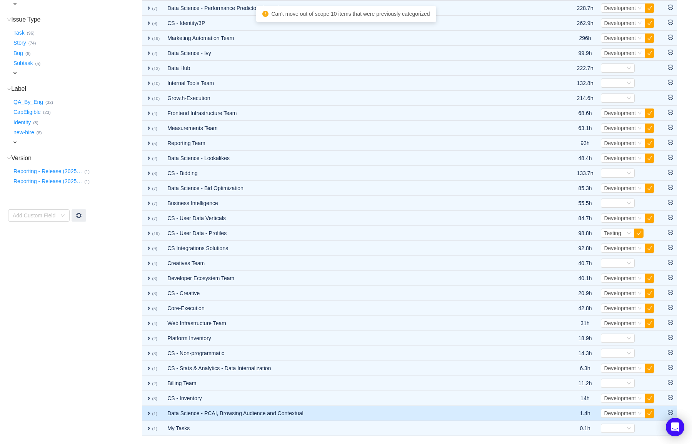
scroll to position [148, 0]
click at [671, 410] on icon "icon: minus-circle" at bounding box center [670, 412] width 5 height 5
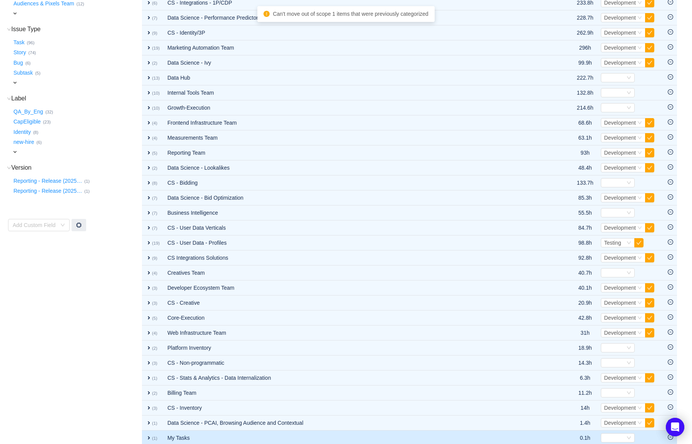
scroll to position [138, 0]
click at [670, 441] on icon "icon: minus-circle" at bounding box center [670, 437] width 5 height 5
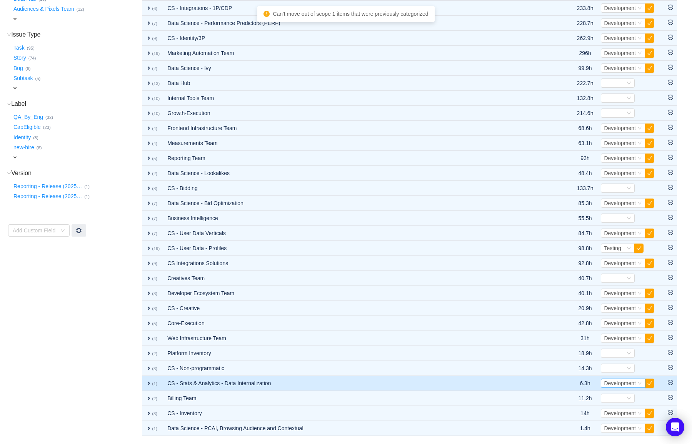
scroll to position [133, 0]
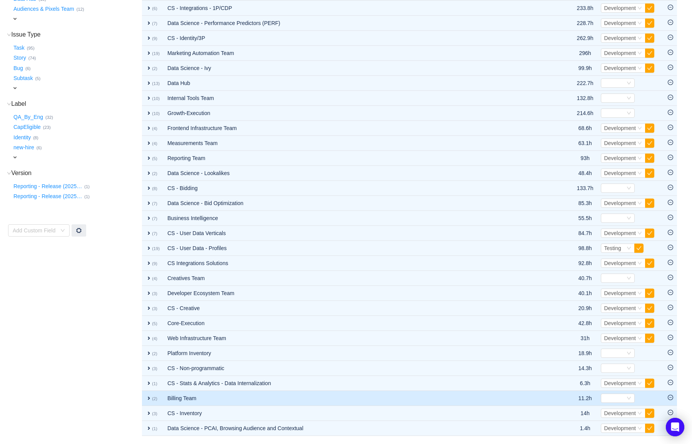
click at [669, 398] on icon "icon: minus-circle" at bounding box center [670, 397] width 5 height 5
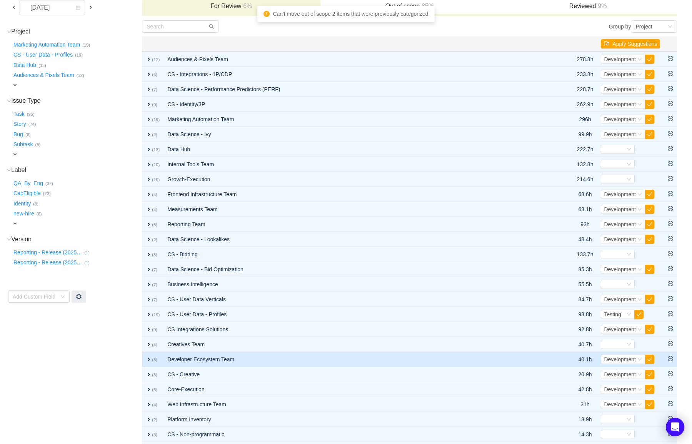
scroll to position [0, 0]
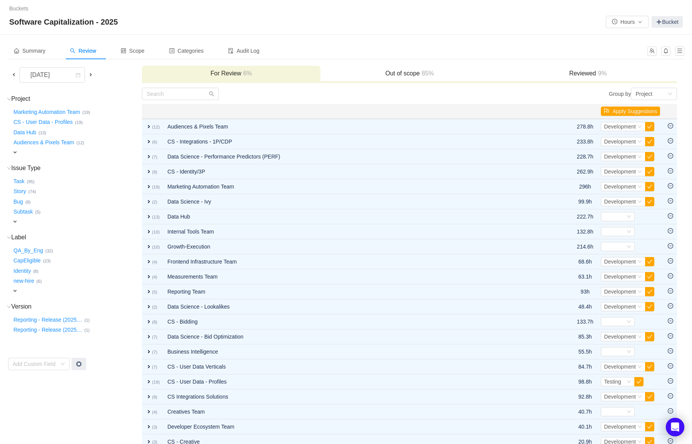
click at [93, 74] on span at bounding box center [91, 75] width 6 height 6
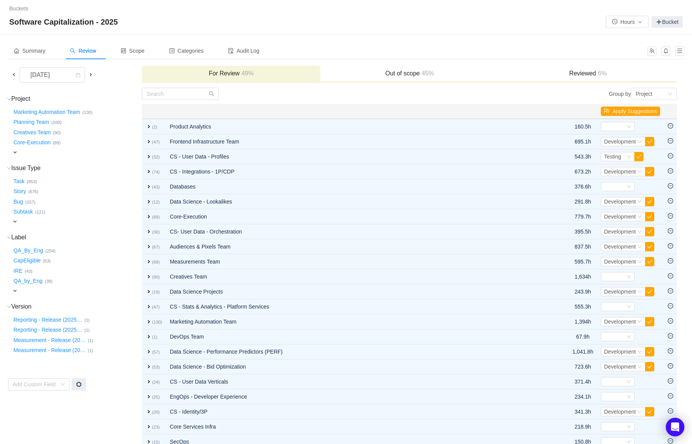
click at [505, 53] on div "Summary Review Scope Categories Audit Log" at bounding box center [325, 50] width 635 height 17
click at [25, 256] on button "CapEligible …" at bounding box center [27, 261] width 31 height 12
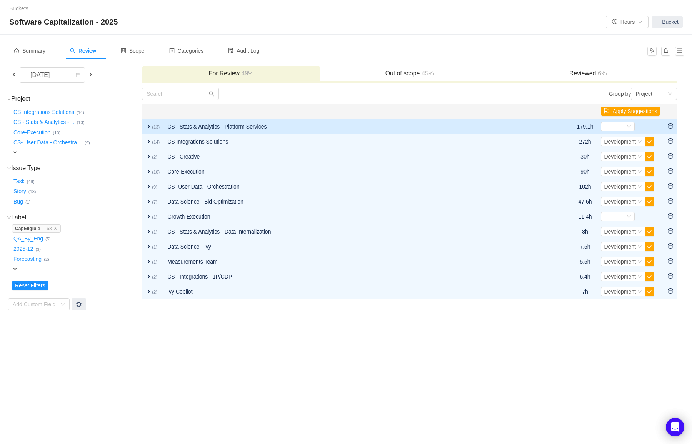
click at [143, 127] on td "expand (13)" at bounding box center [153, 126] width 22 height 15
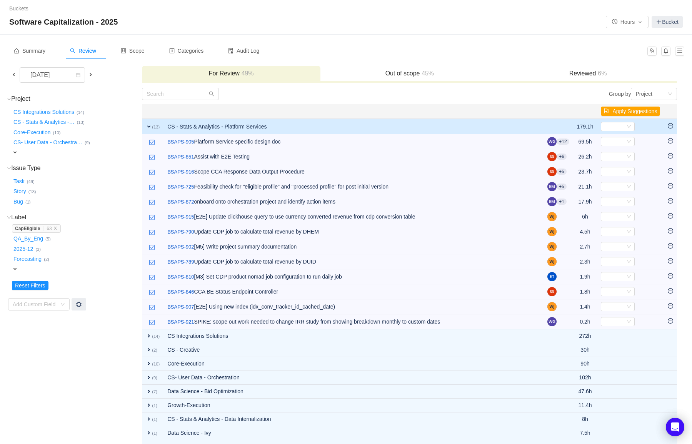
click at [143, 127] on td "expand (13)" at bounding box center [153, 126] width 22 height 15
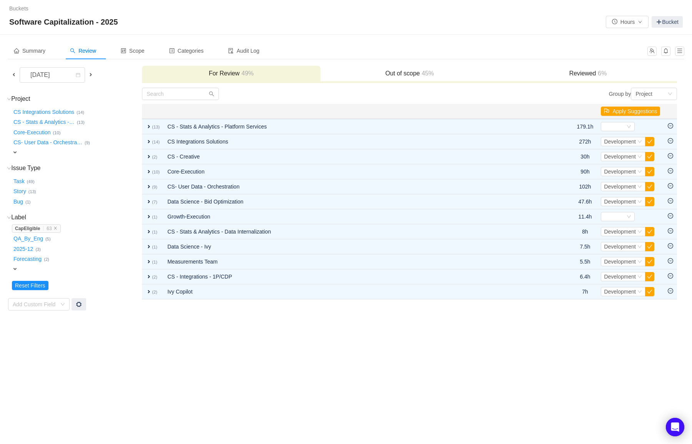
click at [13, 76] on span at bounding box center [14, 75] width 6 height 6
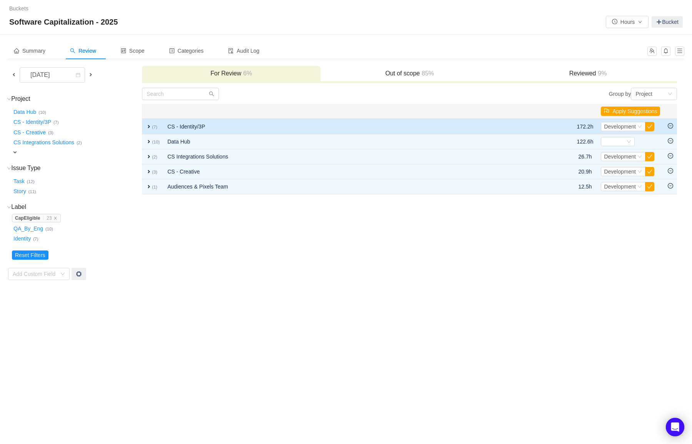
click at [148, 125] on span "expand" at bounding box center [149, 126] width 6 height 6
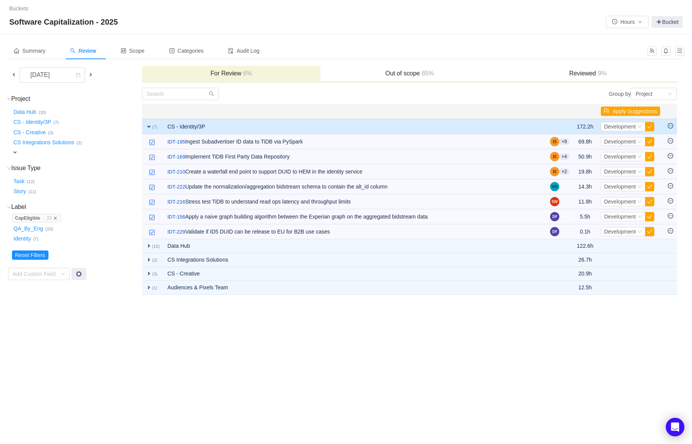
click at [56, 217] on icon "icon: close" at bounding box center [55, 218] width 4 height 4
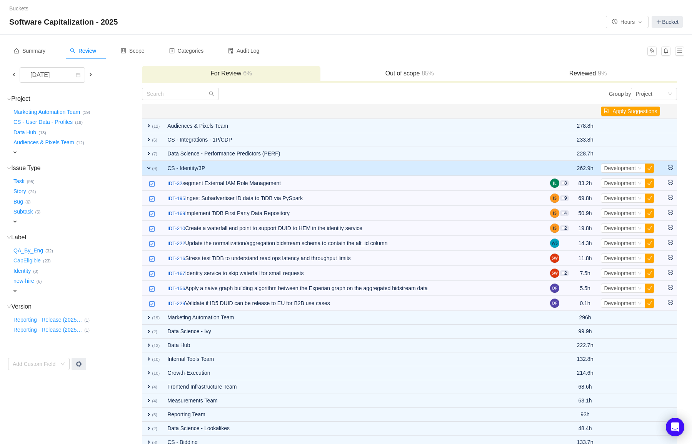
click at [32, 257] on button "CapEligible …" at bounding box center [27, 261] width 31 height 12
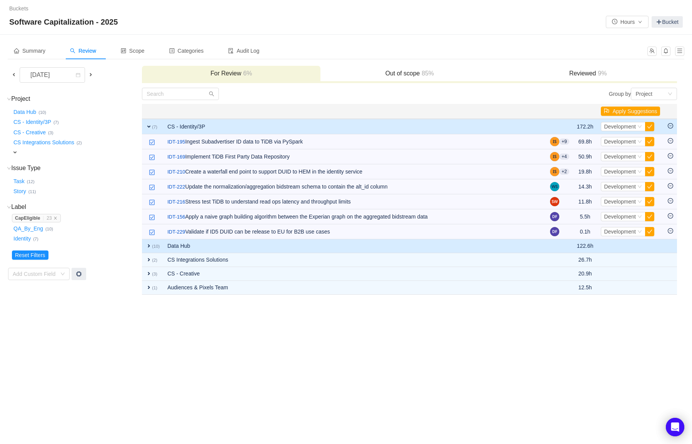
click at [150, 247] on span "expand" at bounding box center [149, 246] width 6 height 6
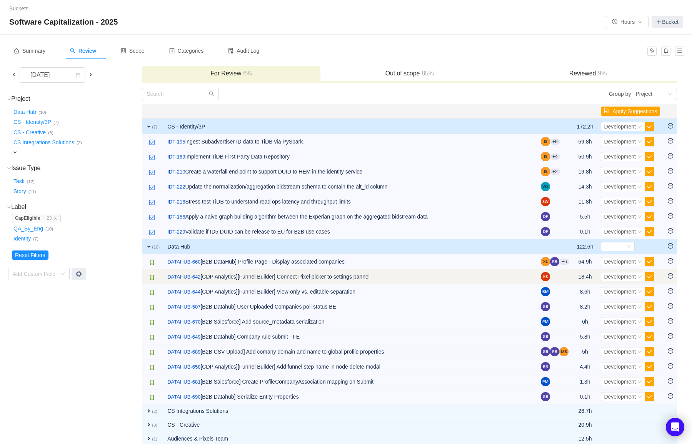
scroll to position [12, 0]
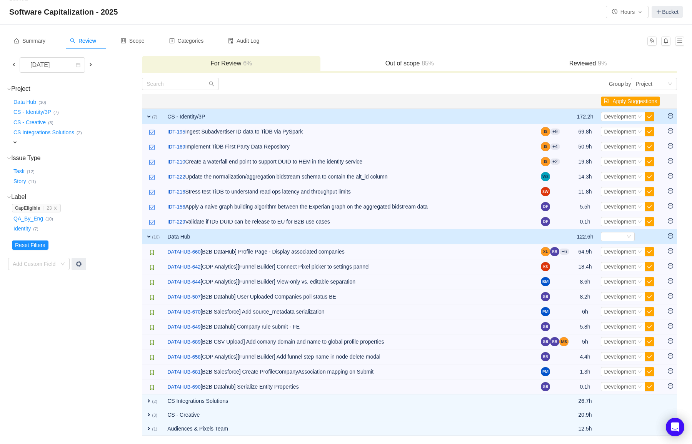
click at [148, 115] on span "expand" at bounding box center [149, 116] width 6 height 6
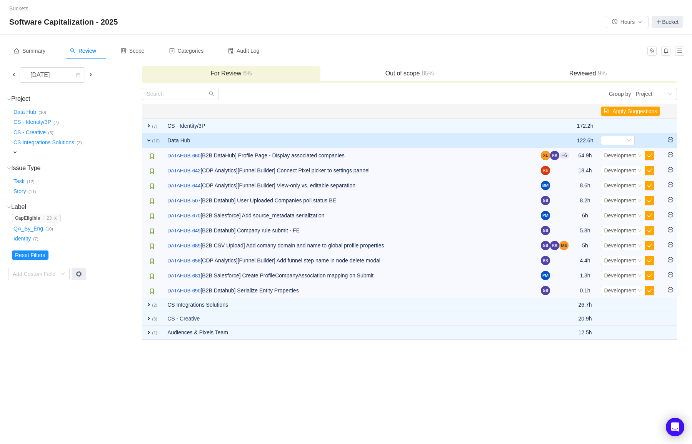
scroll to position [0, 0]
click at [148, 139] on span "expand" at bounding box center [149, 140] width 6 height 6
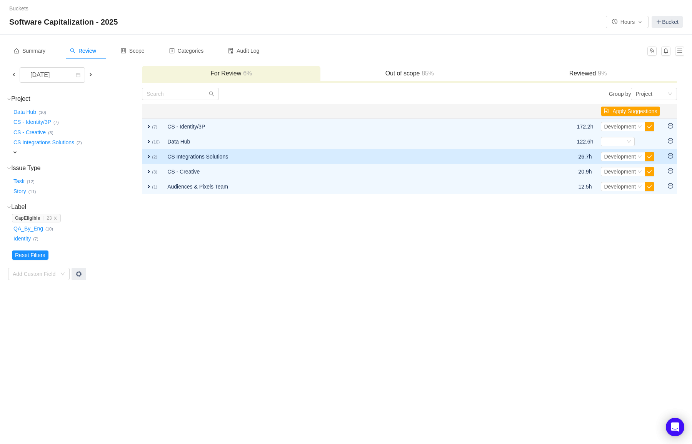
click at [147, 156] on span "expand" at bounding box center [149, 156] width 6 height 6
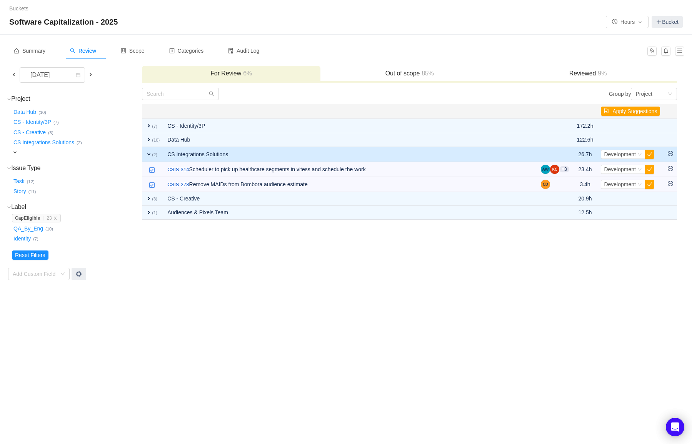
click at [147, 156] on span "expand" at bounding box center [149, 154] width 6 height 6
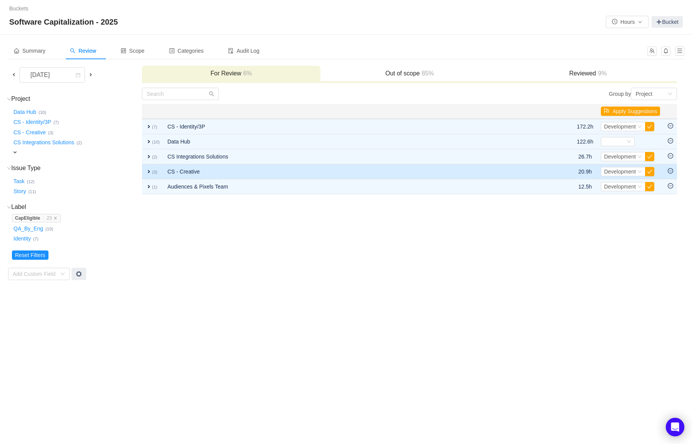
click at [149, 174] on span "expand" at bounding box center [149, 171] width 6 height 6
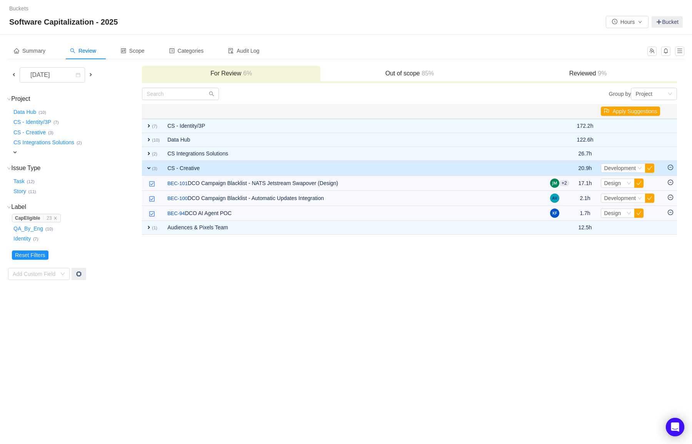
click at [149, 169] on span "expand" at bounding box center [149, 168] width 6 height 6
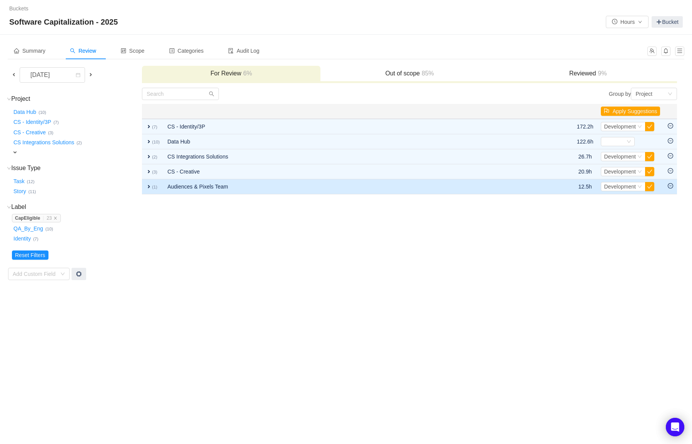
click at [148, 188] on span "expand" at bounding box center [149, 186] width 6 height 6
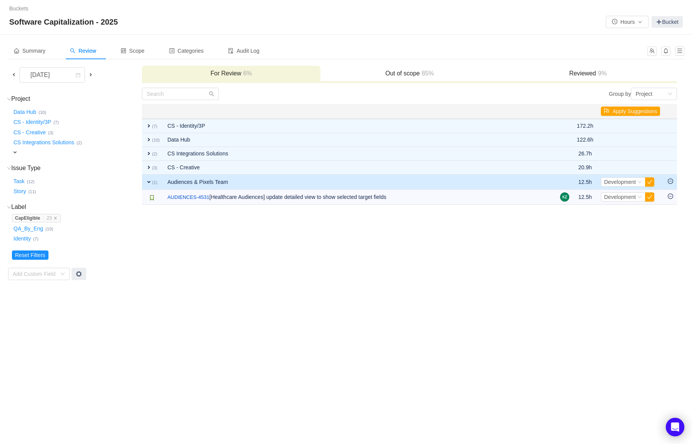
click at [148, 188] on td "expand (1)" at bounding box center [153, 182] width 22 height 15
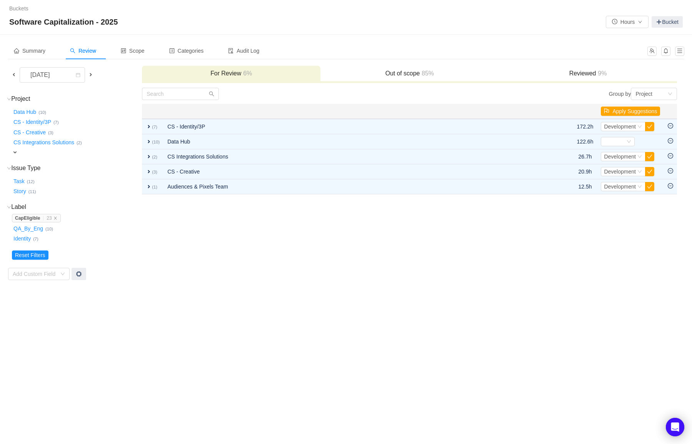
click at [173, 254] on td "Group by Project You will see tickets here after they were marked as out of sco…" at bounding box center [410, 183] width 536 height 193
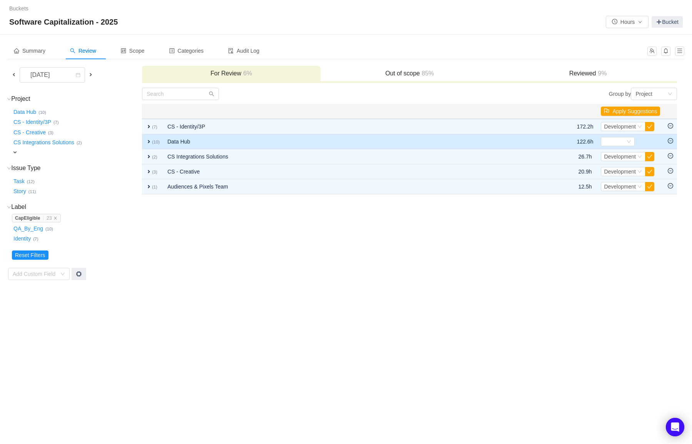
click at [148, 141] on span "expand" at bounding box center [149, 141] width 6 height 6
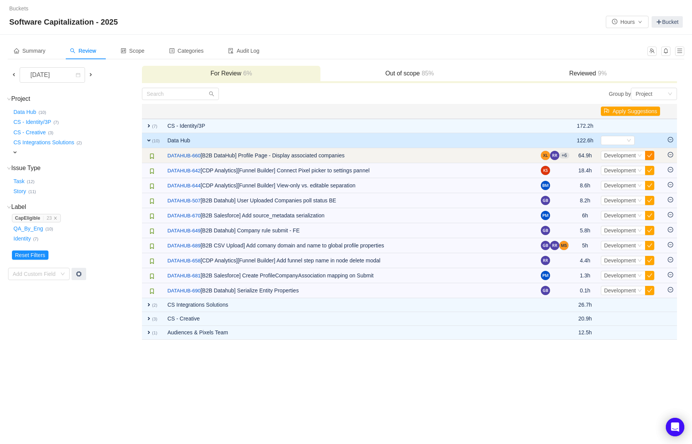
click at [651, 157] on button "button" at bounding box center [649, 155] width 9 height 9
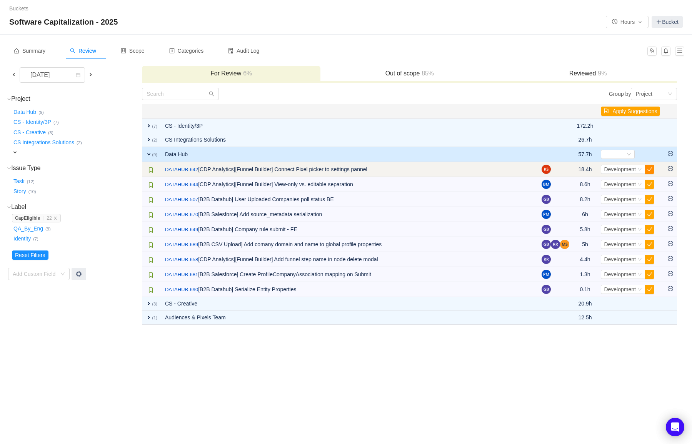
click at [651, 170] on button "button" at bounding box center [649, 169] width 9 height 9
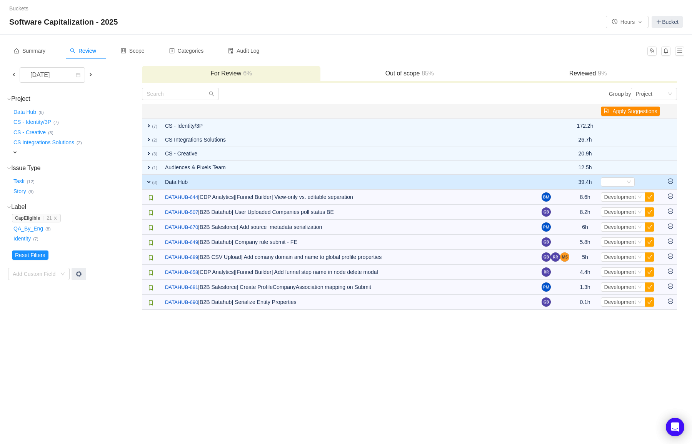
click at [625, 107] on button "Apply Suggestions" at bounding box center [630, 111] width 59 height 9
click at [680, 89] on button "OK" at bounding box center [673, 90] width 14 height 9
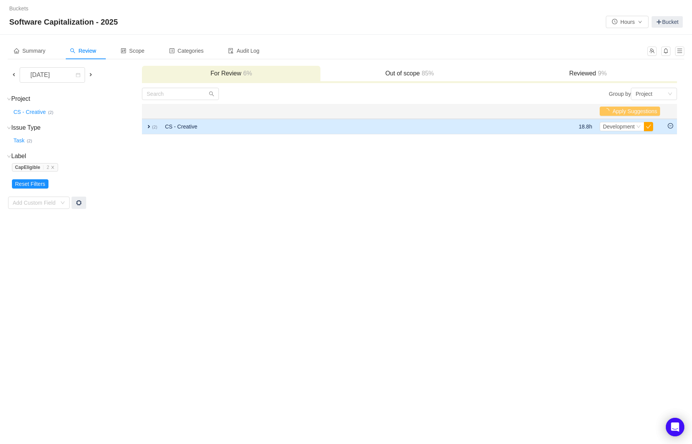
click at [154, 125] on small "(2)" at bounding box center [154, 127] width 5 height 5
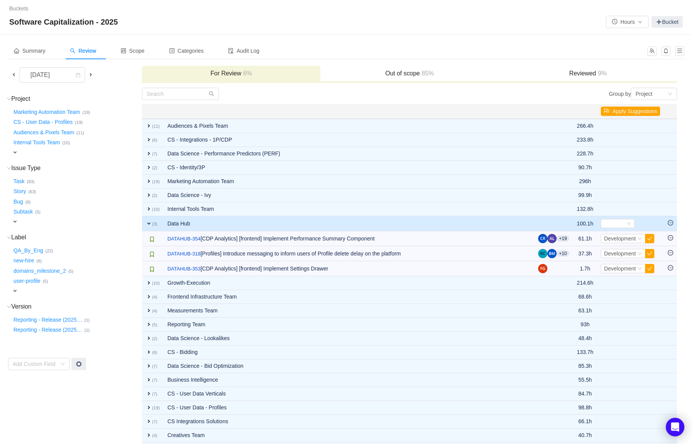
click at [148, 221] on span "expand" at bounding box center [149, 223] width 6 height 6
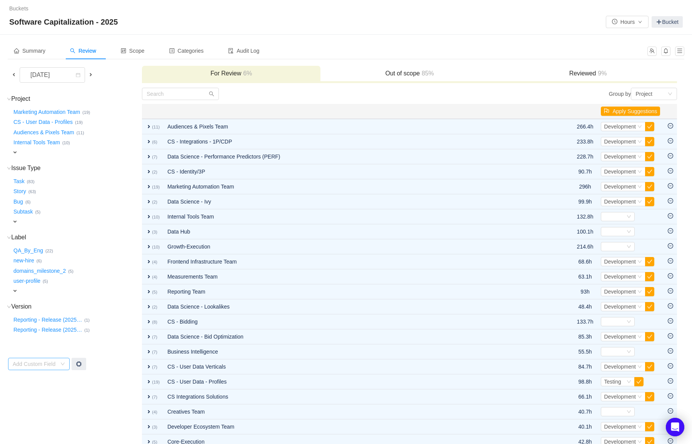
click at [40, 360] on div "Add Custom Field" at bounding box center [35, 364] width 44 height 8
click at [17, 288] on span "expand" at bounding box center [15, 291] width 6 height 6
click at [41, 288] on div "Select value" at bounding box center [45, 292] width 61 height 8
type input "Ca"
click at [111, 267] on div "domains_milestone_2 … (5)" at bounding box center [76, 270] width 129 height 10
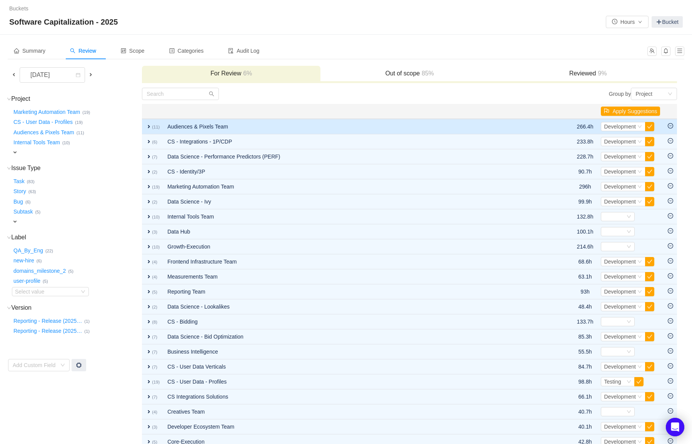
click at [147, 126] on span "expand" at bounding box center [149, 126] width 6 height 6
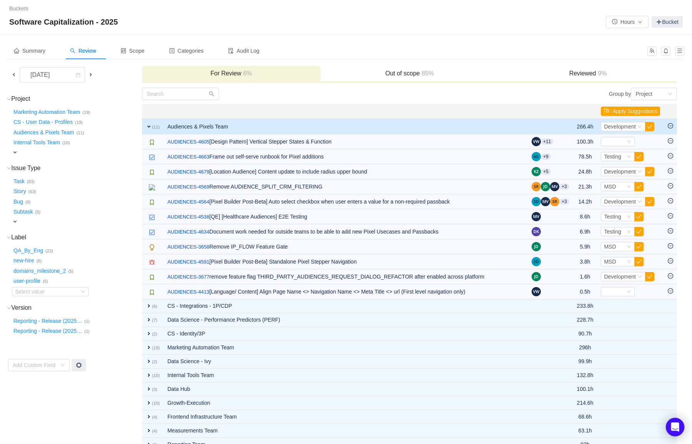
click at [147, 126] on span "expand" at bounding box center [149, 126] width 6 height 6
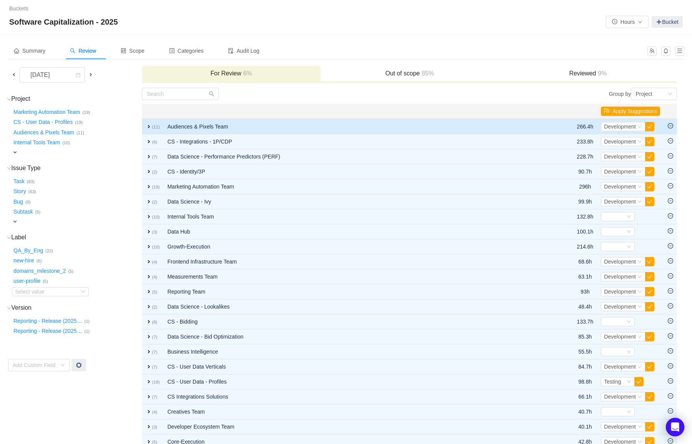
click at [671, 126] on icon "icon: minus-circle" at bounding box center [670, 125] width 5 height 5
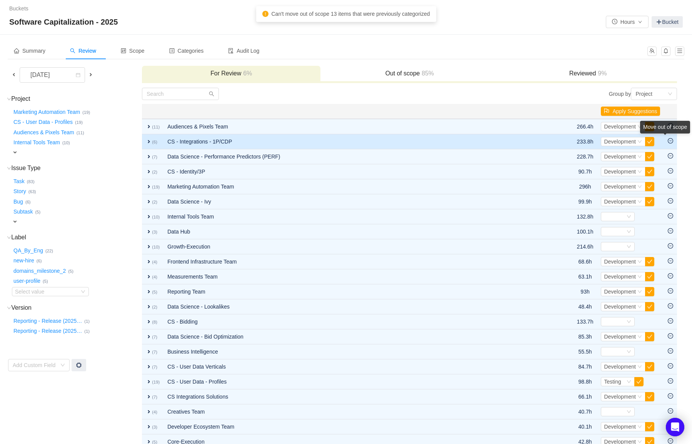
click at [671, 145] on td at bounding box center [670, 141] width 13 height 15
click at [671, 143] on icon "icon: minus-circle" at bounding box center [670, 140] width 5 height 5
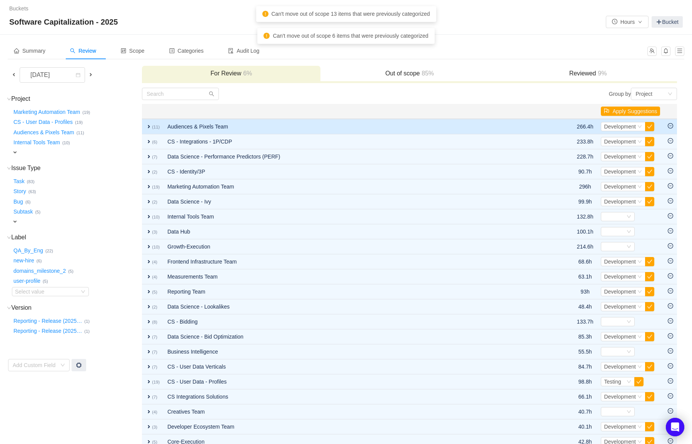
click at [671, 127] on icon "icon: minus-circle" at bounding box center [670, 125] width 5 height 5
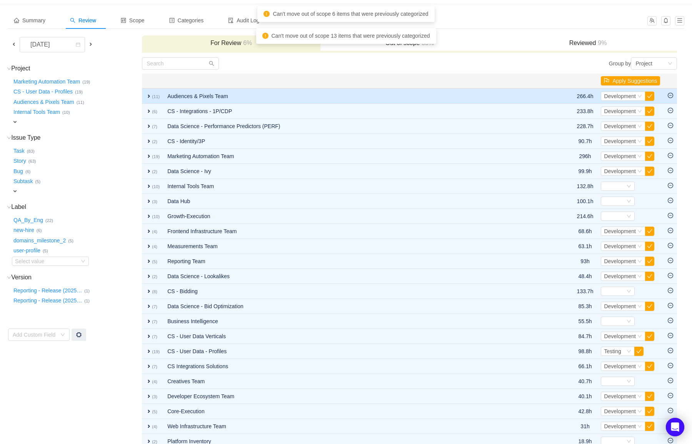
scroll to position [50, 0]
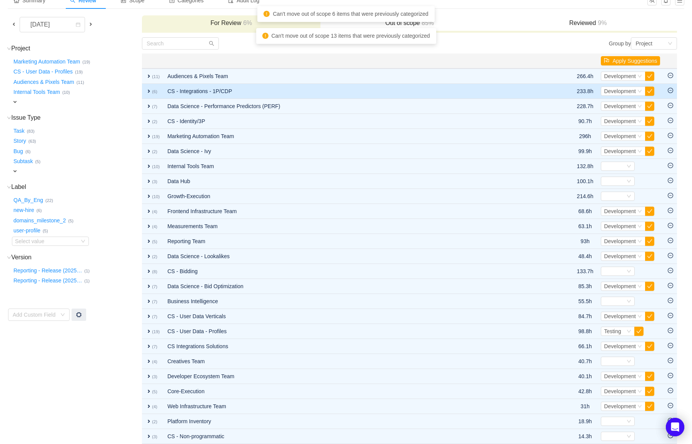
click at [672, 90] on icon "icon: minus-circle" at bounding box center [670, 90] width 5 height 5
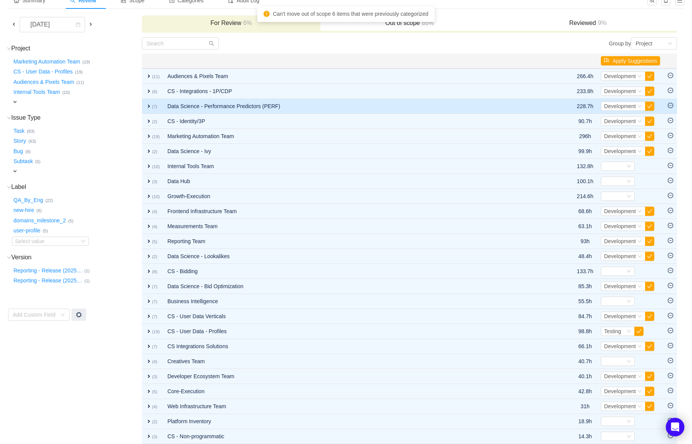
click at [670, 106] on icon "icon: minus-circle" at bounding box center [670, 105] width 5 height 5
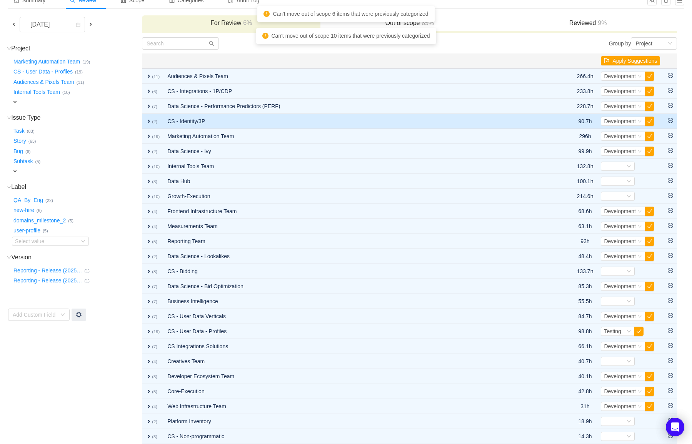
click at [670, 121] on icon "icon: minus-circle" at bounding box center [670, 120] width 5 height 5
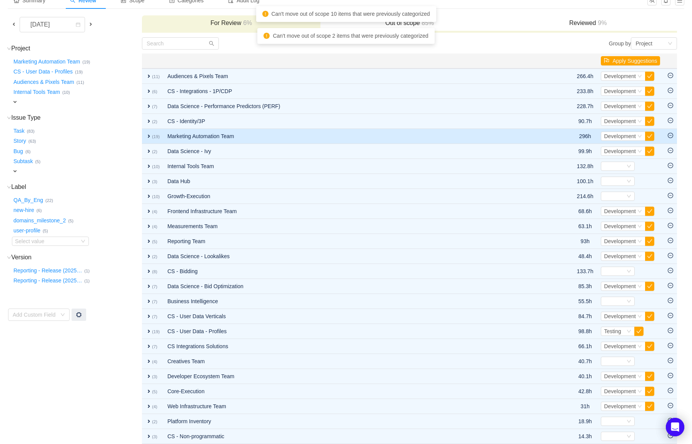
click at [668, 135] on icon "icon: minus-circle" at bounding box center [670, 135] width 5 height 5
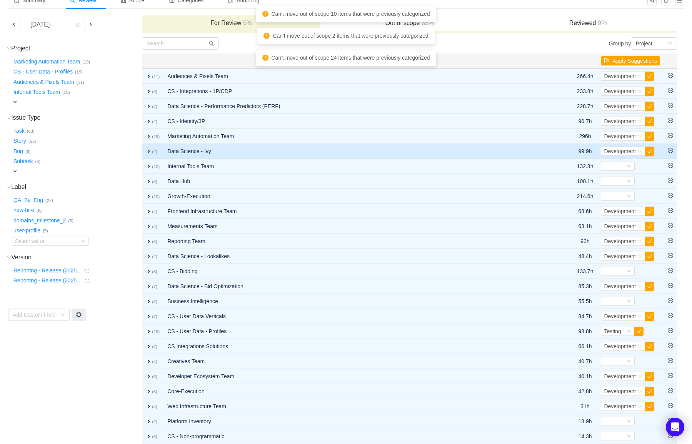
click at [672, 150] on icon "icon: minus-circle" at bounding box center [670, 150] width 5 height 5
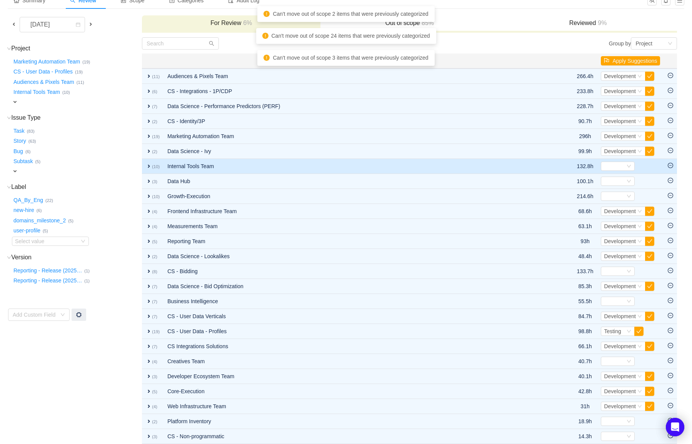
click at [670, 165] on icon "icon: minus-circle" at bounding box center [670, 165] width 5 height 5
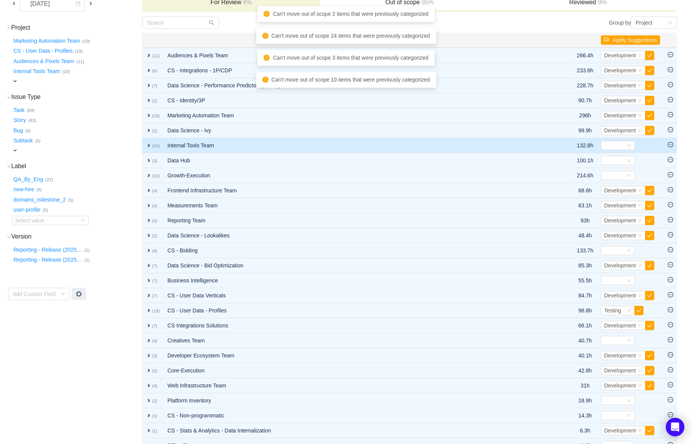
scroll to position [92, 0]
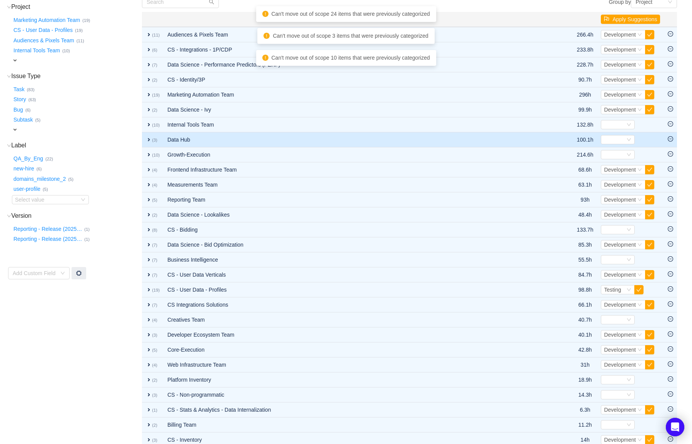
click at [671, 137] on icon "icon: minus-circle" at bounding box center [670, 138] width 5 height 5
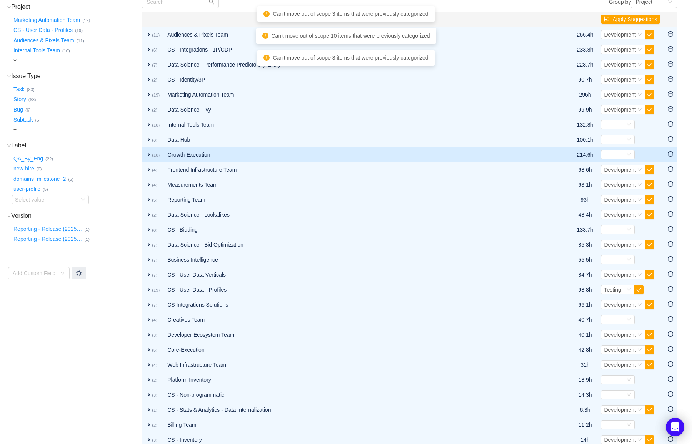
click at [670, 152] on icon "icon: minus-circle" at bounding box center [670, 153] width 5 height 5
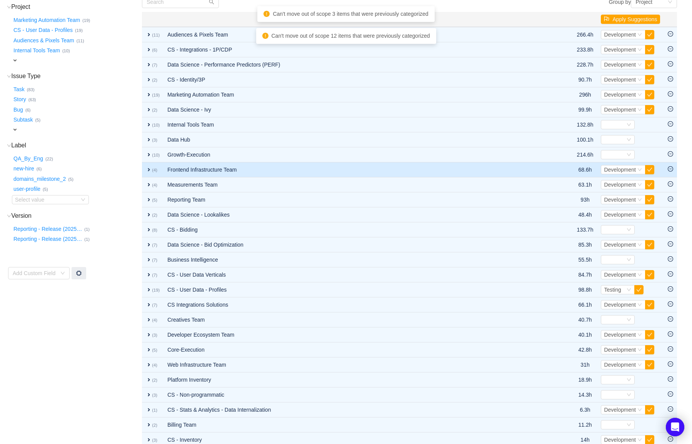
click at [672, 170] on icon "icon: minus-circle" at bounding box center [670, 168] width 5 height 5
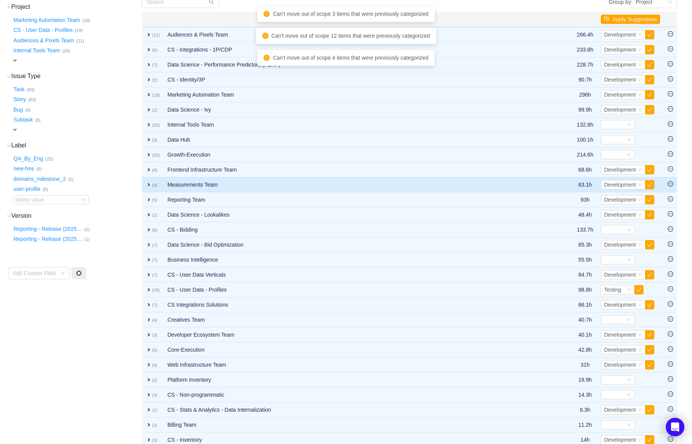
click at [670, 183] on icon "icon: minus-circle" at bounding box center [670, 183] width 5 height 5
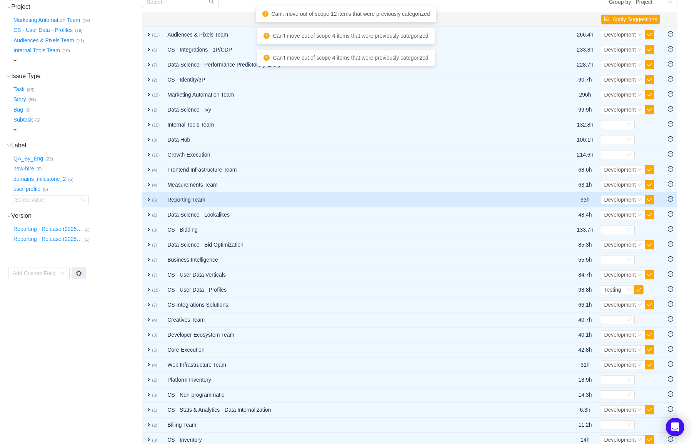
click at [670, 197] on icon "icon: minus-circle" at bounding box center [670, 198] width 5 height 5
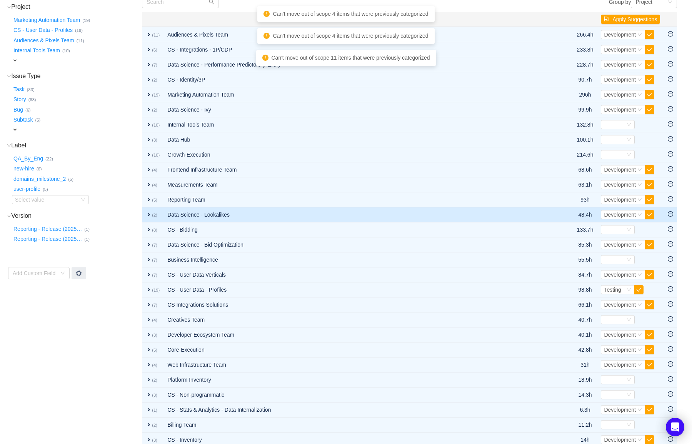
click at [670, 212] on icon "icon: minus-circle" at bounding box center [670, 213] width 5 height 5
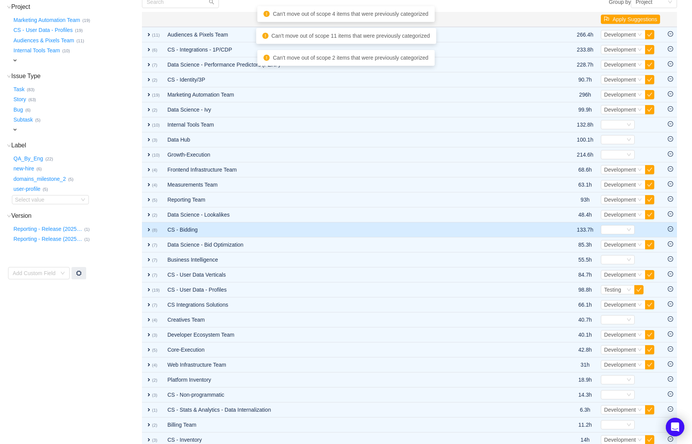
click at [673, 228] on icon "icon: minus-circle" at bounding box center [670, 228] width 5 height 5
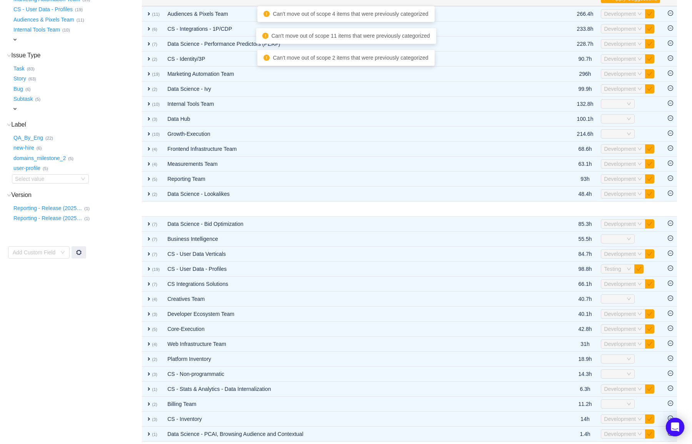
scroll to position [118, 0]
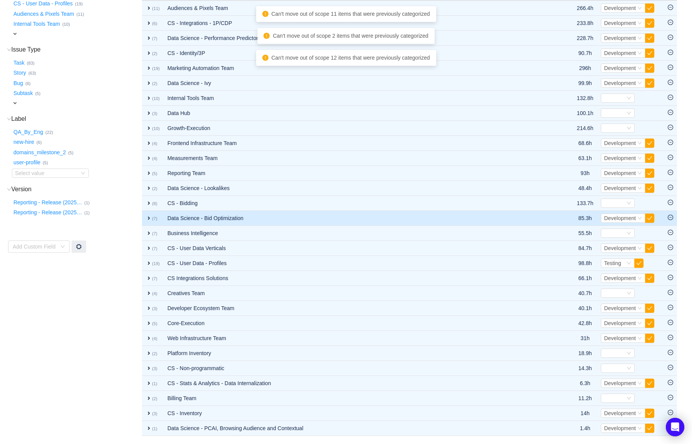
click at [672, 219] on icon "icon: minus-circle" at bounding box center [670, 217] width 5 height 5
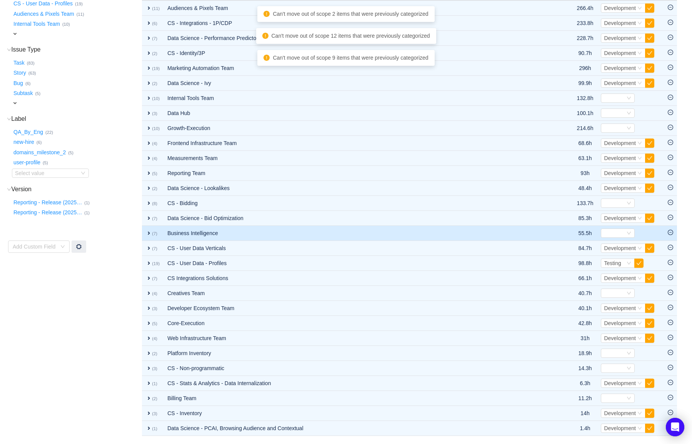
click at [672, 229] on td at bounding box center [670, 233] width 13 height 15
click at [672, 231] on icon "icon: minus-circle" at bounding box center [670, 232] width 5 height 5
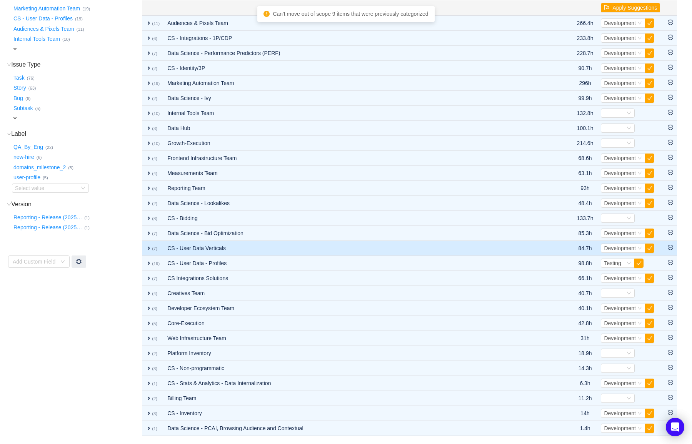
scroll to position [103, 0]
click at [670, 251] on td at bounding box center [670, 248] width 13 height 15
click at [670, 248] on icon "icon: minus-circle" at bounding box center [670, 247] width 5 height 5
click at [672, 262] on icon "icon: minus-circle" at bounding box center [670, 262] width 5 height 5
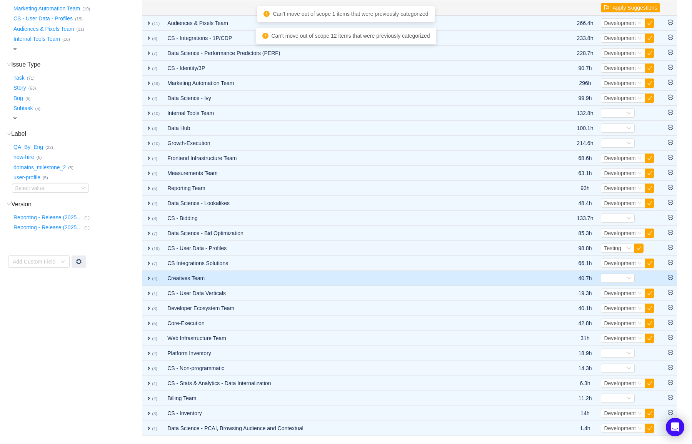
click at [671, 275] on icon "icon: minus-circle" at bounding box center [670, 277] width 5 height 5
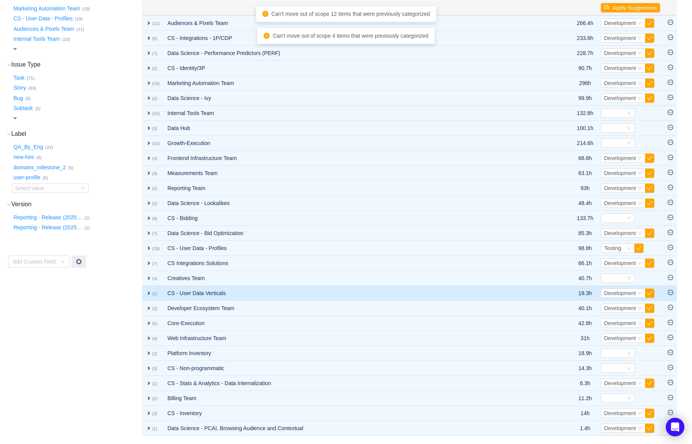
click at [671, 295] on td at bounding box center [670, 293] width 13 height 15
click at [671, 295] on icon "icon: minus-circle" at bounding box center [670, 292] width 5 height 5
click at [671, 291] on icon "icon: minus-circle" at bounding box center [670, 292] width 5 height 5
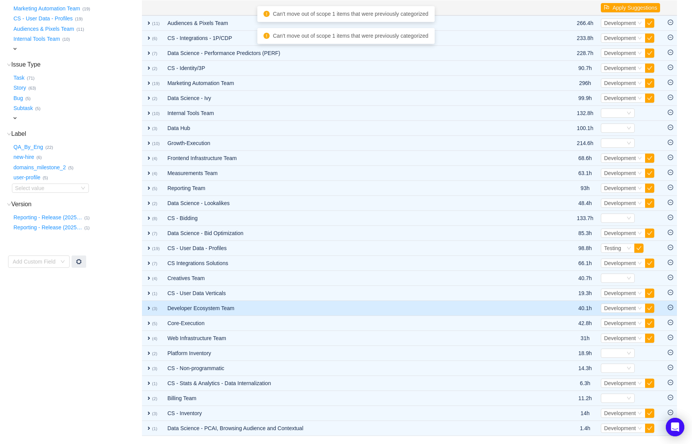
click at [671, 309] on icon "icon: minus-circle" at bounding box center [670, 307] width 5 height 5
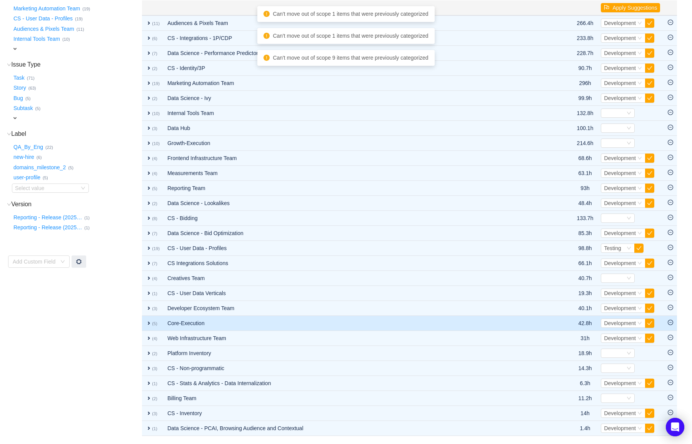
click at [671, 320] on icon "icon: minus-circle" at bounding box center [670, 322] width 5 height 5
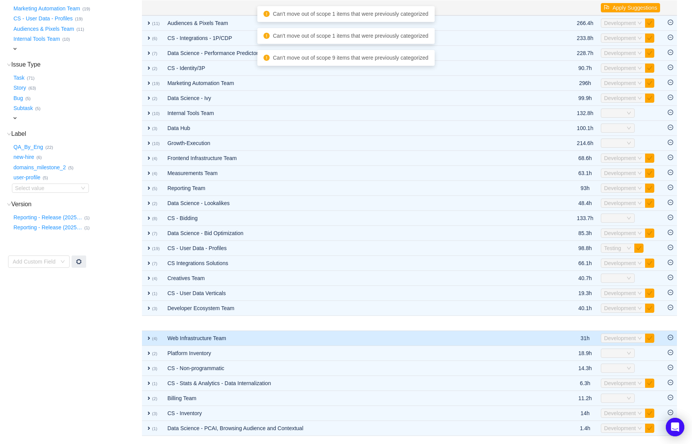
click at [671, 337] on icon "icon: minus-circle" at bounding box center [670, 337] width 5 height 5
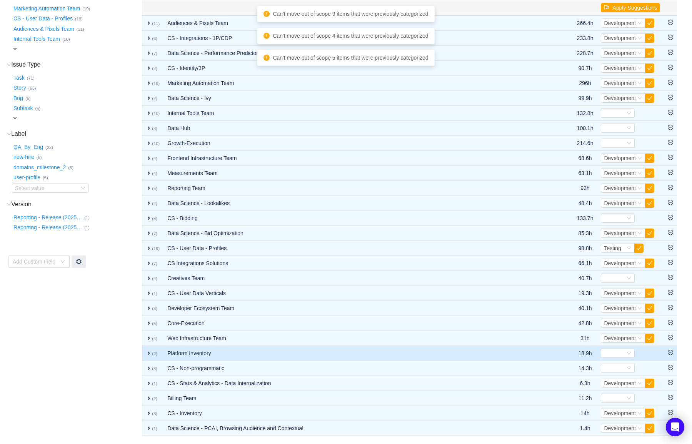
click at [671, 353] on icon "icon: minus-circle" at bounding box center [670, 352] width 5 height 5
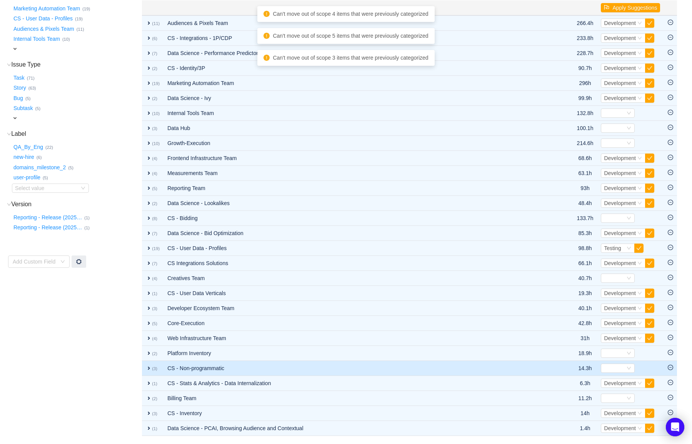
click at [671, 367] on icon "icon: minus-circle" at bounding box center [670, 367] width 5 height 5
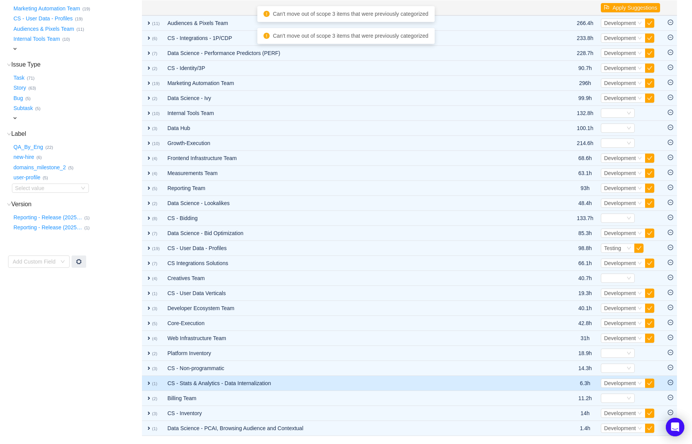
click at [672, 380] on icon "icon: minus-circle" at bounding box center [670, 382] width 5 height 5
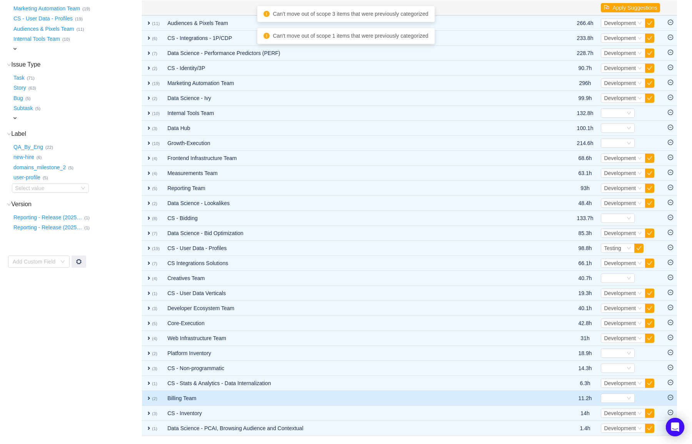
click at [670, 396] on icon "icon: minus-circle" at bounding box center [670, 397] width 5 height 5
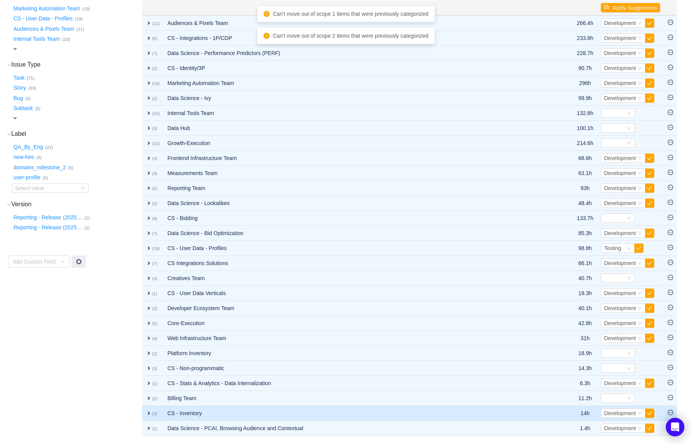
click at [670, 411] on icon "icon: minus-circle" at bounding box center [670, 412] width 5 height 5
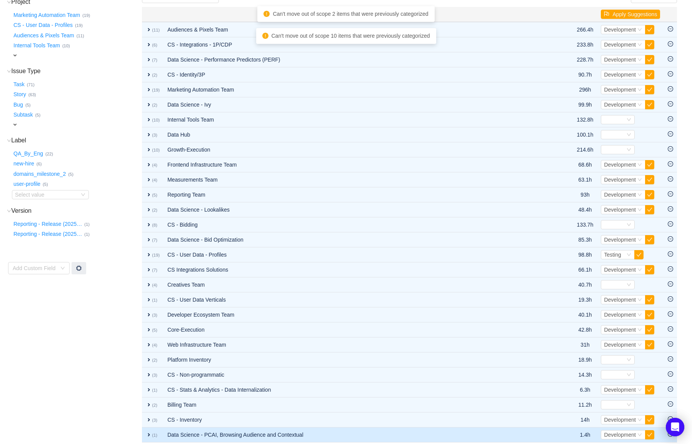
scroll to position [95, 0]
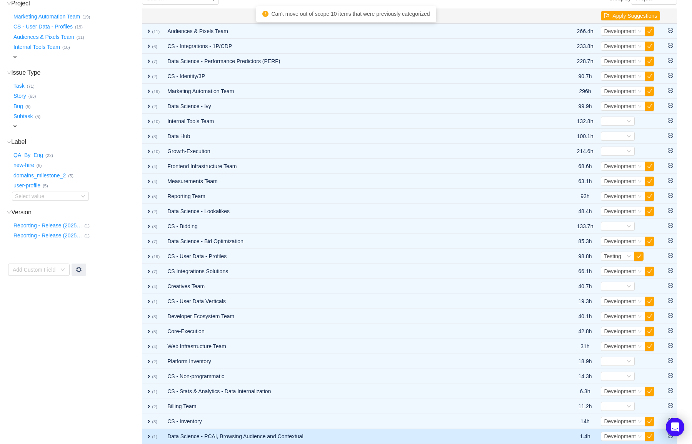
click at [669, 438] on icon "icon: minus-circle" at bounding box center [670, 435] width 5 height 5
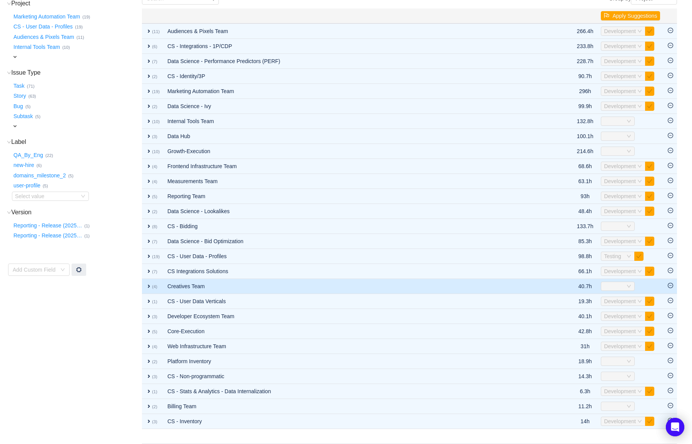
scroll to position [0, 0]
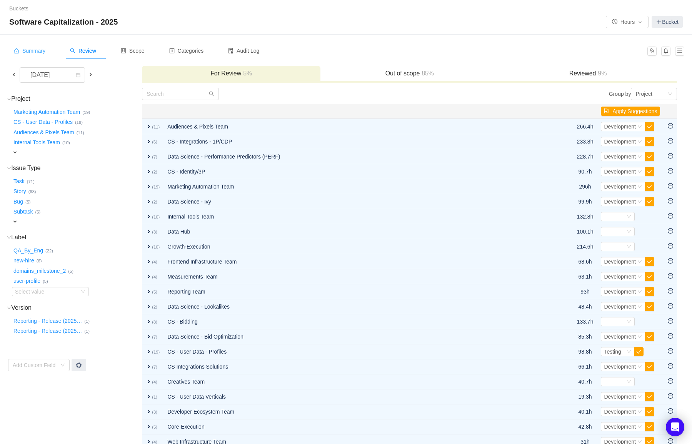
click at [38, 54] on span "Summary" at bounding box center [30, 51] width 32 height 6
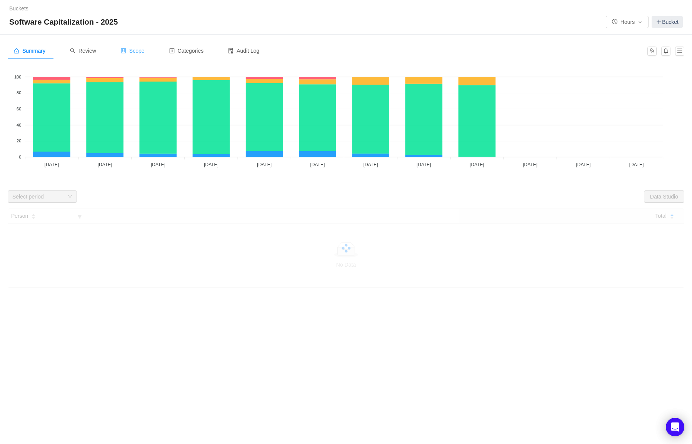
click at [139, 48] on span "Scope" at bounding box center [133, 51] width 24 height 6
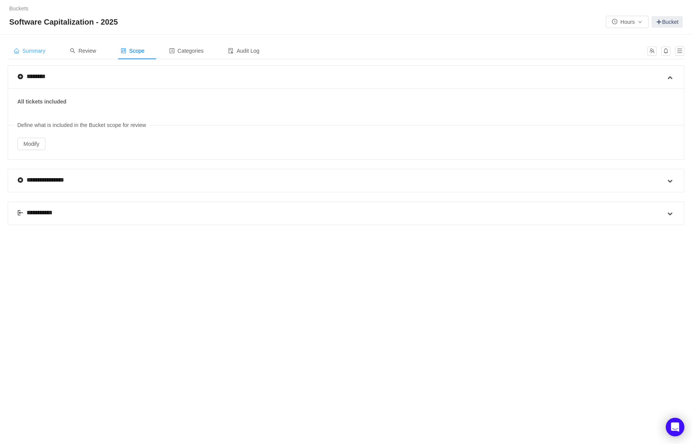
click at [43, 47] on div "Summary" at bounding box center [30, 50] width 44 height 17
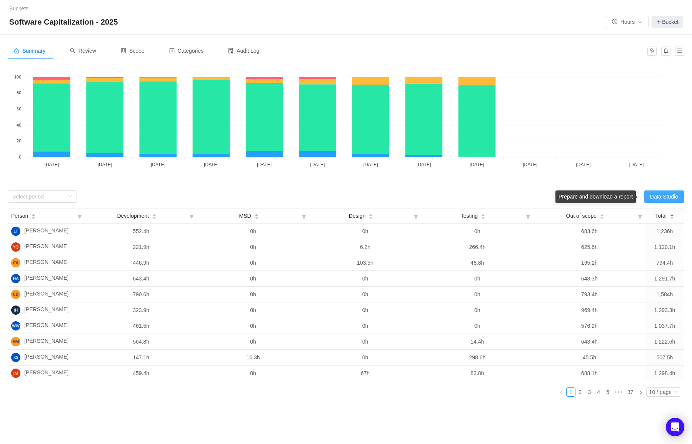
click at [671, 198] on button "Data Studio" at bounding box center [664, 196] width 40 height 12
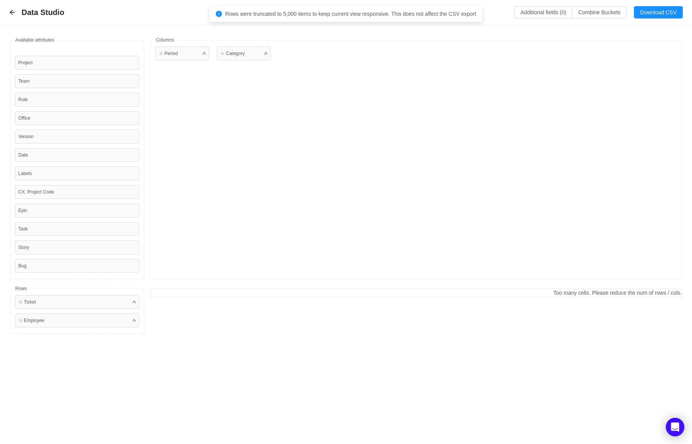
click at [499, 14] on div "Data Studio Additional fields (0) Combine Buckets (0) Download CSV" at bounding box center [345, 12] width 673 height 13
click at [527, 13] on button "Additional fields (0)" at bounding box center [543, 12] width 58 height 12
click at [462, 43] on div "Select a field" at bounding box center [474, 47] width 128 height 12
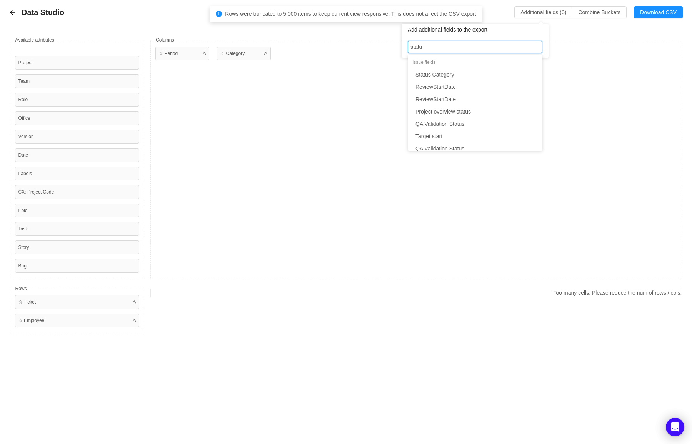
type input "status"
click at [430, 124] on li "Status" at bounding box center [475, 124] width 135 height 12
type input "fin"
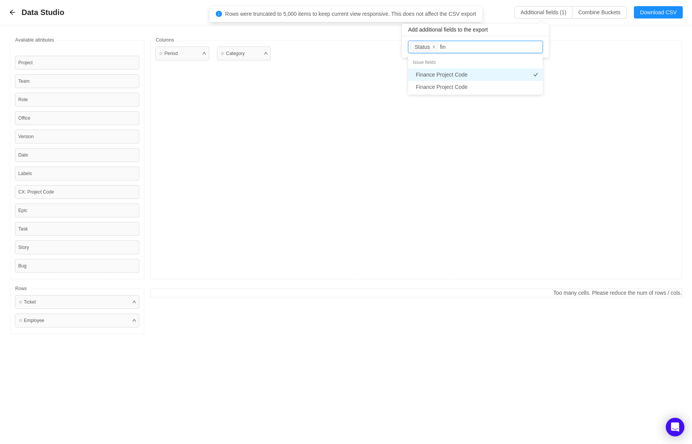
click at [454, 77] on li "Finance Project Code" at bounding box center [475, 74] width 135 height 12
type input "finan"
click at [476, 85] on li "Finance Project Code" at bounding box center [475, 87] width 135 height 12
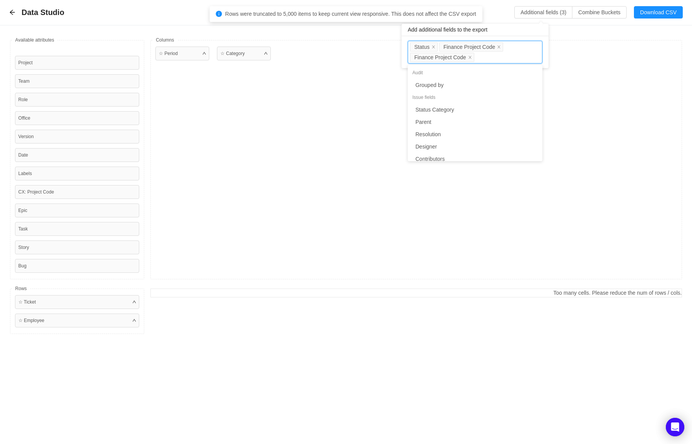
click at [611, 35] on div "Available fields Project Team Role Office Version Date Labels CX: Project Code …" at bounding box center [346, 186] width 692 height 323
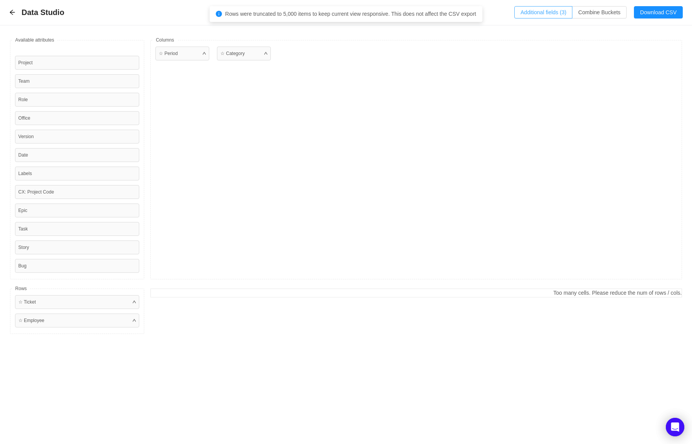
click at [529, 16] on button "Additional fields (3)" at bounding box center [543, 12] width 58 height 12
click at [13, 11] on icon "icon: arrow-left" at bounding box center [12, 12] width 6 height 6
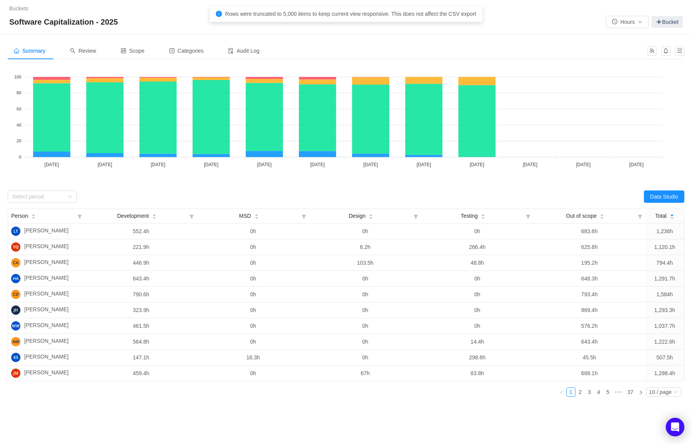
click at [554, 199] on div "Data Studio" at bounding box center [515, 196] width 338 height 12
click at [138, 403] on div "Summary Review Scope Categories Audit Log Looks too empty? Make sure scope has …" at bounding box center [346, 253] width 692 height 437
click at [659, 192] on button "Data Studio" at bounding box center [664, 196] width 40 height 12
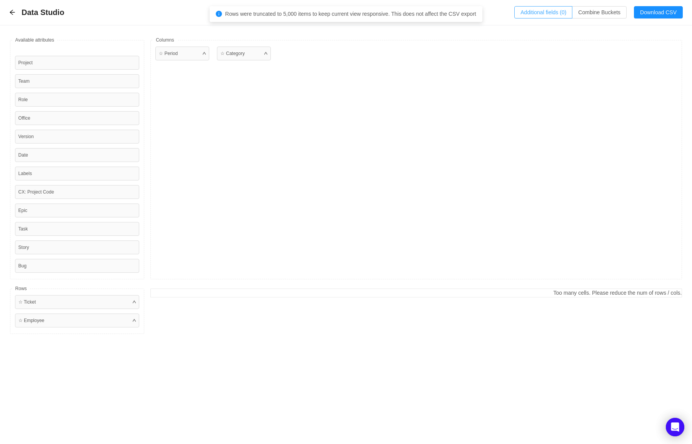
click at [548, 7] on button "Additional fields (0)" at bounding box center [543, 12] width 58 height 12
click at [478, 42] on div "Select a field" at bounding box center [474, 47] width 128 height 12
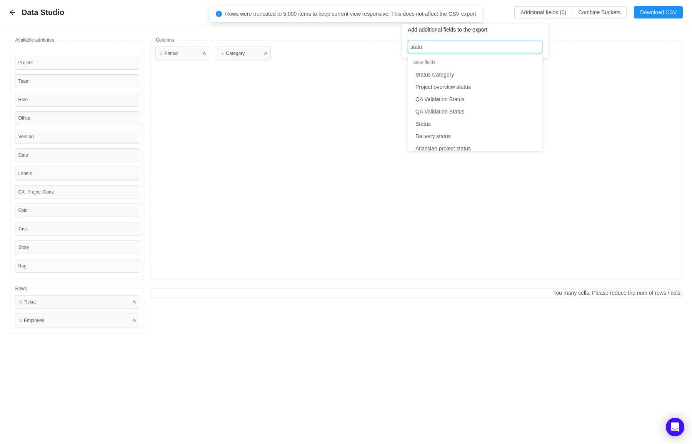
type input "status"
click at [442, 120] on li "Status" at bounding box center [475, 124] width 135 height 12
type input "p"
type input "finance"
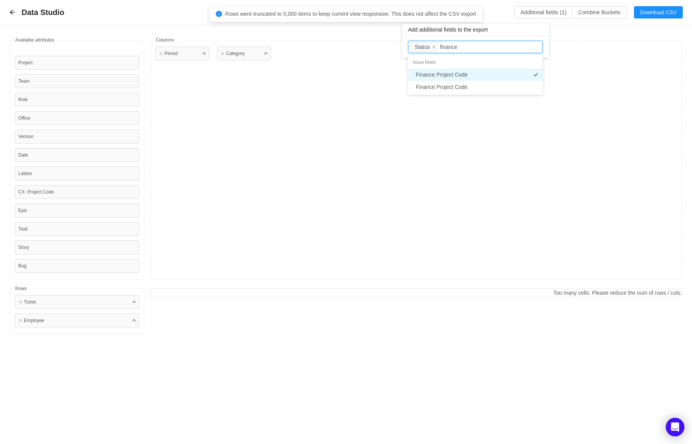
click at [448, 69] on li "Finance Project Code" at bounding box center [475, 74] width 135 height 12
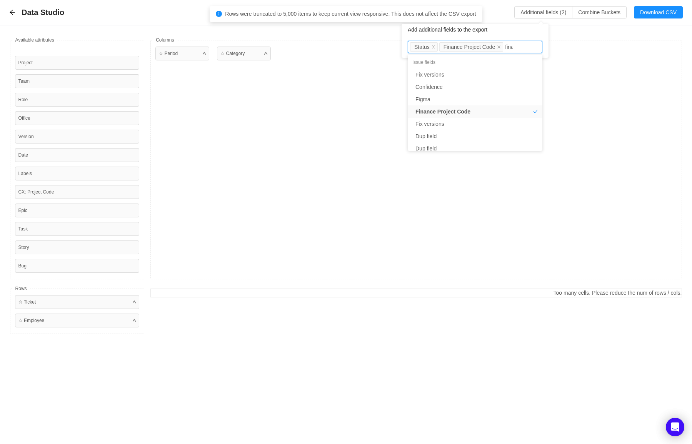
type input "finan"
click at [468, 89] on li "Finance Project Code" at bounding box center [475, 87] width 135 height 12
click at [576, 35] on div "Available fields Project Team Role Office Version Date Labels CX: Project Code …" at bounding box center [346, 186] width 692 height 323
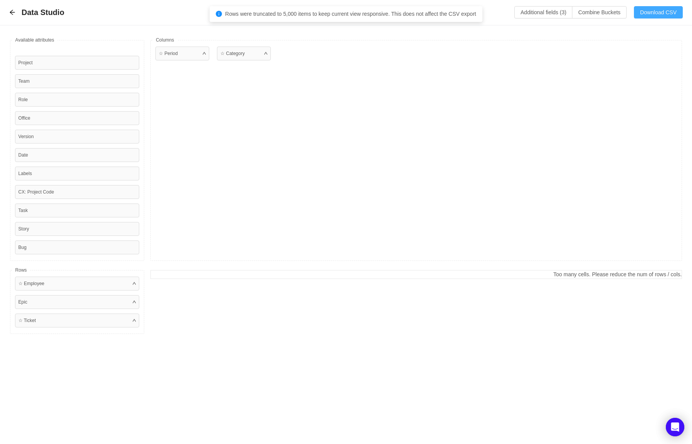
click at [661, 15] on button "Download CSV" at bounding box center [658, 12] width 49 height 12
